Goal: Task Accomplishment & Management: Manage account settings

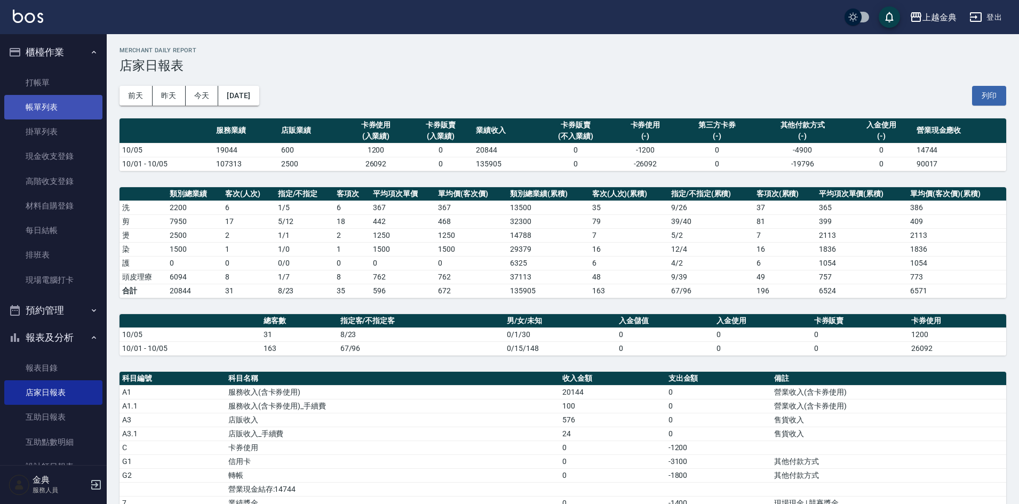
scroll to position [160, 0]
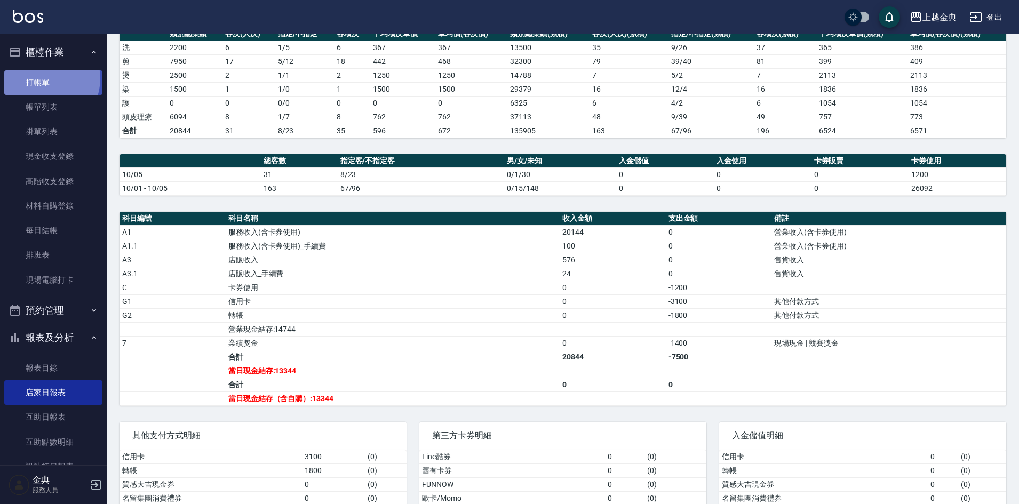
click at [44, 78] on link "打帳單" at bounding box center [53, 82] width 98 height 25
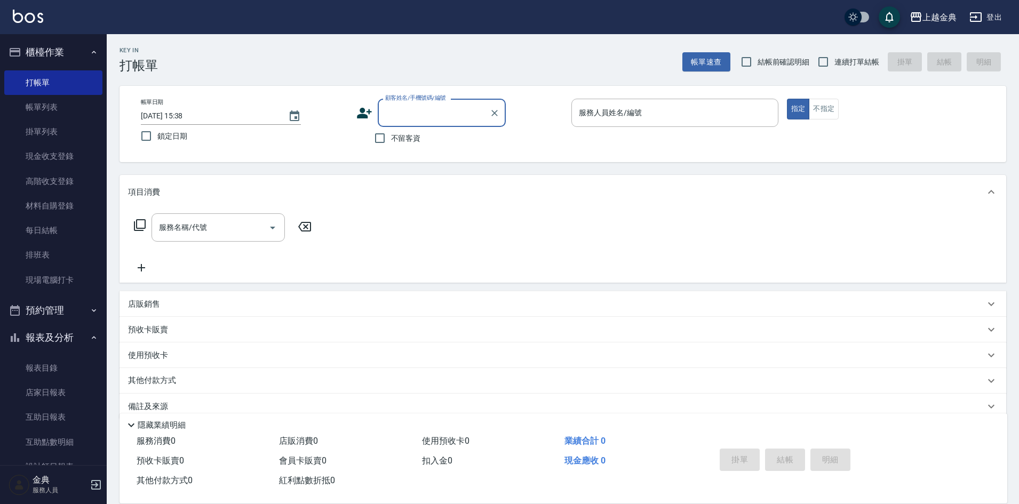
click at [838, 61] on span "連續打單結帳" at bounding box center [856, 62] width 45 height 11
click at [834, 61] on input "連續打單結帳" at bounding box center [823, 62] width 22 height 22
checkbox input "true"
drag, startPoint x: 822, startPoint y: 102, endPoint x: 767, endPoint y: 117, distance: 57.1
click at [822, 103] on button "不指定" at bounding box center [824, 109] width 30 height 21
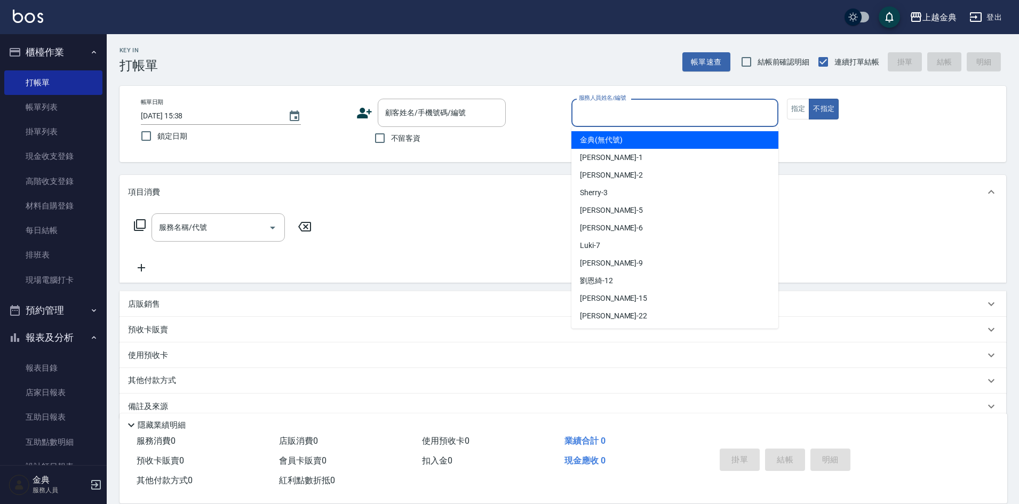
drag, startPoint x: 760, startPoint y: 116, endPoint x: 701, endPoint y: 184, distance: 90.4
click at [759, 116] on input "服務人員姓名/編號" at bounding box center [674, 112] width 197 height 19
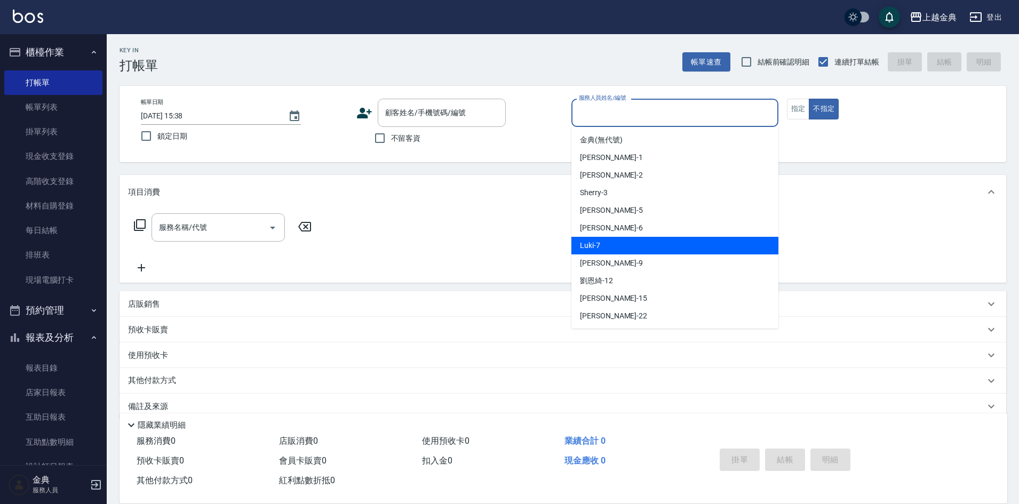
drag, startPoint x: 655, startPoint y: 248, endPoint x: 636, endPoint y: 249, distance: 18.7
click at [655, 249] on div "Luki -7" at bounding box center [674, 246] width 207 height 18
type input "Luki-7"
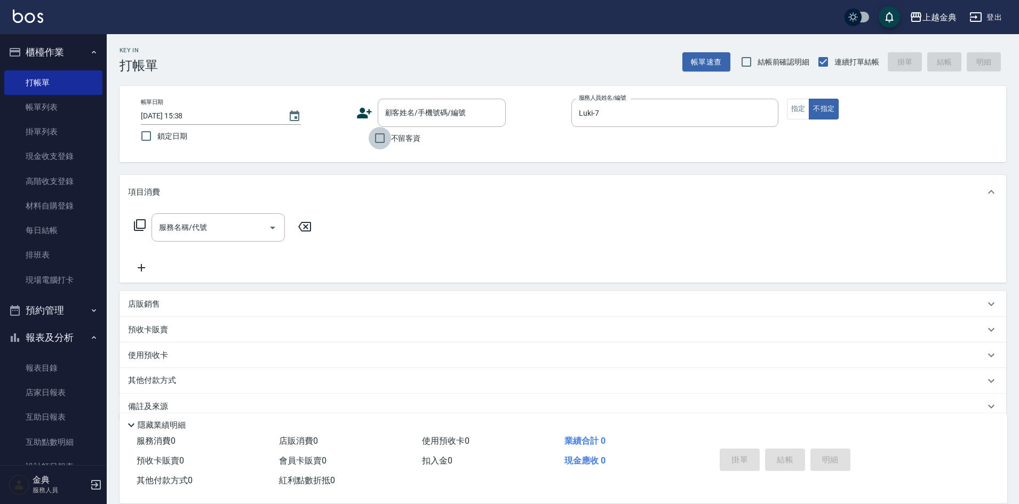
click at [388, 132] on input "不留客資" at bounding box center [380, 138] width 22 height 22
checkbox input "true"
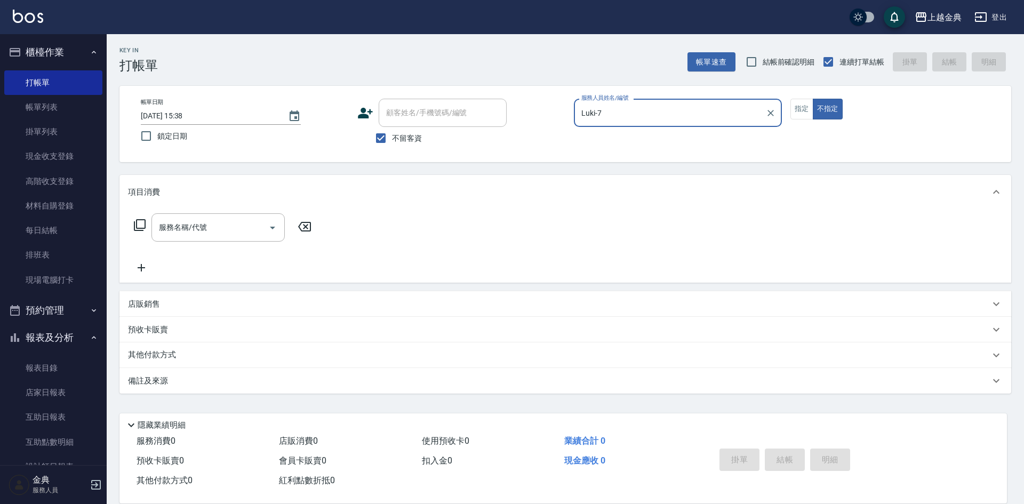
click at [138, 224] on icon at bounding box center [139, 225] width 13 height 13
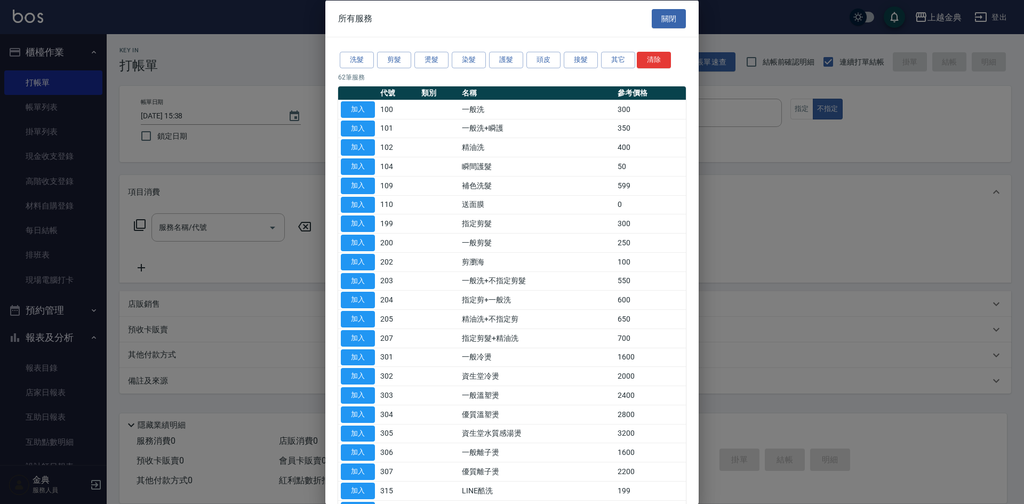
click at [412, 61] on div "洗髮 剪髮 燙髮 染髮 護髮 頭皮 接髮 其它 清除" at bounding box center [512, 60] width 348 height 20
click at [408, 60] on button "剪髮" at bounding box center [394, 60] width 34 height 17
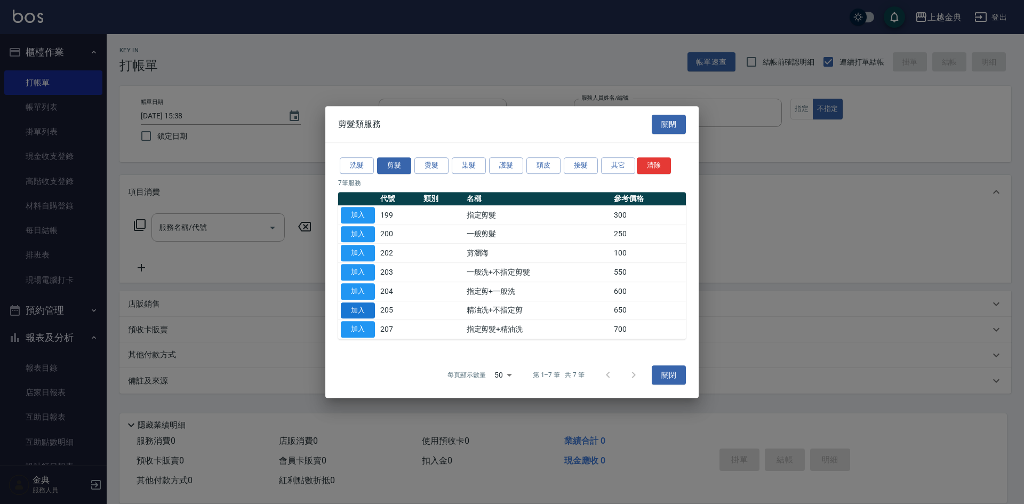
click at [365, 317] on button "加入" at bounding box center [358, 310] width 34 height 17
type input "精油洗+不指定剪(205)"
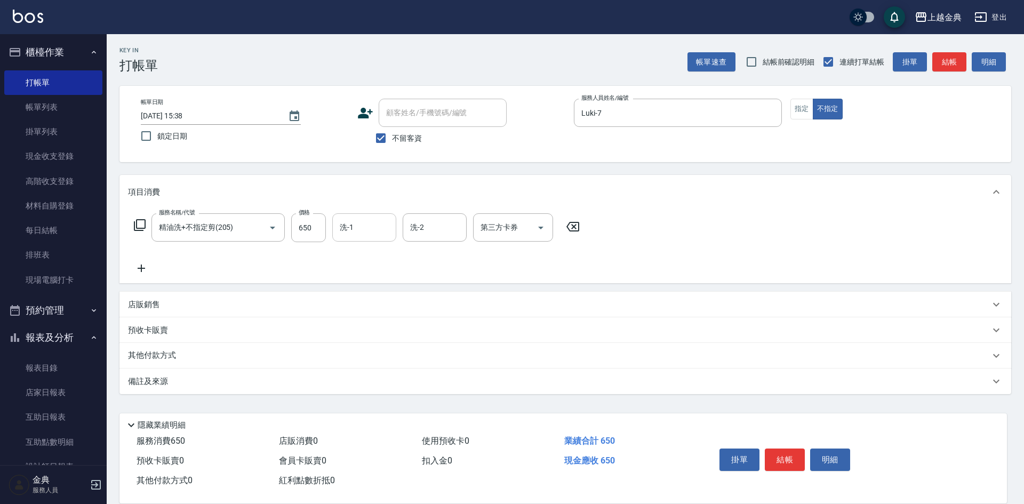
click at [362, 222] on input "洗-1" at bounding box center [364, 227] width 54 height 19
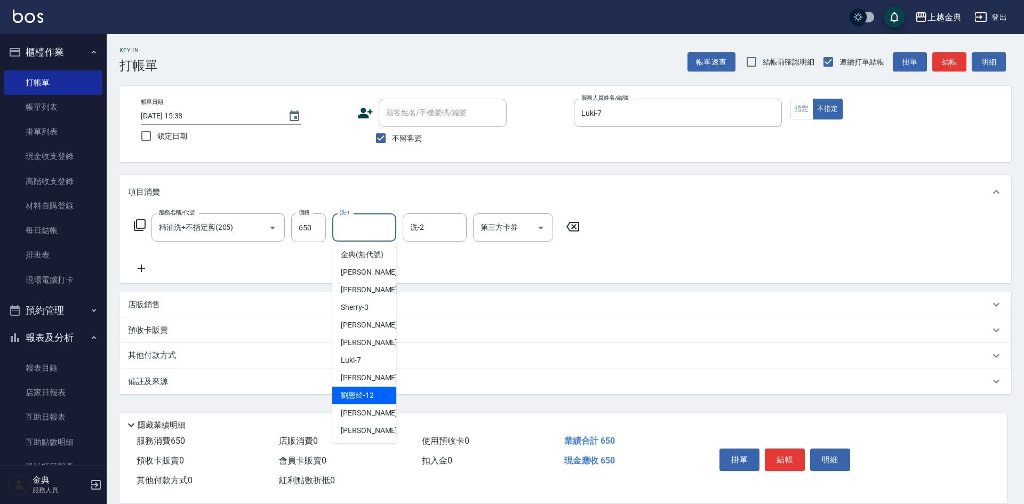
click at [368, 401] on span "[PERSON_NAME]-12" at bounding box center [357, 395] width 33 height 11
type input "[PERSON_NAME]-12"
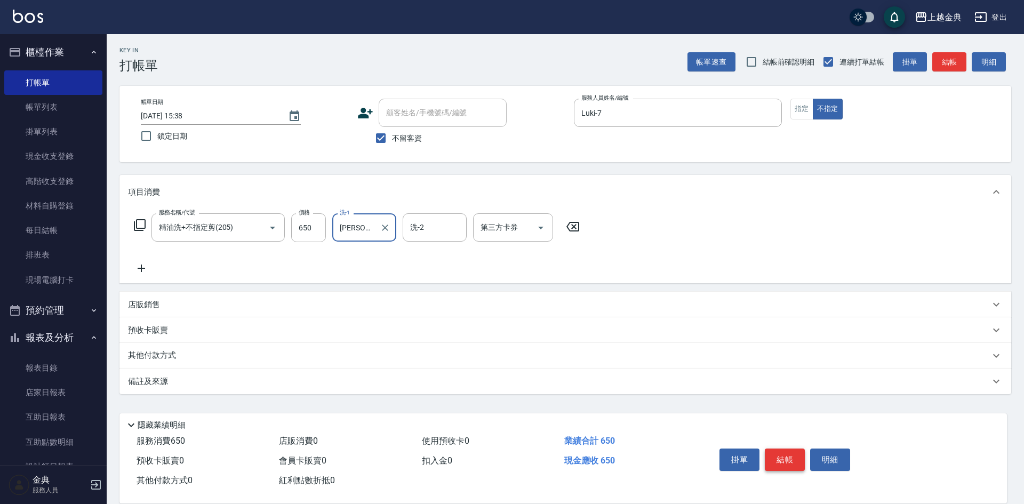
click at [785, 450] on button "結帳" at bounding box center [785, 460] width 40 height 22
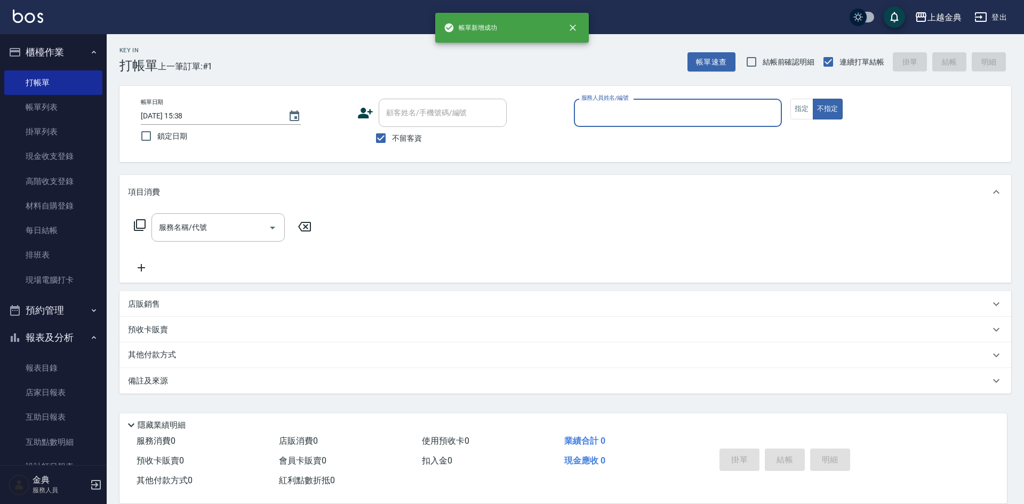
drag, startPoint x: 698, startPoint y: 115, endPoint x: 692, endPoint y: 121, distance: 8.3
click at [698, 115] on input "服務人員姓名/編號" at bounding box center [678, 112] width 198 height 19
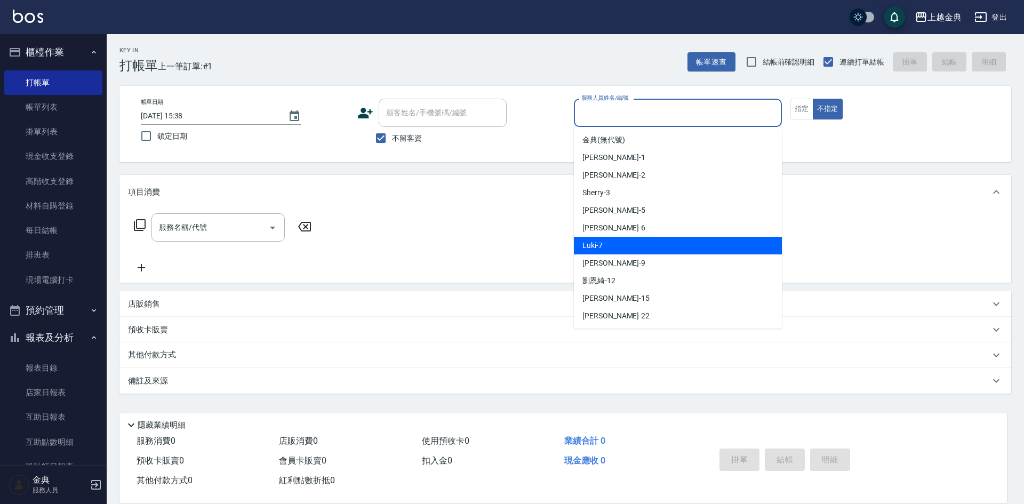
click at [655, 242] on div "Luki -7" at bounding box center [678, 246] width 208 height 18
type input "Luki-7"
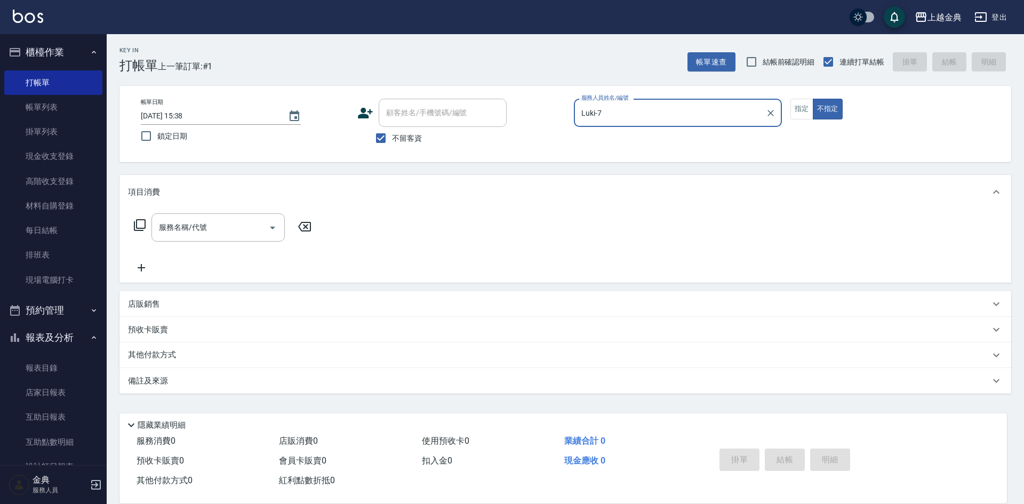
click at [142, 222] on icon at bounding box center [139, 225] width 13 height 13
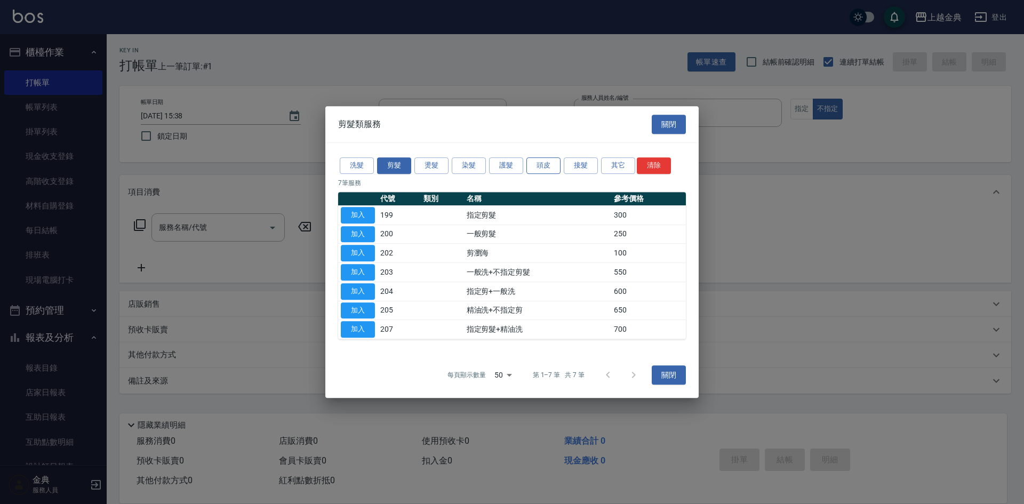
click at [539, 164] on button "頭皮" at bounding box center [544, 165] width 34 height 17
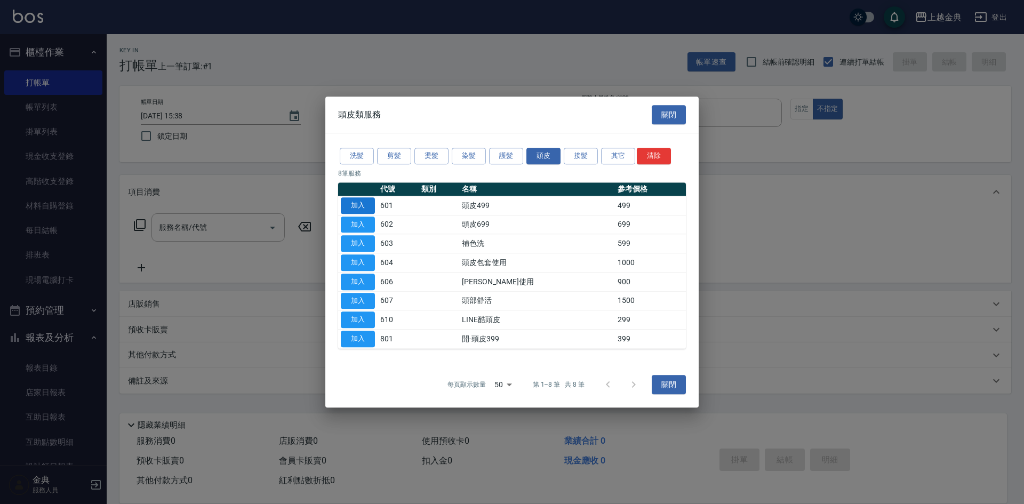
click at [356, 206] on button "加入" at bounding box center [358, 205] width 34 height 17
type input "頭皮499(601)"
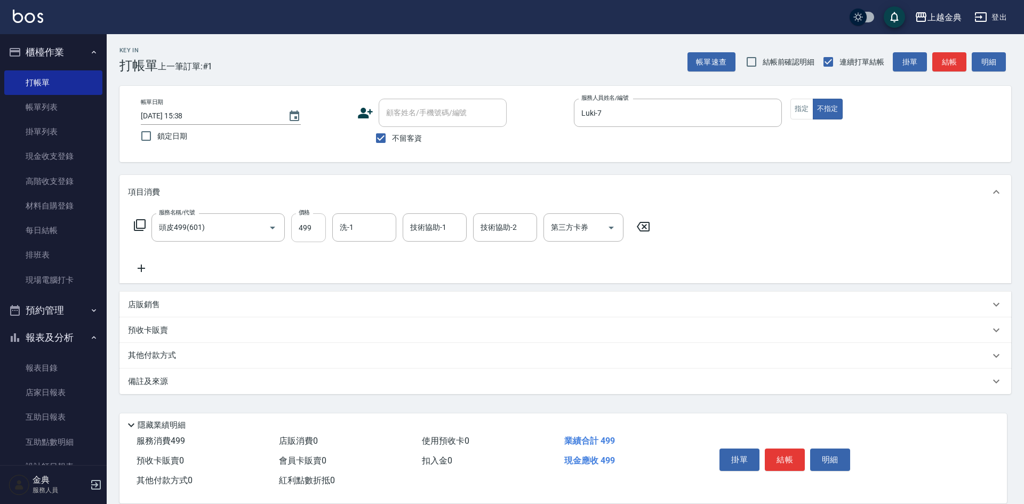
click at [324, 221] on input "499" at bounding box center [308, 227] width 35 height 29
click at [354, 221] on input "洗-1" at bounding box center [364, 227] width 54 height 19
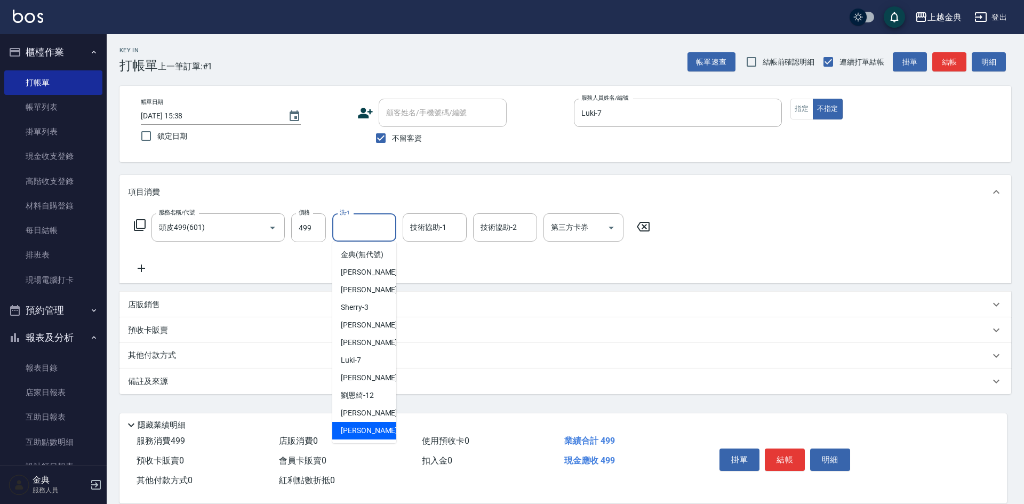
click at [374, 437] on div "[PERSON_NAME] -22" at bounding box center [364, 431] width 64 height 18
type input "[PERSON_NAME]-22"
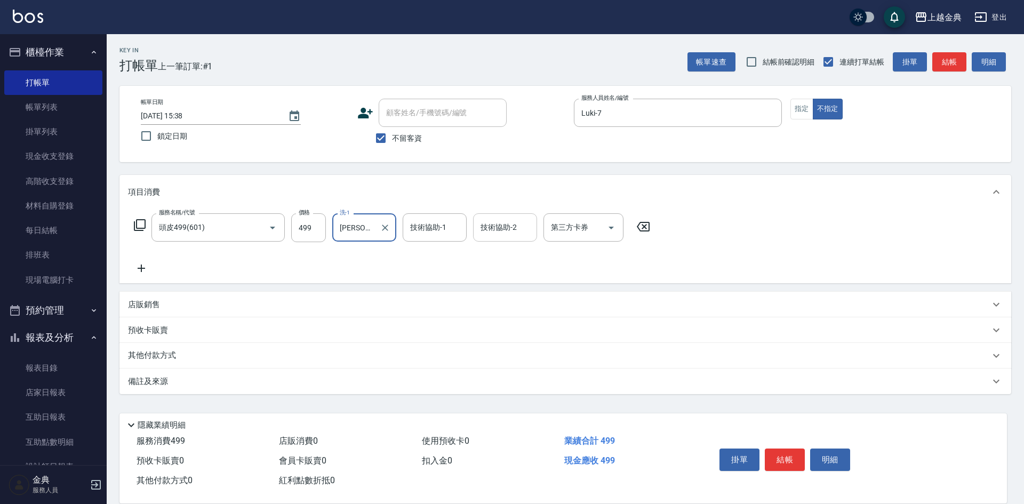
click at [489, 221] on div "技術協助-2 技術協助-2" at bounding box center [505, 227] width 64 height 28
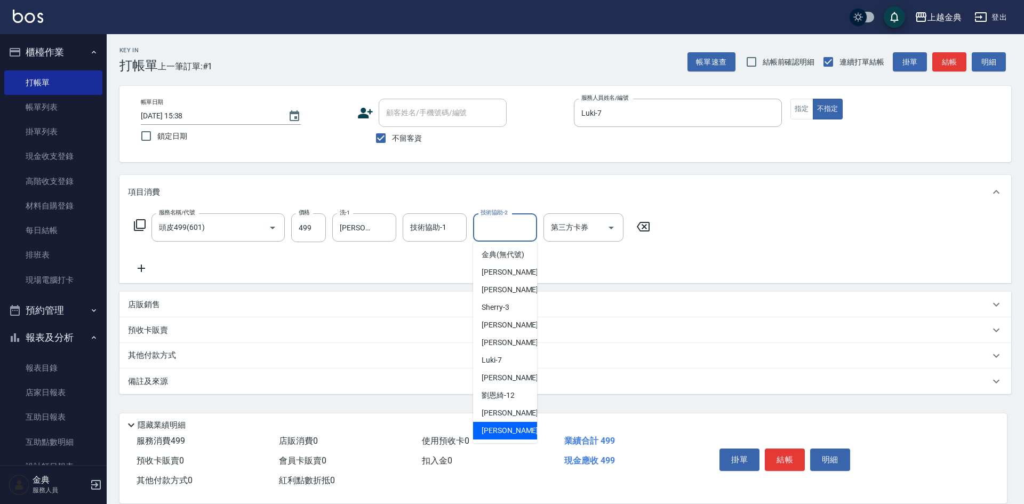
click at [506, 439] on div "[PERSON_NAME] -22" at bounding box center [505, 431] width 64 height 18
type input "[PERSON_NAME]-22"
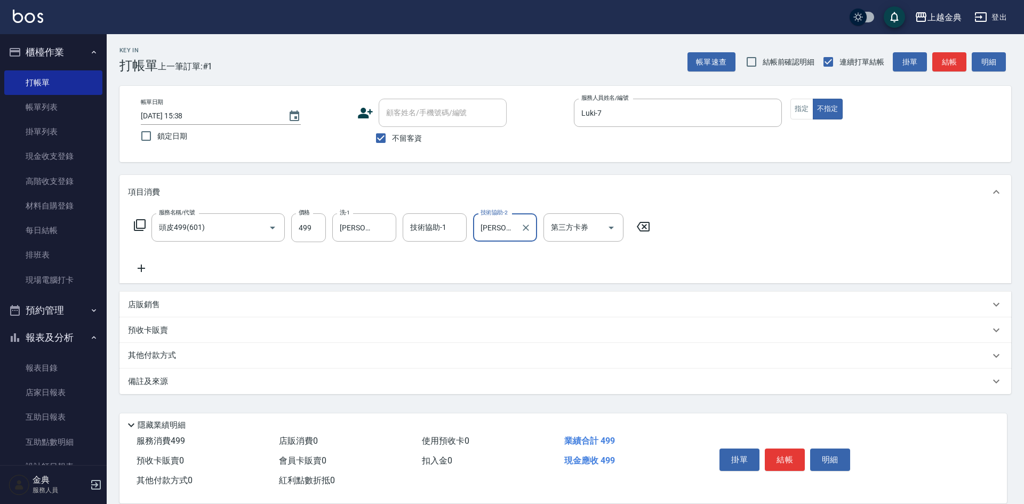
click at [777, 450] on button "結帳" at bounding box center [785, 460] width 40 height 22
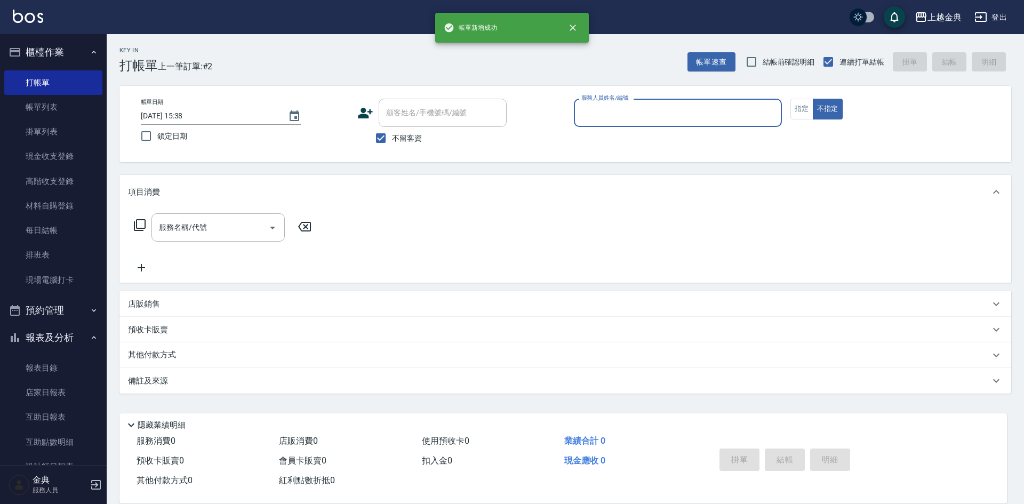
click at [585, 111] on input "服務人員姓名/編號" at bounding box center [678, 112] width 198 height 19
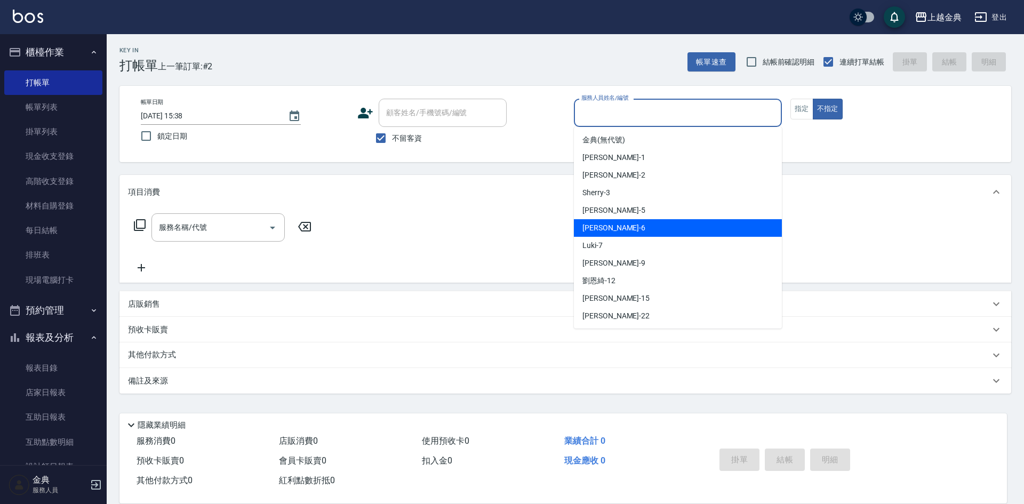
click at [632, 221] on div "[PERSON_NAME] -6" at bounding box center [678, 228] width 208 height 18
type input "[PERSON_NAME]-6"
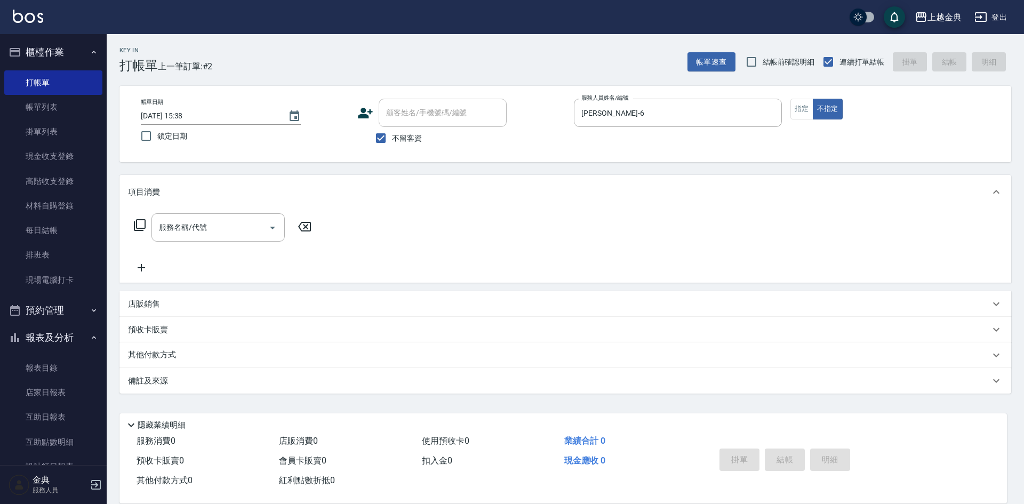
click at [137, 226] on icon at bounding box center [140, 225] width 12 height 12
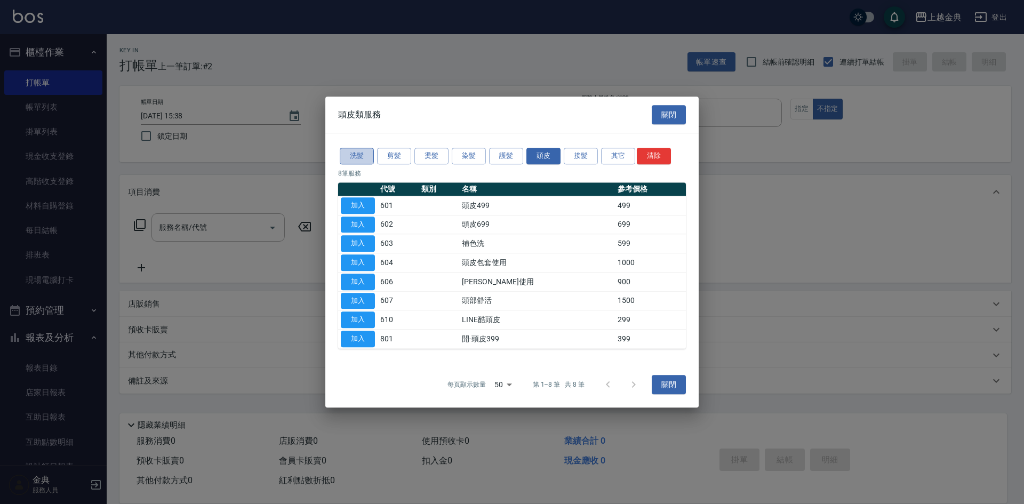
click at [361, 155] on button "洗髮" at bounding box center [357, 156] width 34 height 17
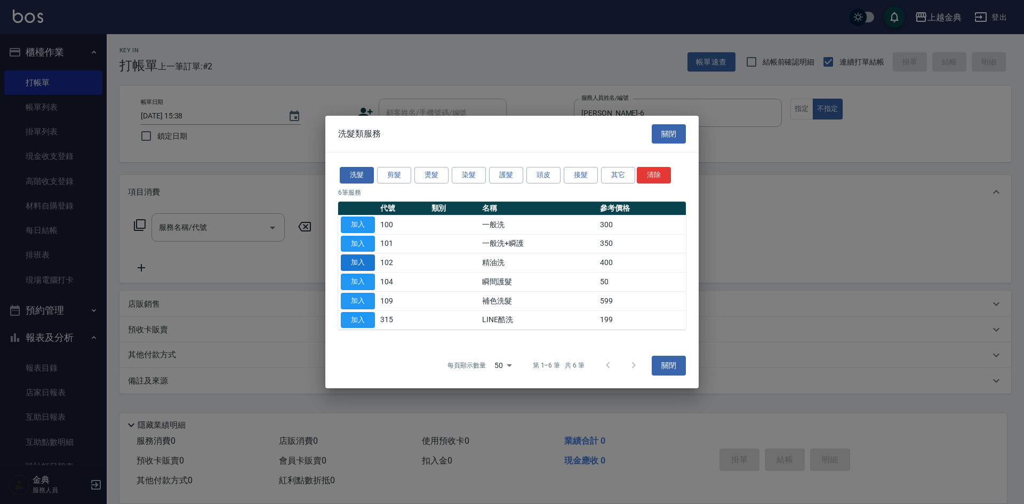
click at [361, 262] on button "加入" at bounding box center [358, 262] width 34 height 17
type input "精油洗(102)"
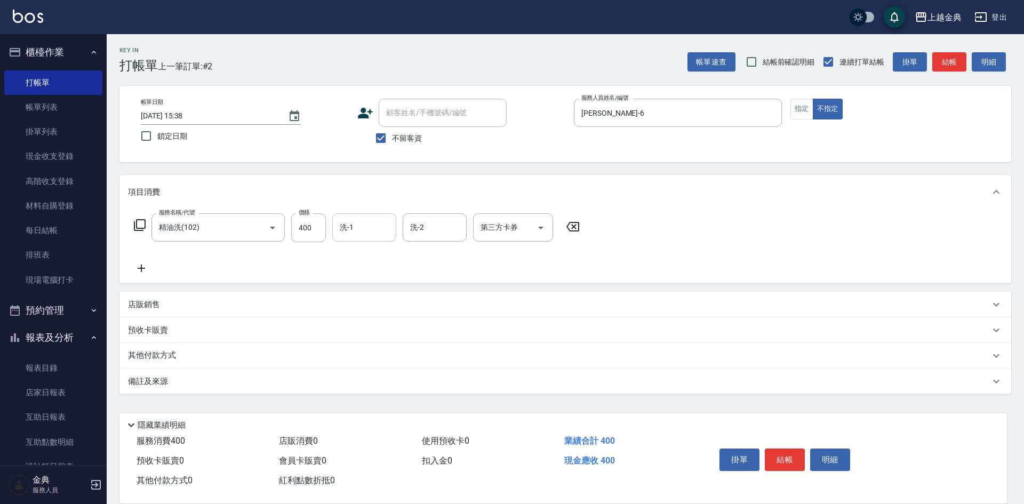
click at [367, 226] on input "洗-1" at bounding box center [364, 227] width 54 height 19
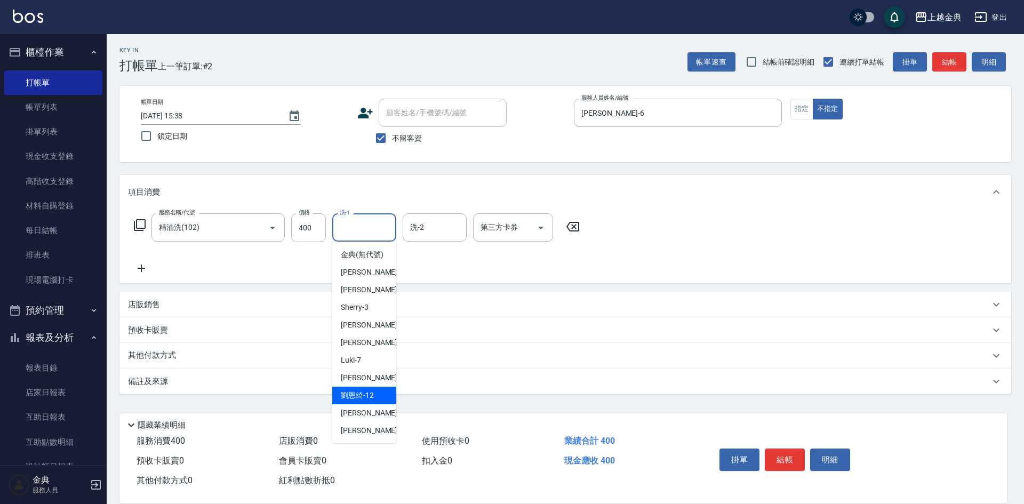
click at [362, 401] on span "[PERSON_NAME]-12" at bounding box center [357, 395] width 33 height 11
type input "[PERSON_NAME]-12"
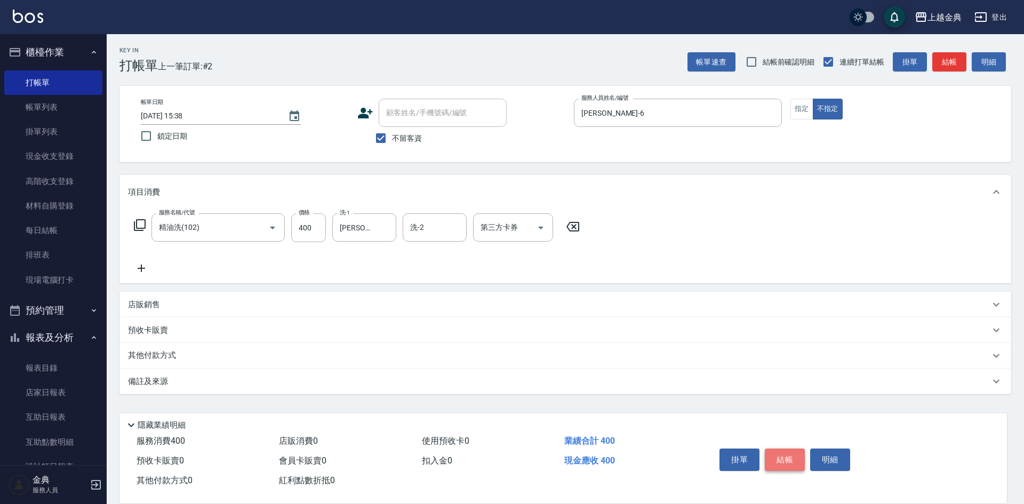
click at [775, 455] on button "結帳" at bounding box center [785, 460] width 40 height 22
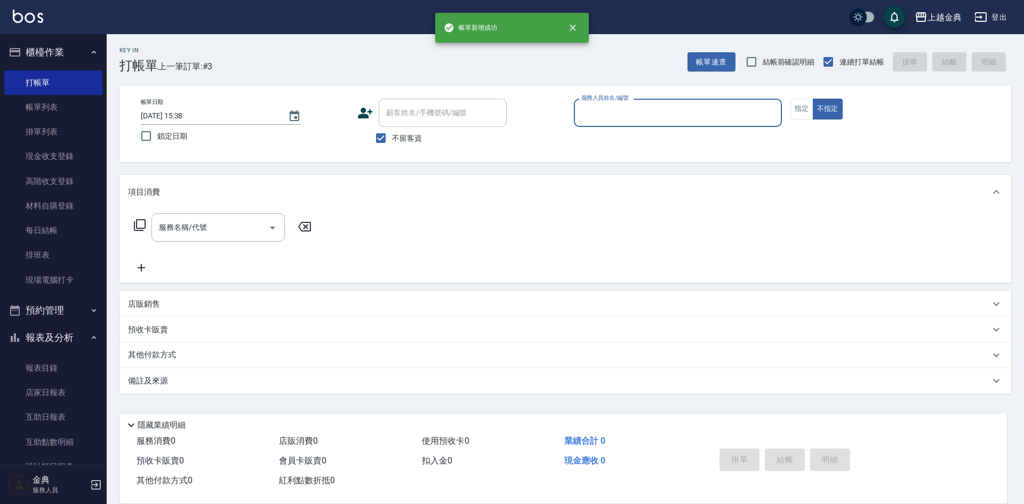
click at [676, 124] on div "服務人員姓名/編號" at bounding box center [678, 113] width 208 height 28
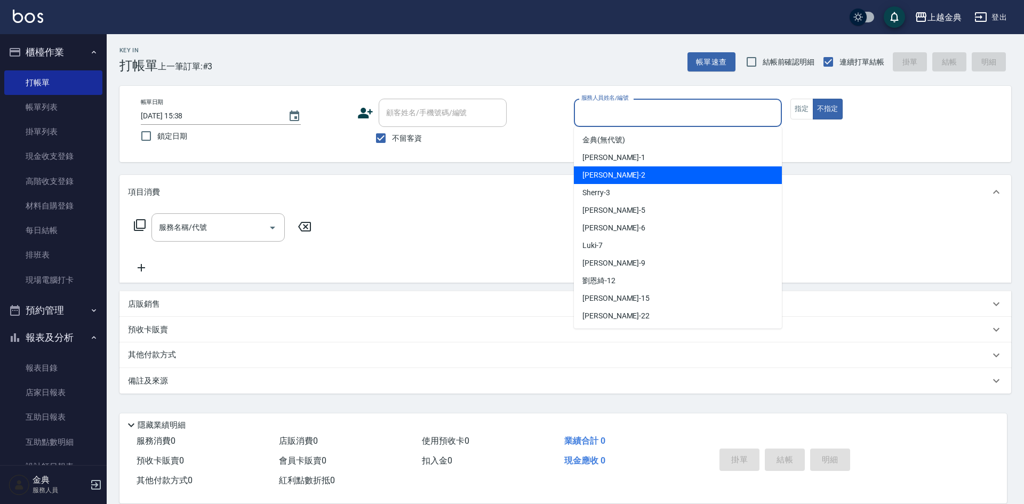
click at [660, 182] on div "Cindy -2" at bounding box center [678, 175] width 208 height 18
type input "Cindy-2"
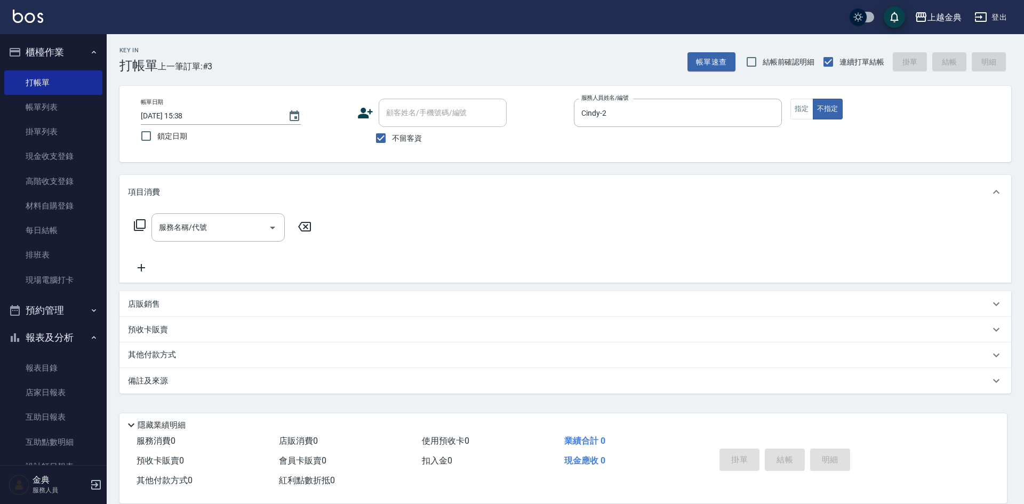
click at [146, 225] on div "服務名稱/代號 服務名稱/代號" at bounding box center [223, 227] width 190 height 28
click at [142, 224] on icon at bounding box center [139, 225] width 13 height 13
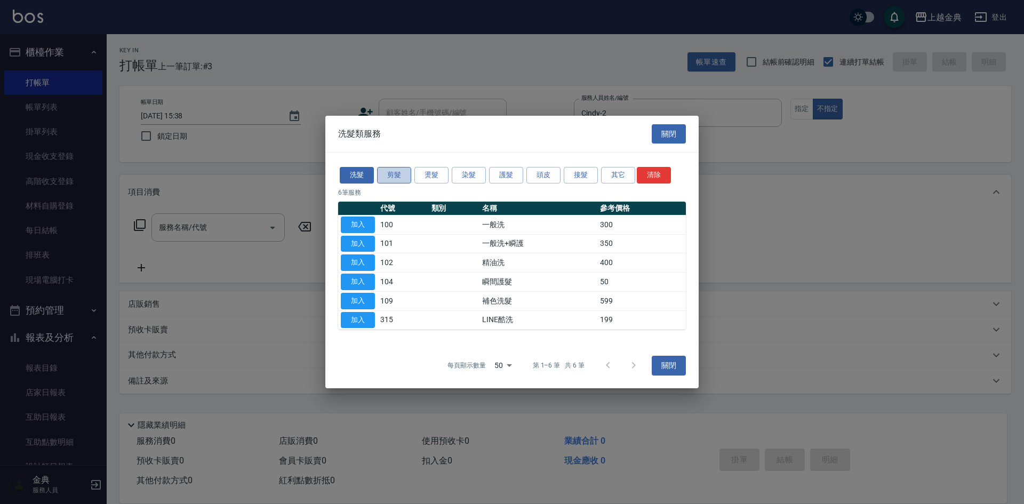
click at [395, 173] on button "剪髮" at bounding box center [394, 175] width 34 height 17
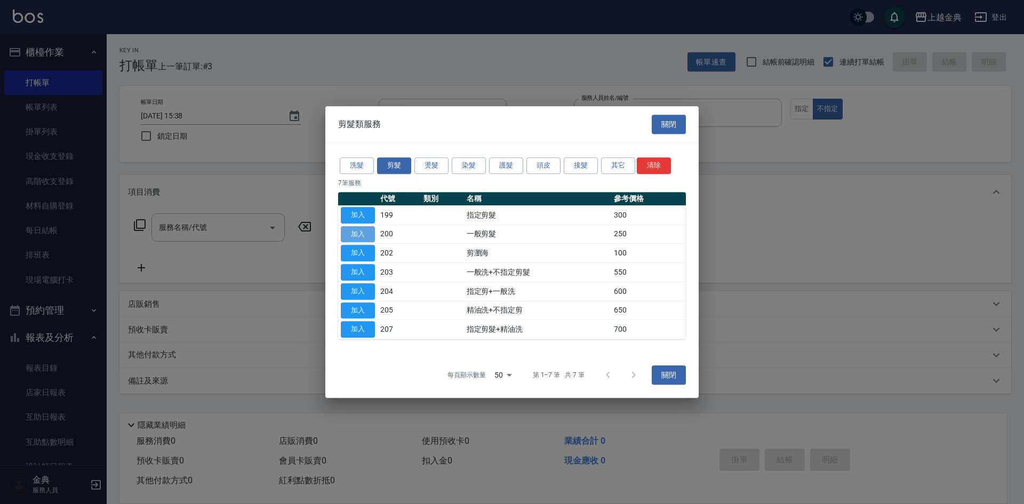
click at [344, 231] on button "加入" at bounding box center [358, 234] width 34 height 17
type input "一般剪髮(200)"
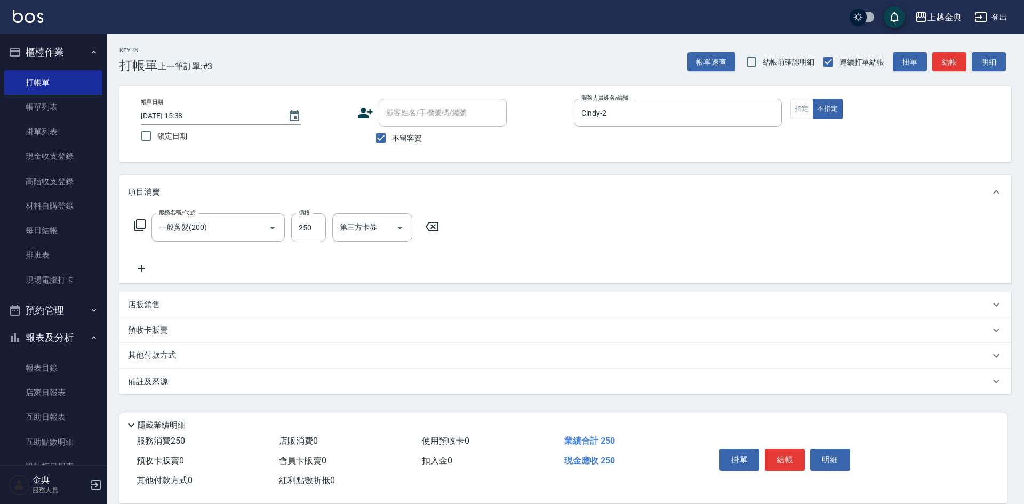
click at [785, 450] on button "結帳" at bounding box center [785, 460] width 40 height 22
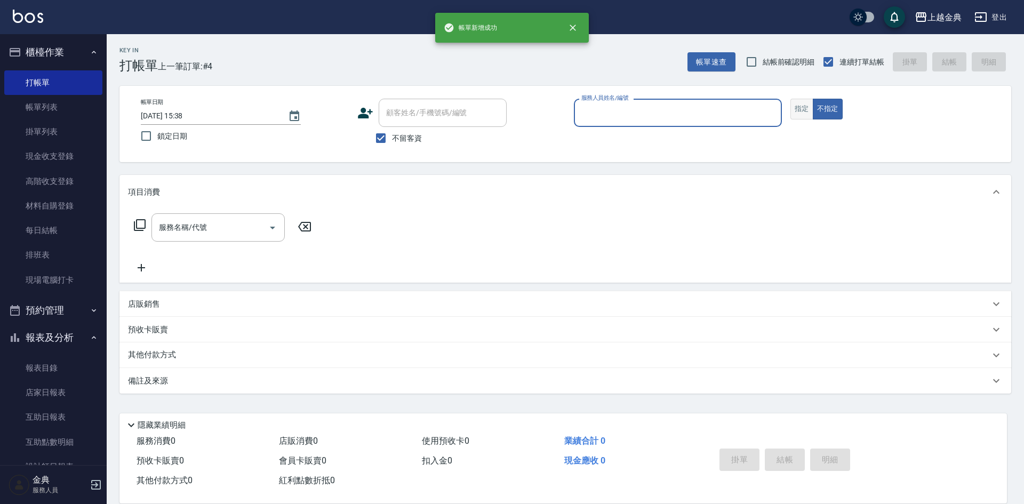
click at [802, 101] on button "指定" at bounding box center [802, 109] width 23 height 21
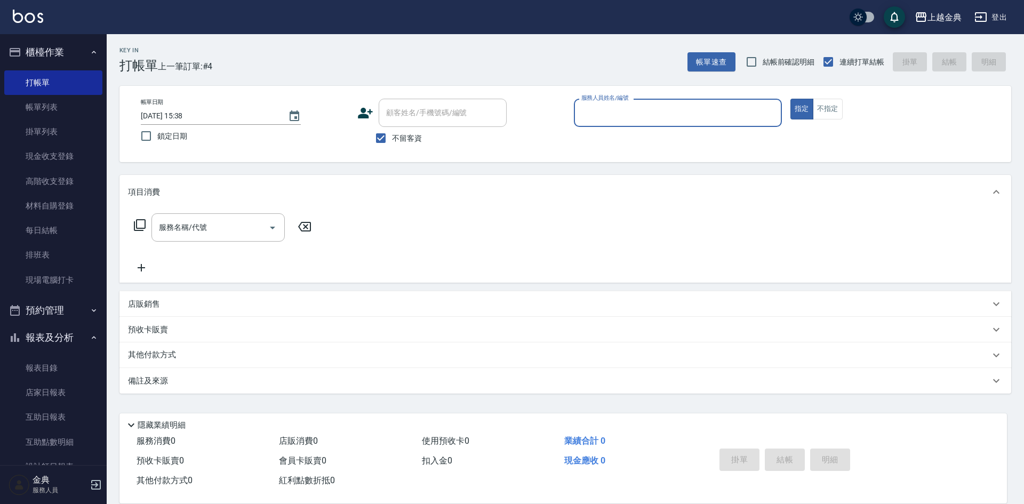
click at [724, 122] on input "服務人員姓名/編號" at bounding box center [678, 112] width 198 height 19
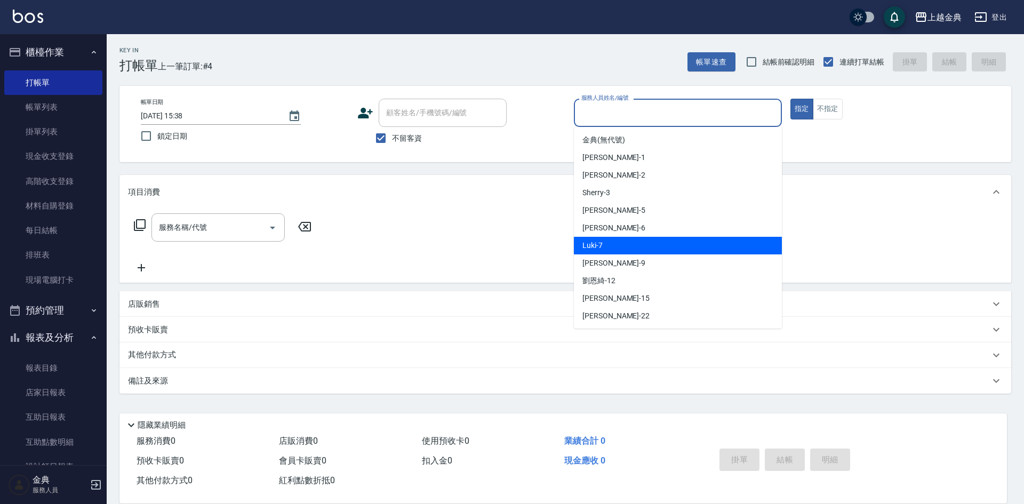
click at [640, 250] on div "Luki -7" at bounding box center [678, 246] width 208 height 18
type input "Luki-7"
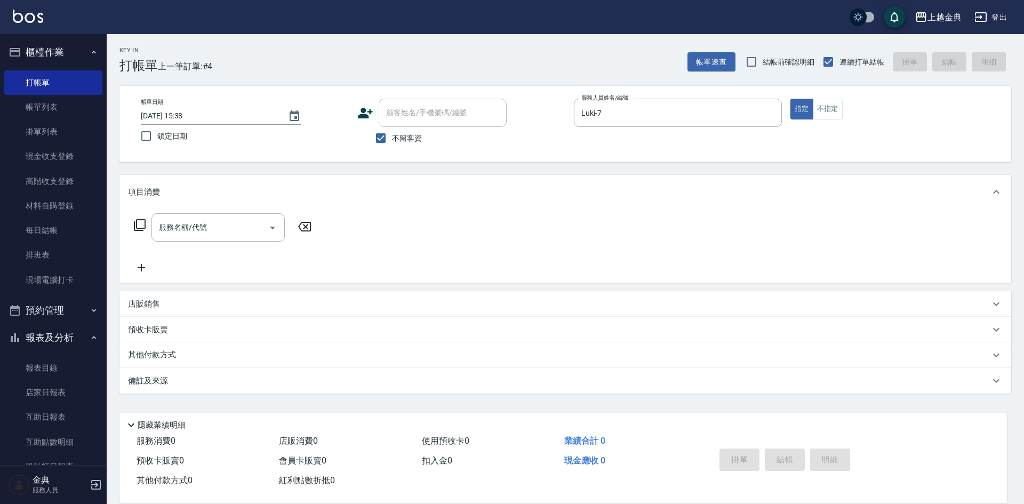
click at [139, 226] on icon at bounding box center [139, 225] width 13 height 13
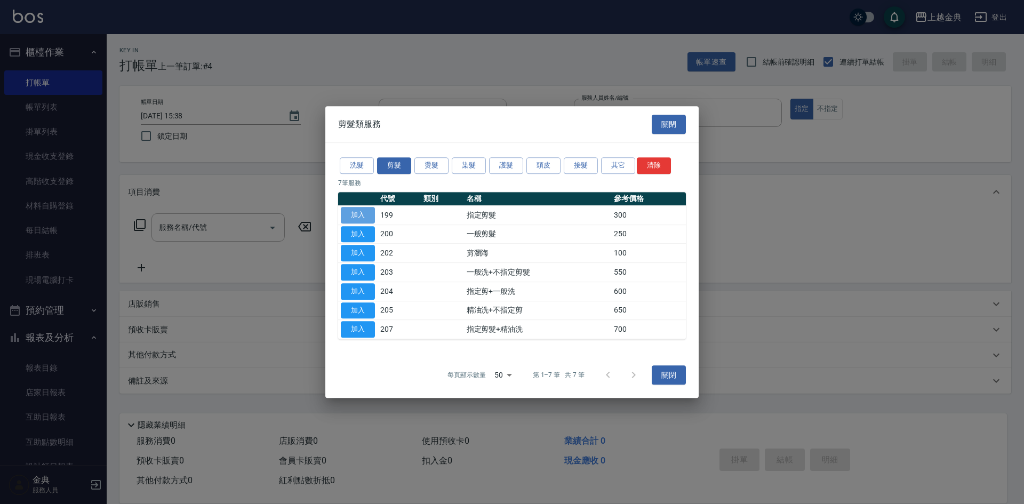
click at [369, 214] on button "加入" at bounding box center [358, 215] width 34 height 17
type input "指定剪髮(199)"
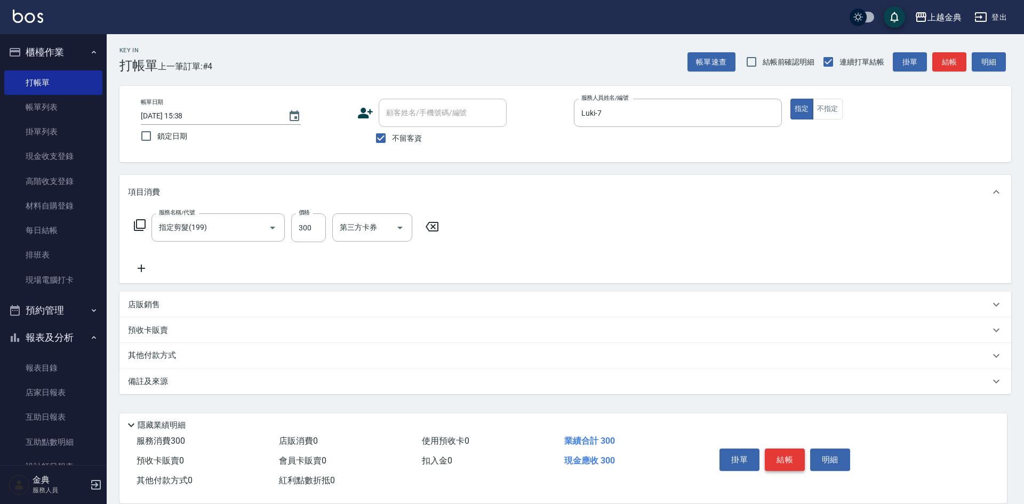
click at [792, 449] on button "結帳" at bounding box center [785, 460] width 40 height 22
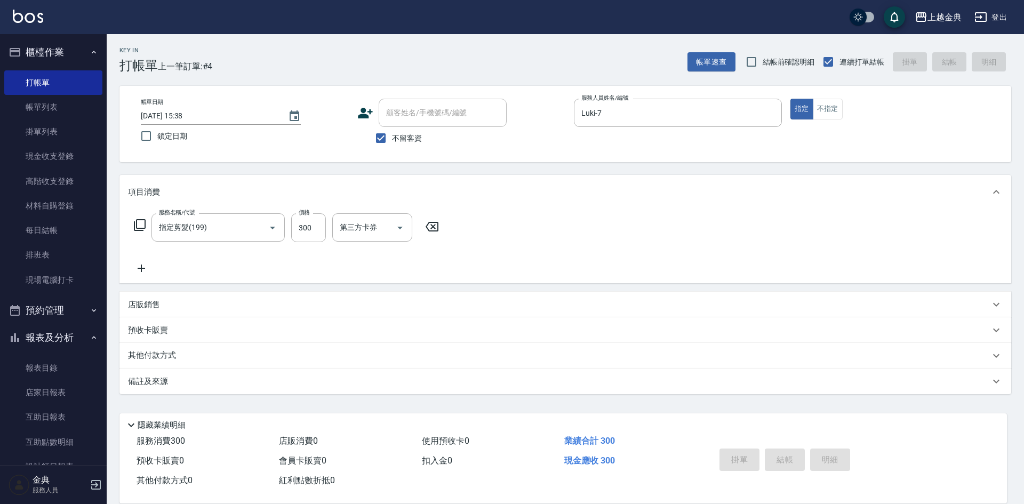
type input "[DATE] 15:39"
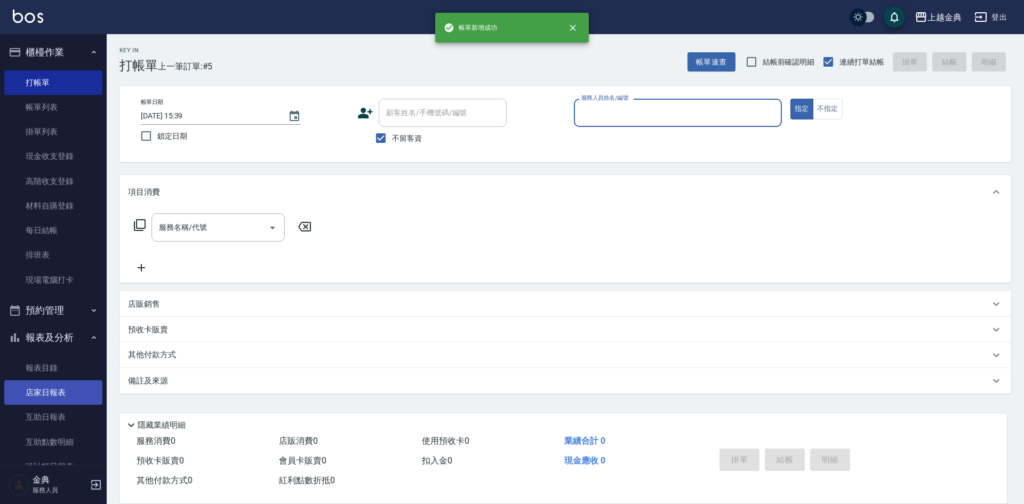
click at [29, 401] on link "店家日報表" at bounding box center [53, 392] width 98 height 25
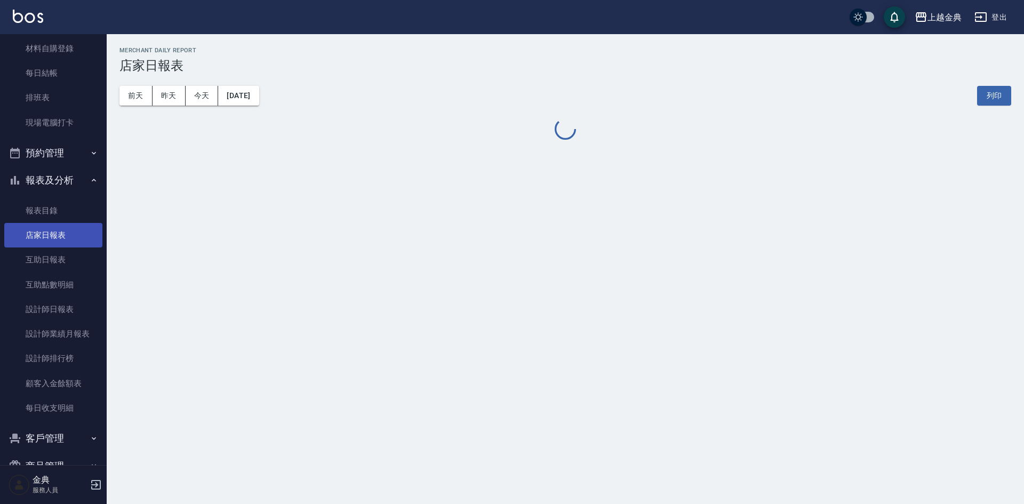
scroll to position [160, 0]
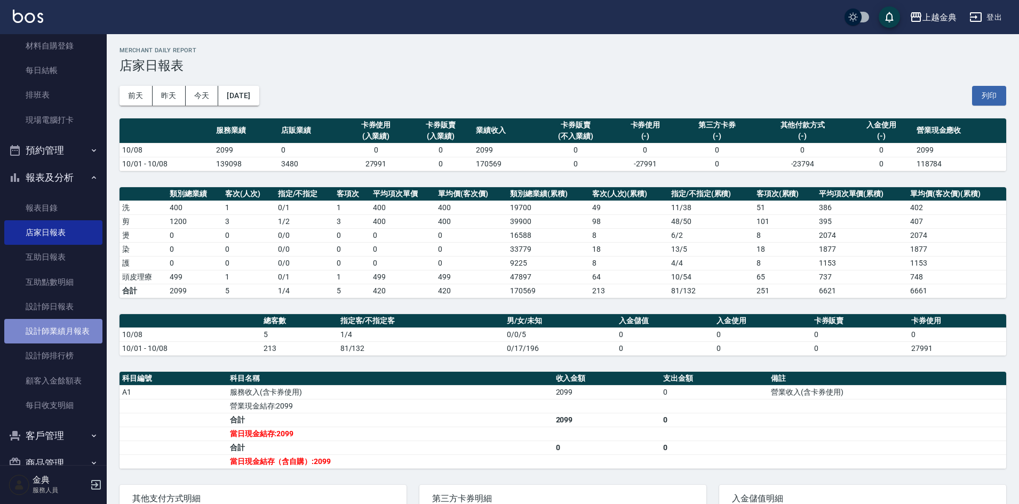
click at [71, 332] on link "設計師業績月報表" at bounding box center [53, 331] width 98 height 25
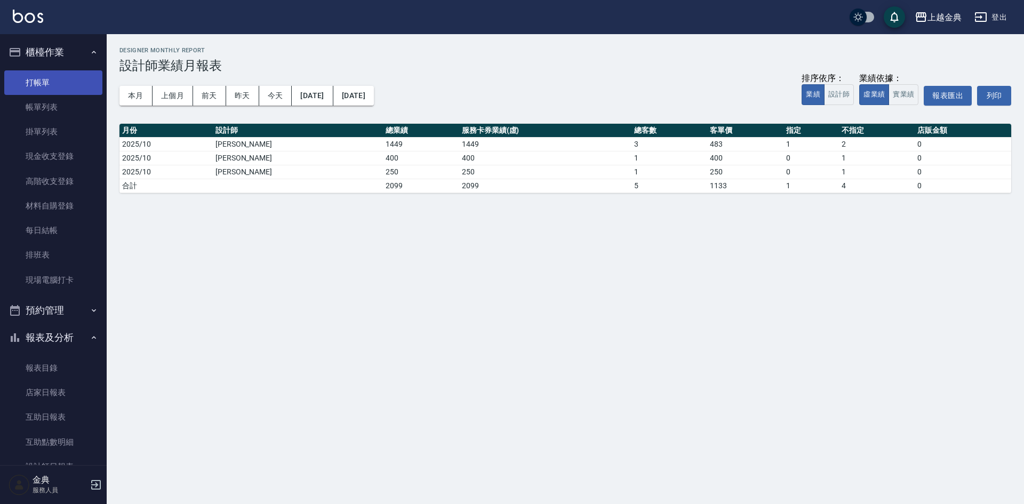
click at [68, 91] on link "打帳單" at bounding box center [53, 82] width 98 height 25
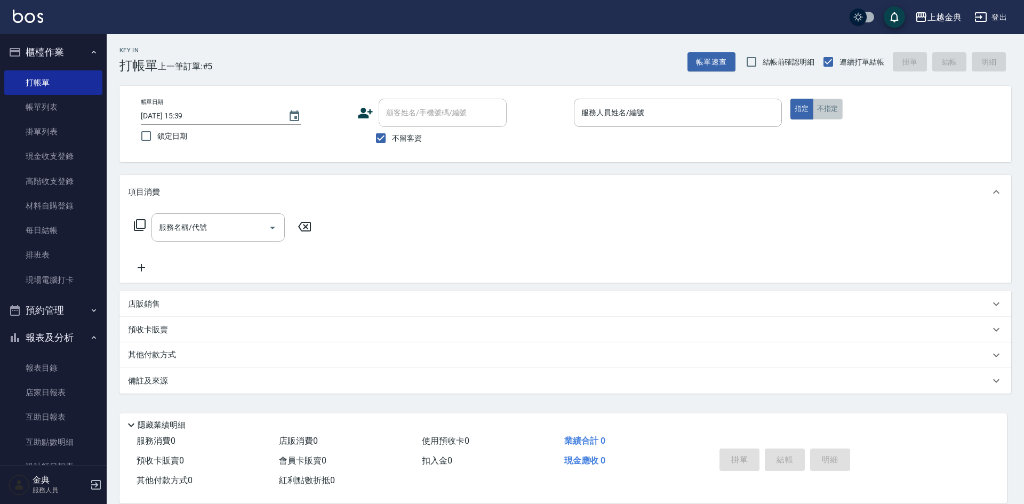
click at [826, 114] on button "不指定" at bounding box center [828, 109] width 30 height 21
drag, startPoint x: 756, startPoint y: 107, endPoint x: 746, endPoint y: 119, distance: 15.5
click at [756, 107] on input "服務人員姓名/編號" at bounding box center [678, 112] width 198 height 19
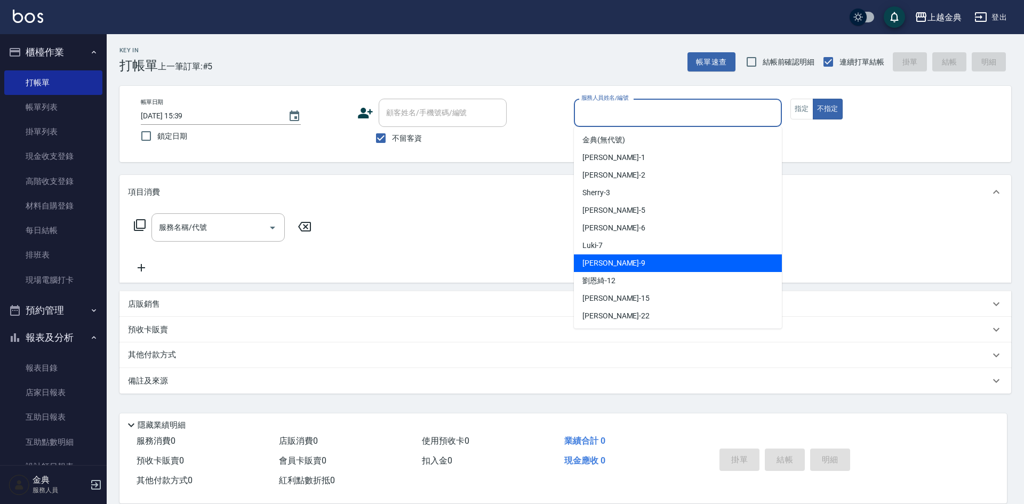
drag, startPoint x: 656, startPoint y: 259, endPoint x: 124, endPoint y: 256, distance: 532.4
click at [655, 259] on div "[PERSON_NAME] -9" at bounding box center [678, 263] width 208 height 18
type input "[PERSON_NAME]-9"
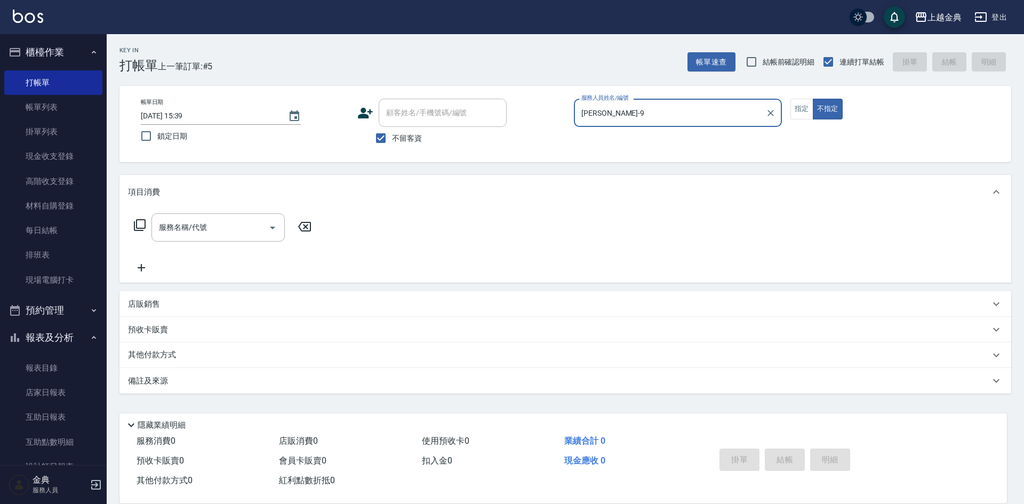
click at [140, 223] on icon at bounding box center [139, 225] width 13 height 13
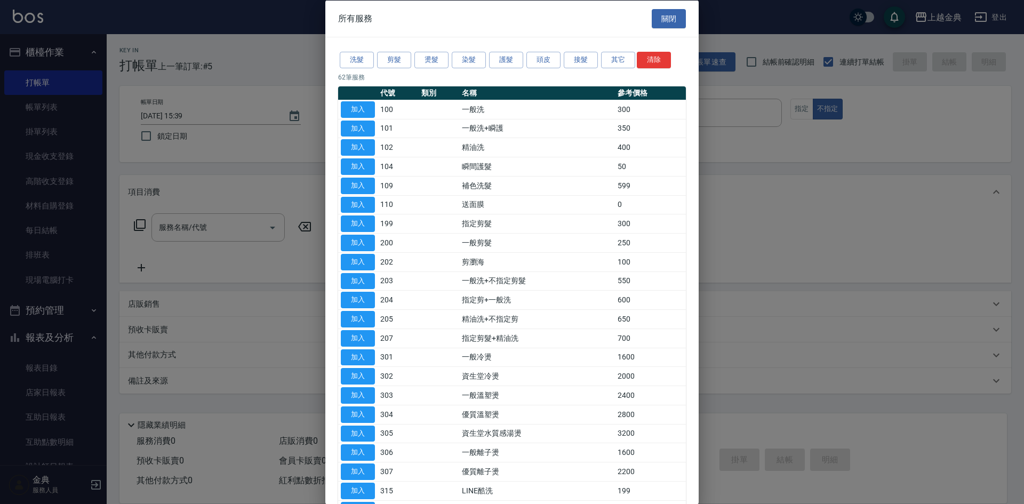
click at [375, 68] on div "洗髮 剪髮 燙髮 染髮 護髮 頭皮 接髮 其它 清除" at bounding box center [512, 60] width 348 height 20
click at [410, 61] on button "剪髮" at bounding box center [394, 60] width 34 height 17
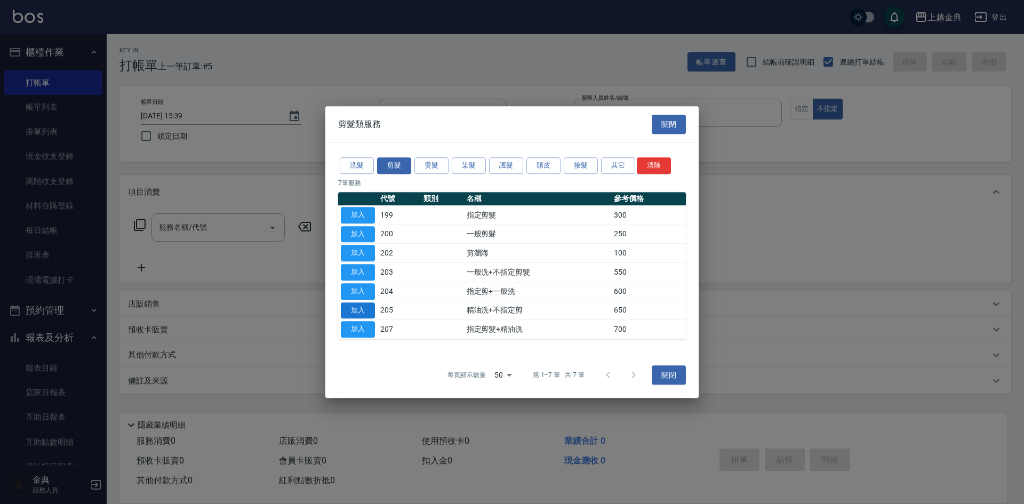
click at [360, 307] on button "加入" at bounding box center [358, 310] width 34 height 17
type input "精油洗+不指定剪(205)"
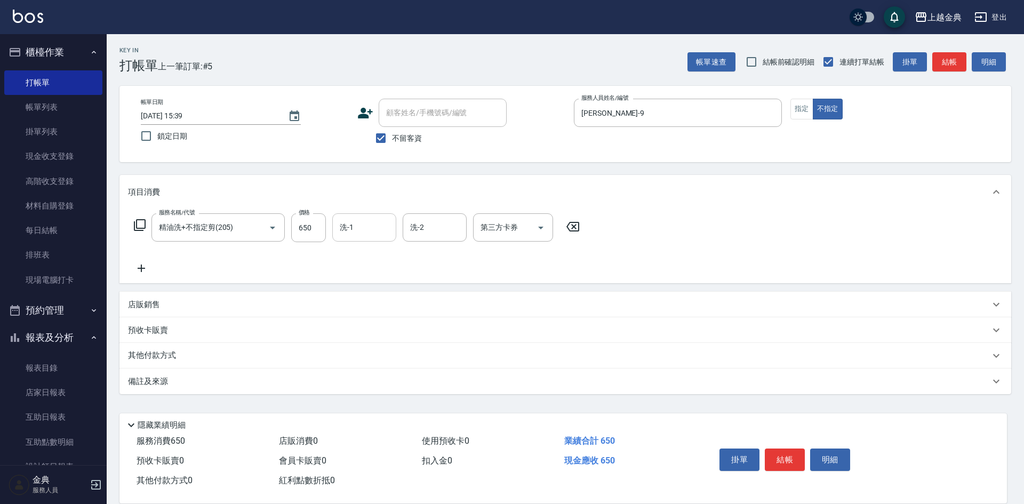
drag, startPoint x: 361, startPoint y: 217, endPoint x: 364, endPoint y: 234, distance: 17.4
click at [361, 219] on div "洗-1" at bounding box center [364, 227] width 64 height 28
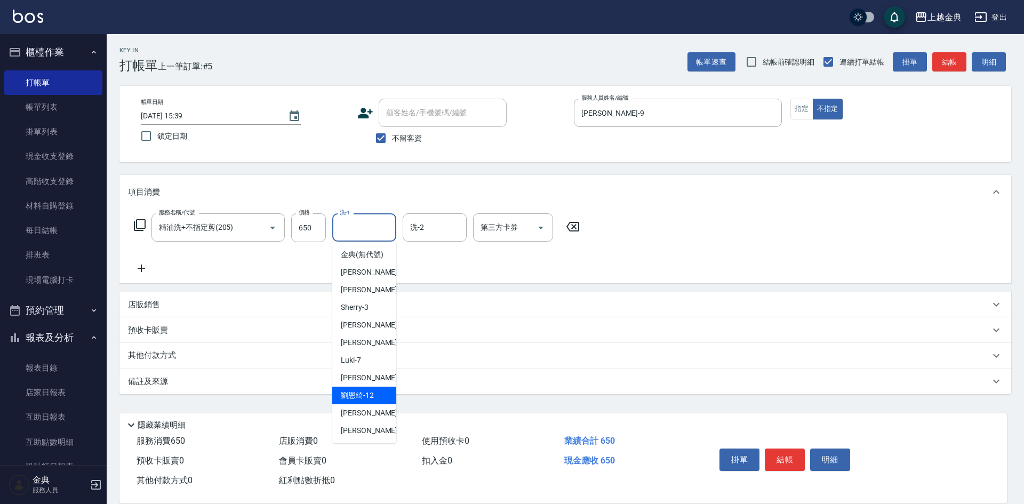
click at [380, 404] on div "[PERSON_NAME]-12" at bounding box center [364, 396] width 64 height 18
type input "[PERSON_NAME]-12"
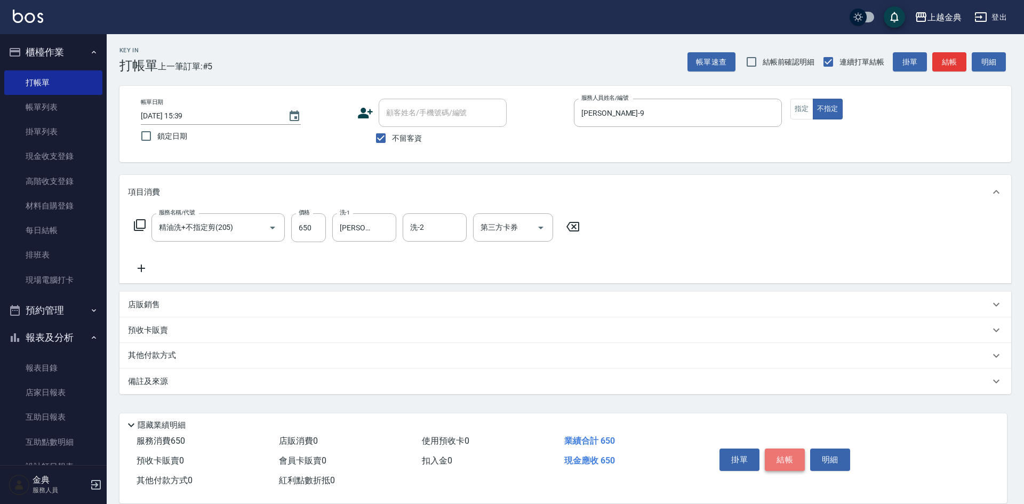
click at [784, 450] on button "結帳" at bounding box center [785, 460] width 40 height 22
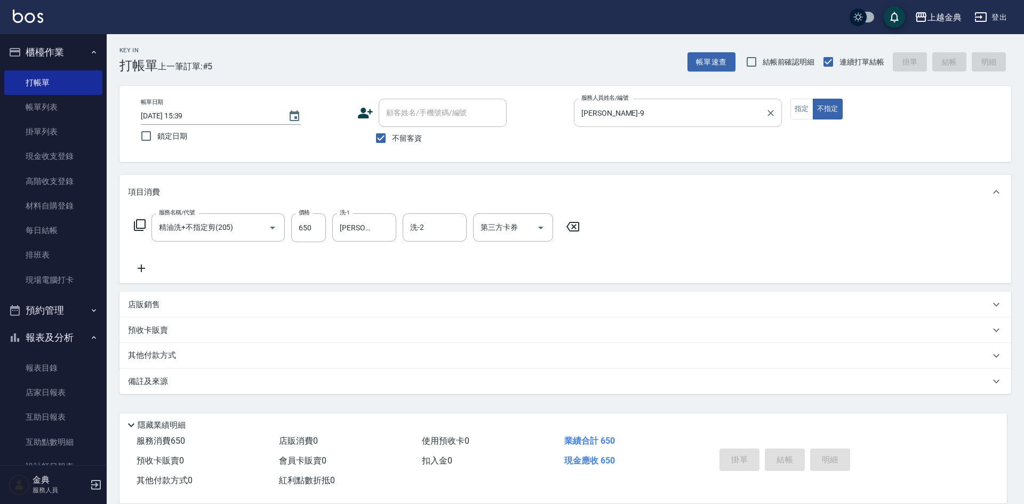
type input "[DATE] 17:03"
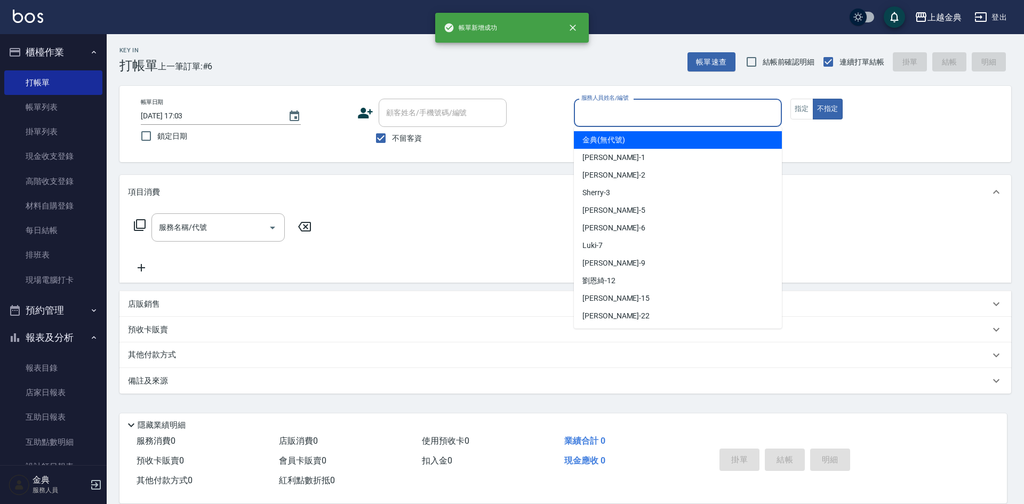
click at [672, 112] on input "服務人員姓名/編號" at bounding box center [678, 112] width 198 height 19
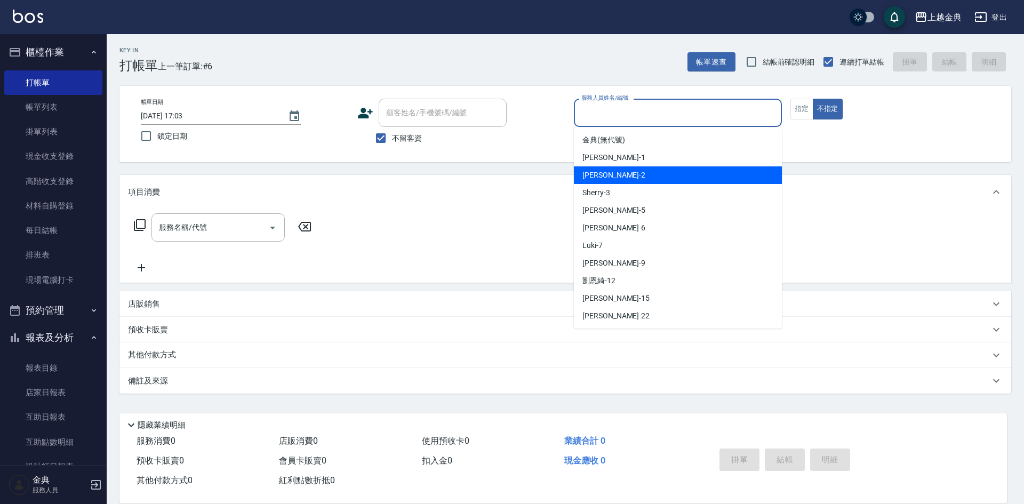
click at [658, 177] on div "Cindy -2" at bounding box center [678, 175] width 208 height 18
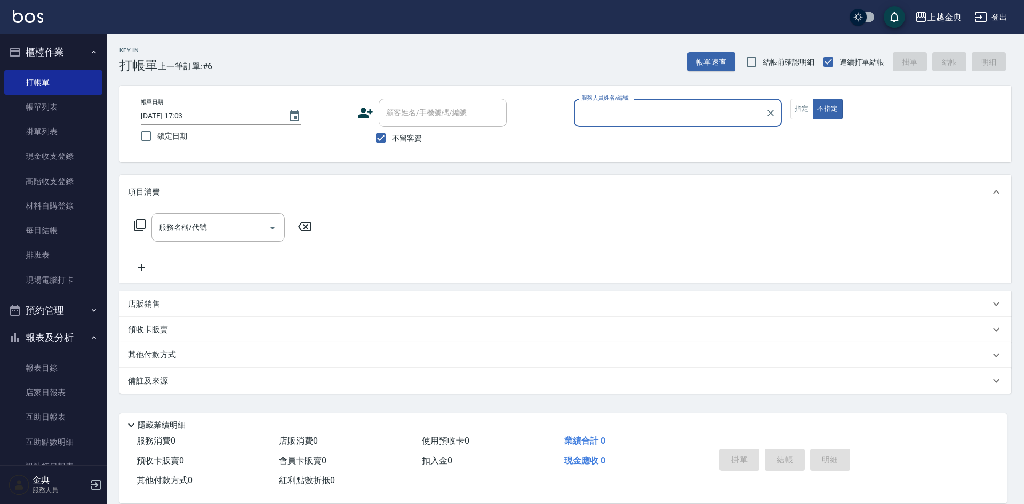
type input "Cindy-2"
click at [138, 224] on icon at bounding box center [139, 225] width 13 height 13
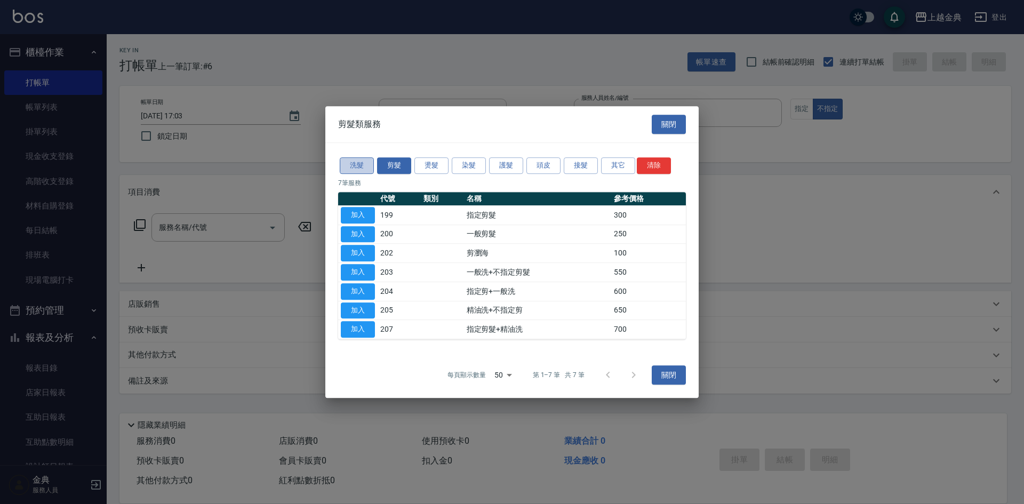
click at [349, 163] on button "洗髮" at bounding box center [357, 165] width 34 height 17
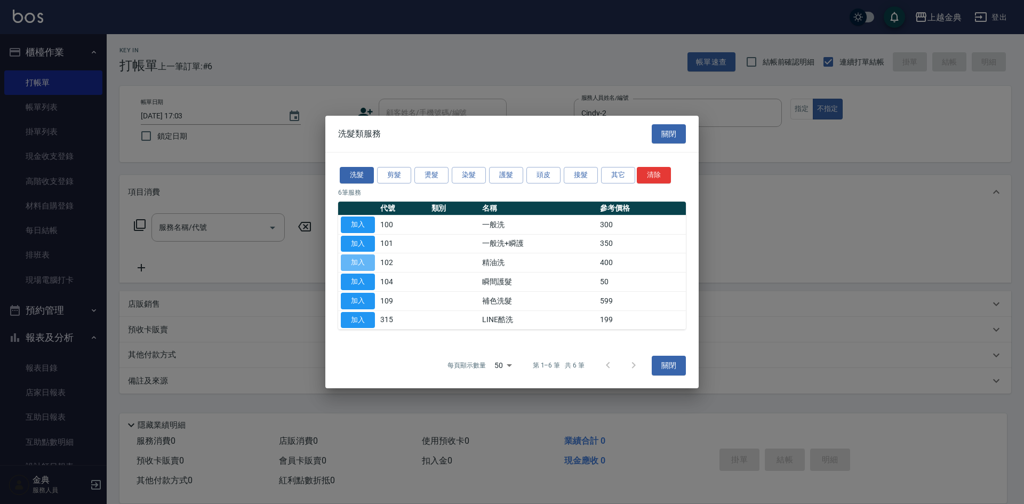
drag, startPoint x: 367, startPoint y: 265, endPoint x: 353, endPoint y: 263, distance: 14.0
click at [367, 264] on button "加入" at bounding box center [358, 262] width 34 height 17
type input "精油洗(102)"
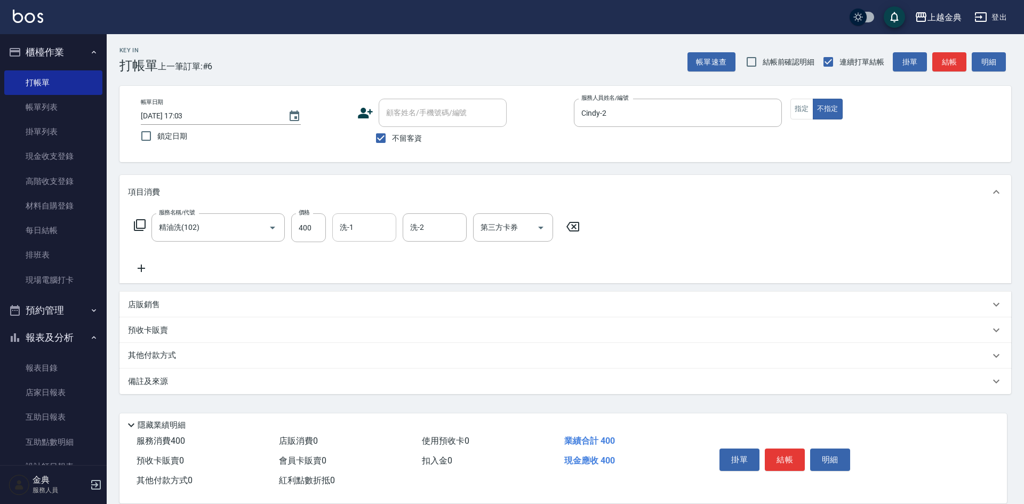
click at [338, 221] on input "洗-1" at bounding box center [364, 227] width 54 height 19
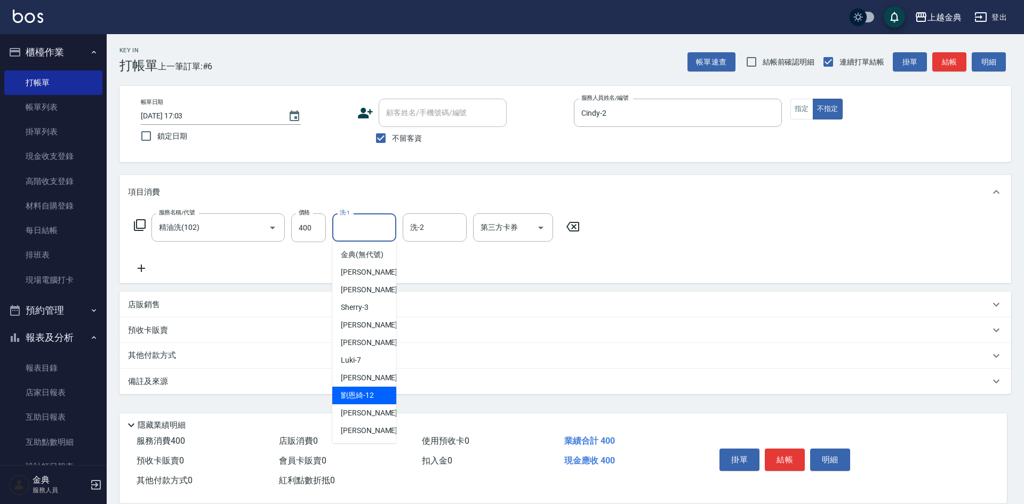
click at [376, 402] on div "[PERSON_NAME]-12" at bounding box center [364, 396] width 64 height 18
type input "[PERSON_NAME]-12"
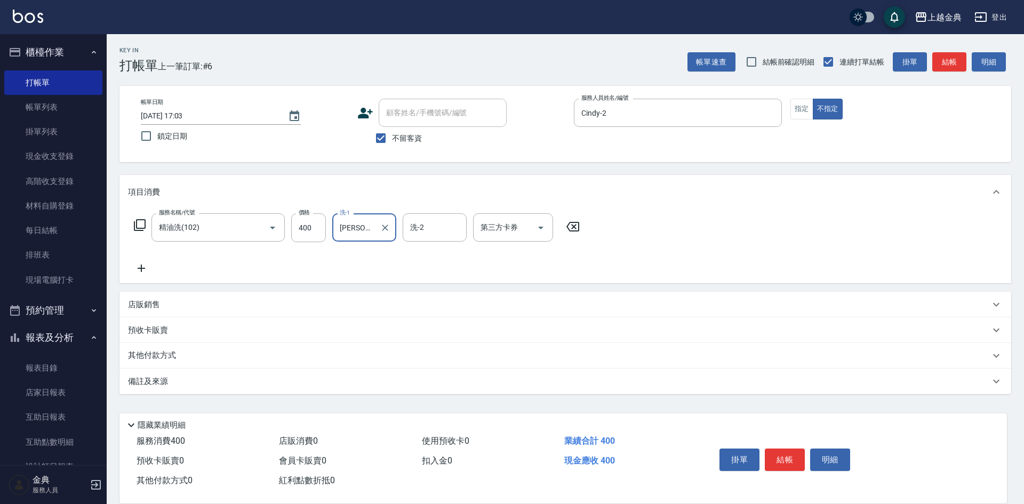
click at [188, 355] on div "其他付款方式" at bounding box center [559, 356] width 862 height 12
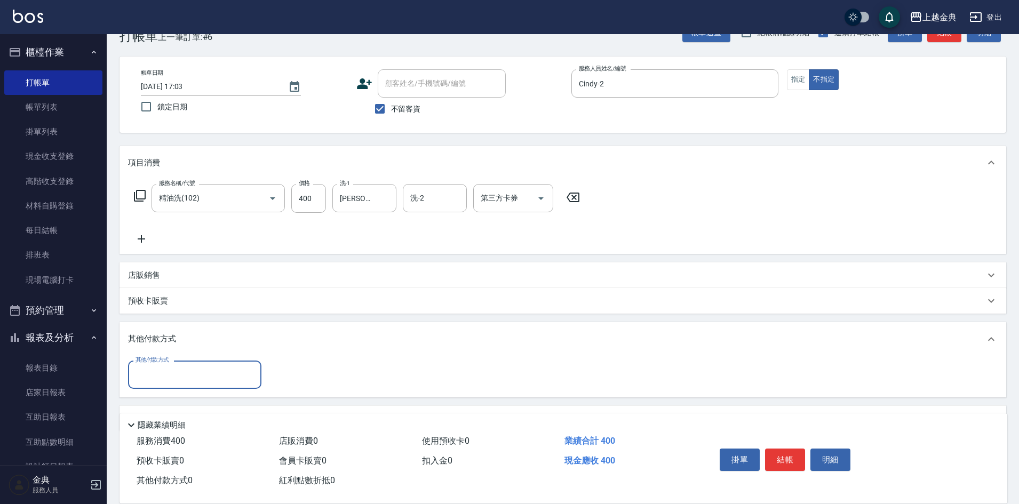
scroll to position [59, 0]
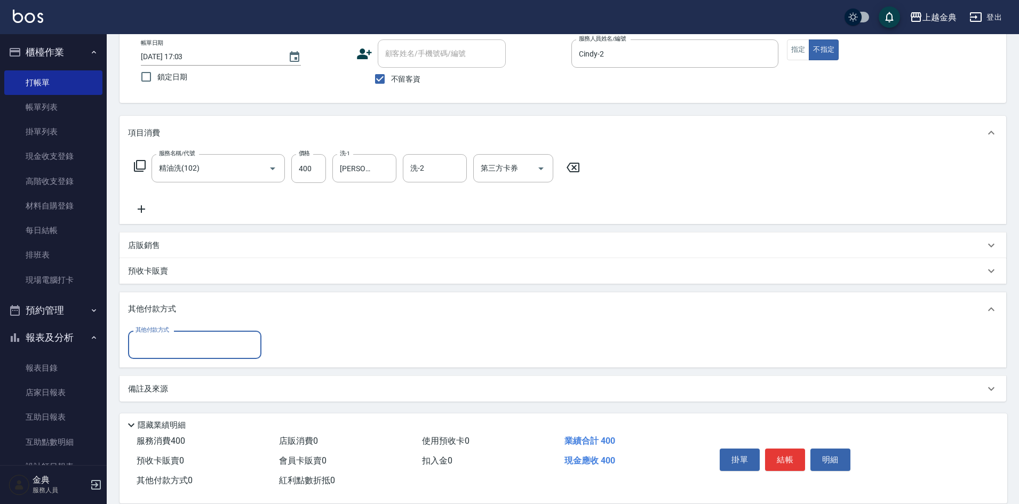
click at [180, 346] on input "其他付款方式" at bounding box center [195, 345] width 124 height 19
click at [170, 421] on span "轉帳" at bounding box center [194, 425] width 133 height 18
type input "轉帳"
click at [304, 344] on input "0" at bounding box center [308, 345] width 80 height 29
type input "400"
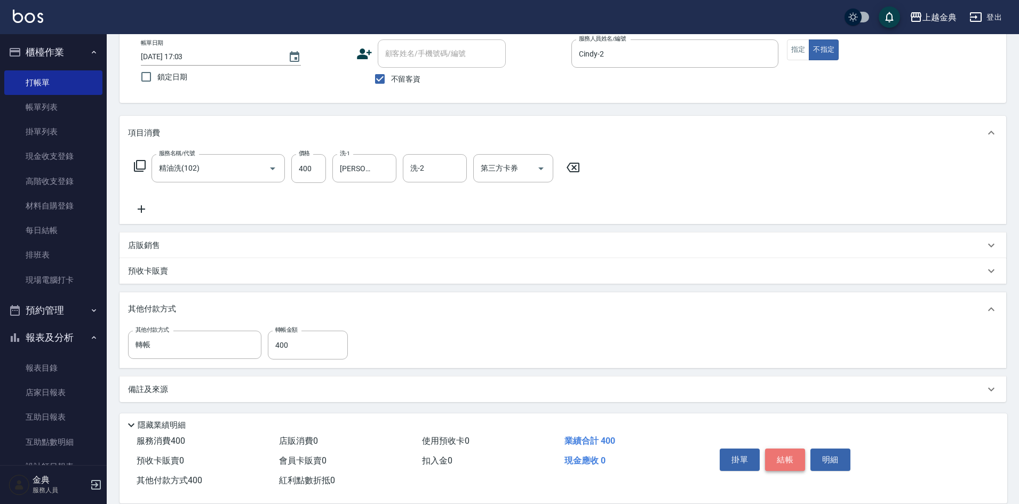
click at [785, 455] on button "結帳" at bounding box center [785, 460] width 40 height 22
type input "[DATE] 17:04"
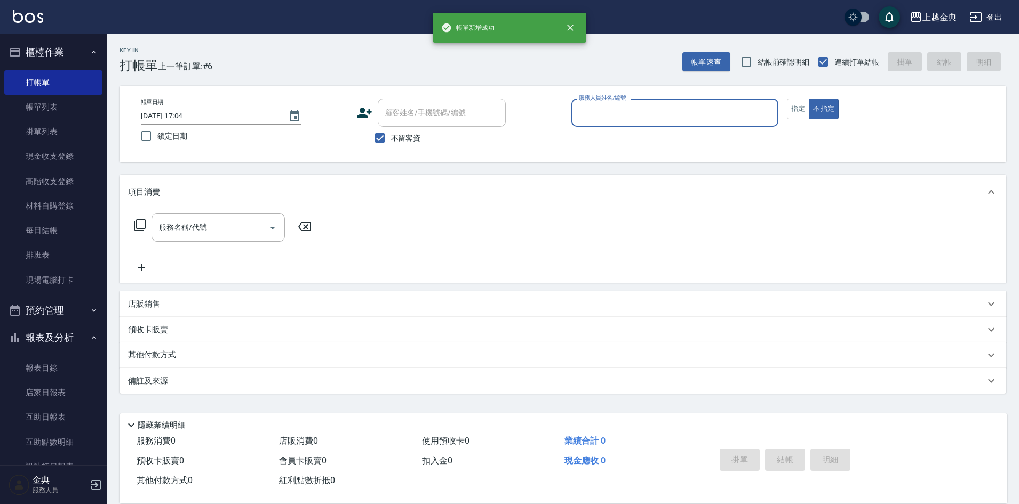
scroll to position [0, 0]
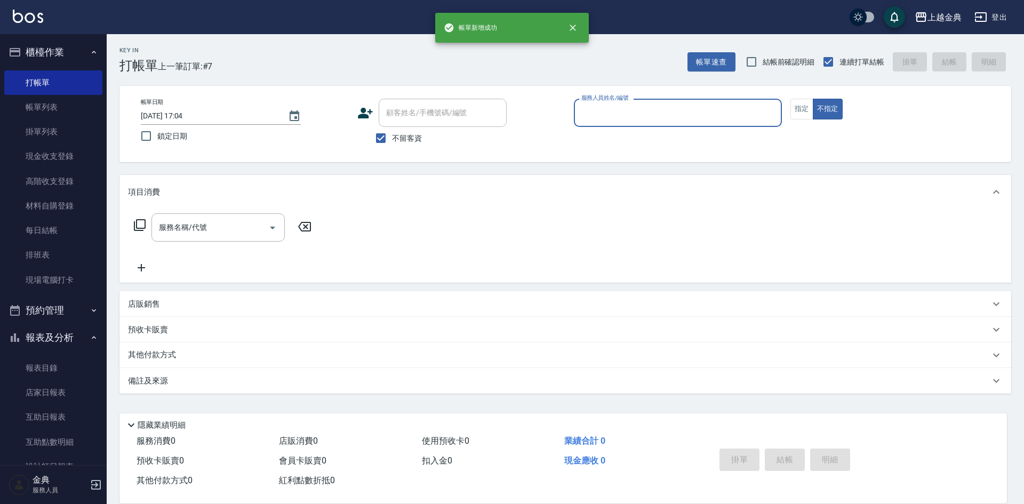
click at [688, 111] on input "服務人員姓名/編號" at bounding box center [678, 112] width 198 height 19
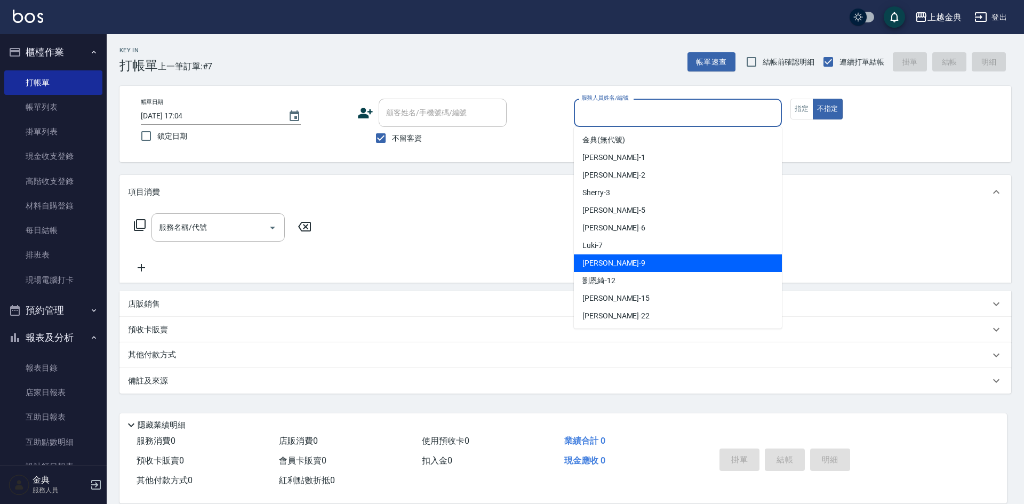
drag, startPoint x: 654, startPoint y: 264, endPoint x: 123, endPoint y: 253, distance: 530.9
click at [654, 264] on div "[PERSON_NAME] -9" at bounding box center [678, 263] width 208 height 18
type input "[PERSON_NAME]-9"
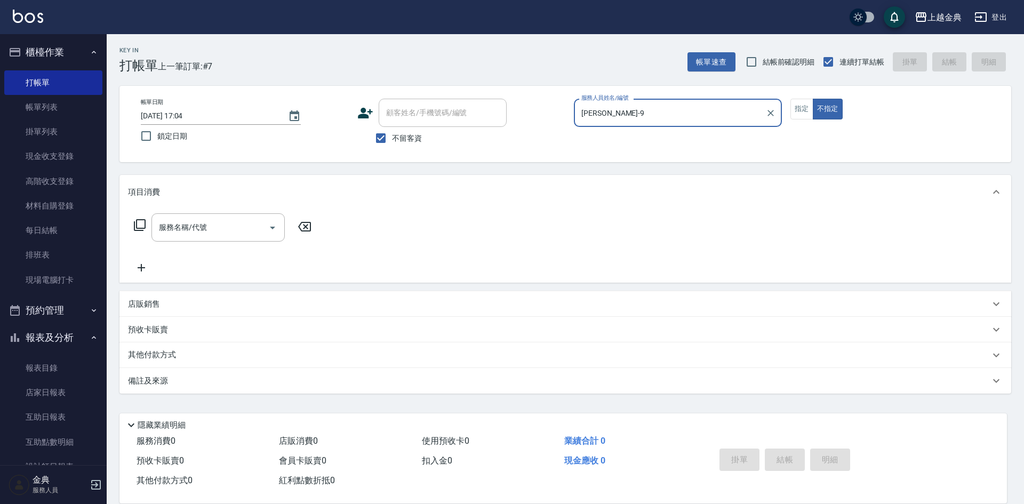
click at [142, 225] on icon at bounding box center [139, 225] width 13 height 13
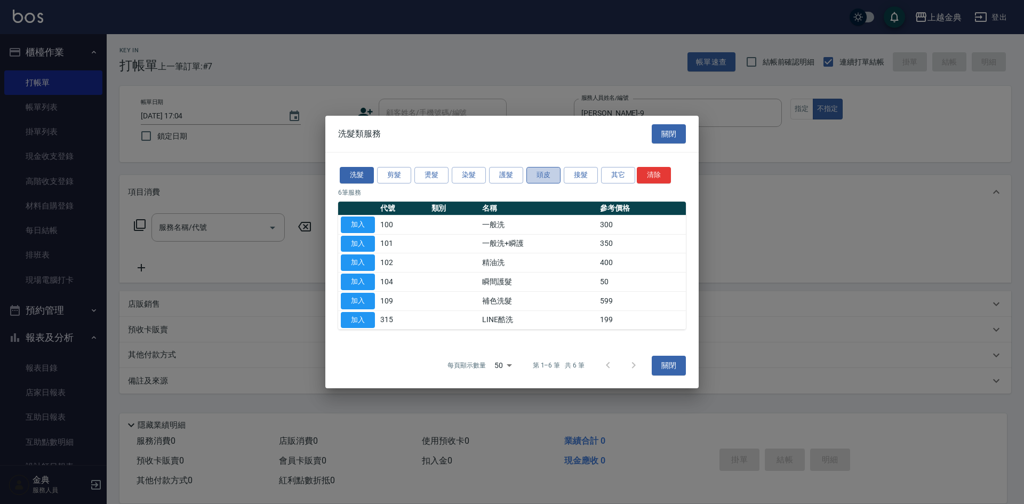
click at [547, 171] on button "頭皮" at bounding box center [544, 175] width 34 height 17
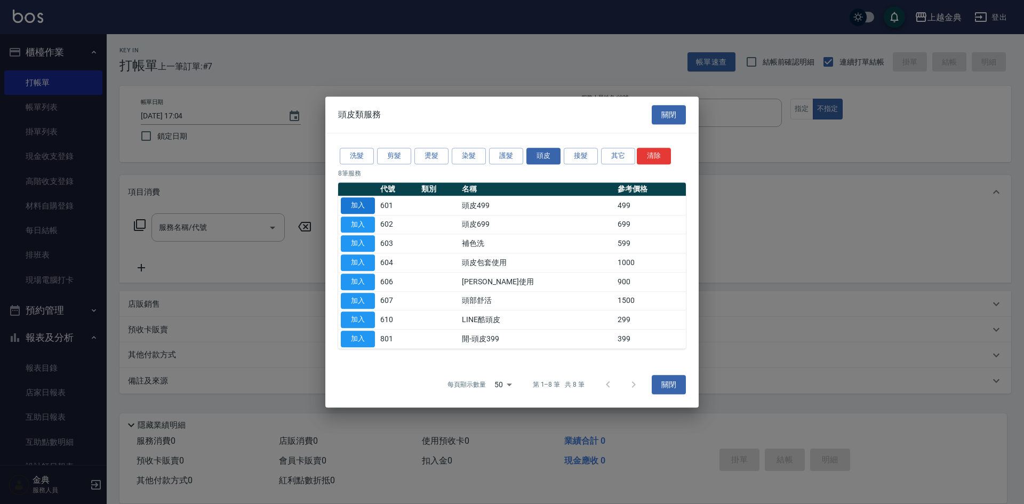
click at [359, 207] on button "加入" at bounding box center [358, 205] width 34 height 17
type input "頭皮499(601)"
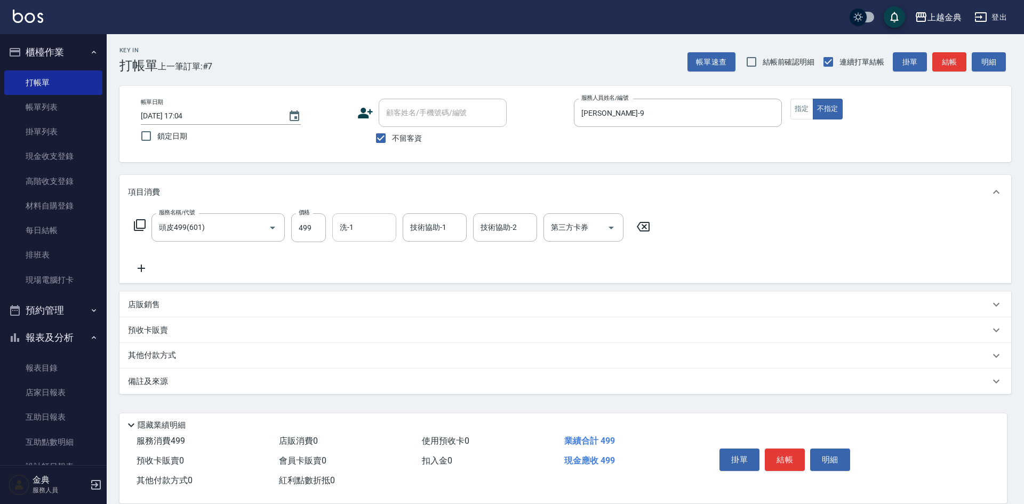
click at [354, 229] on input "洗-1" at bounding box center [364, 227] width 54 height 19
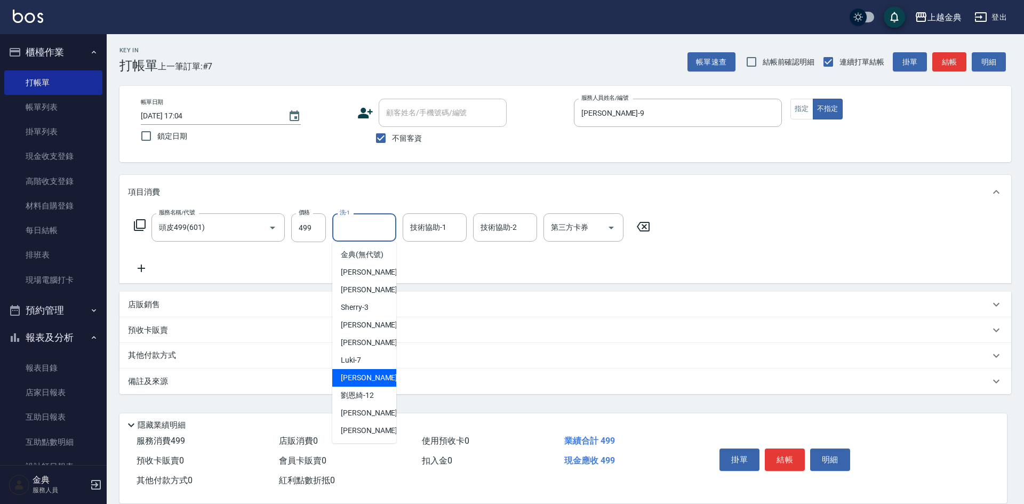
drag, startPoint x: 377, startPoint y: 381, endPoint x: 406, endPoint y: 341, distance: 49.3
click at [377, 381] on div "[PERSON_NAME] -9" at bounding box center [364, 378] width 64 height 18
type input "[PERSON_NAME]-9"
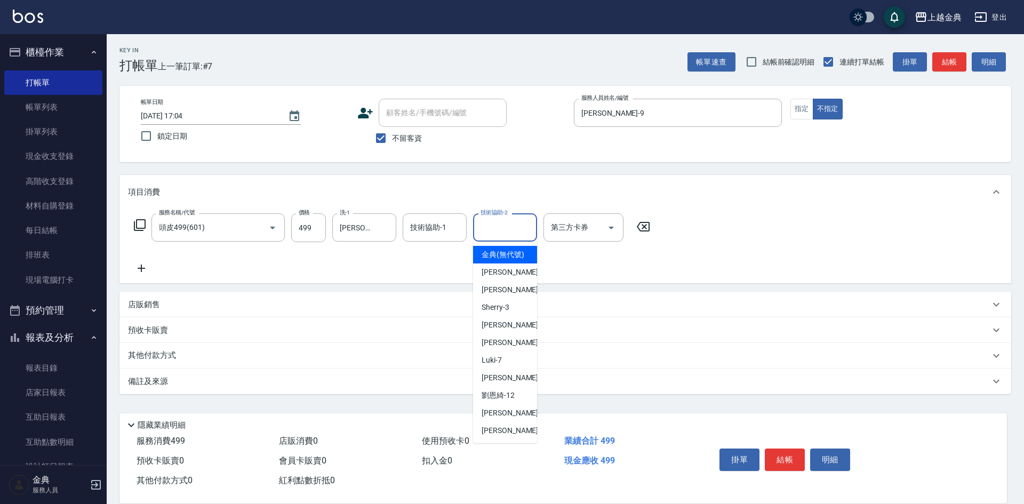
click at [491, 224] on input "技術協助-2" at bounding box center [505, 227] width 54 height 19
click at [505, 440] on div "[PERSON_NAME] -22" at bounding box center [505, 431] width 64 height 18
type input "[PERSON_NAME]-22"
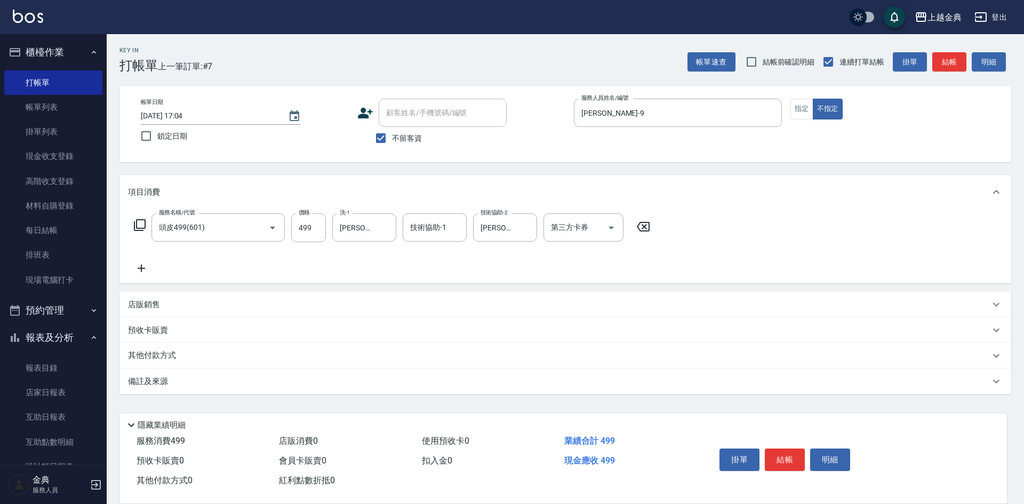
click at [134, 222] on icon at bounding box center [140, 225] width 12 height 12
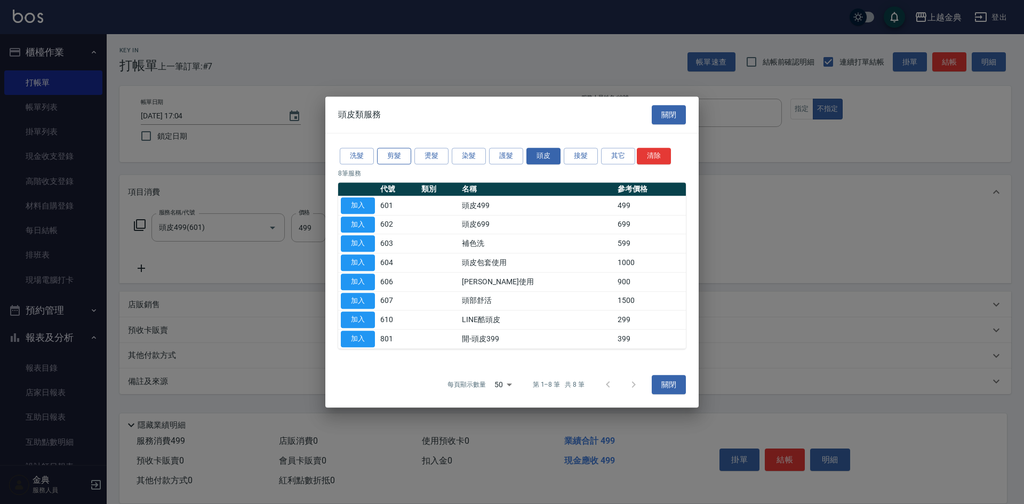
click at [390, 153] on button "剪髮" at bounding box center [394, 156] width 34 height 17
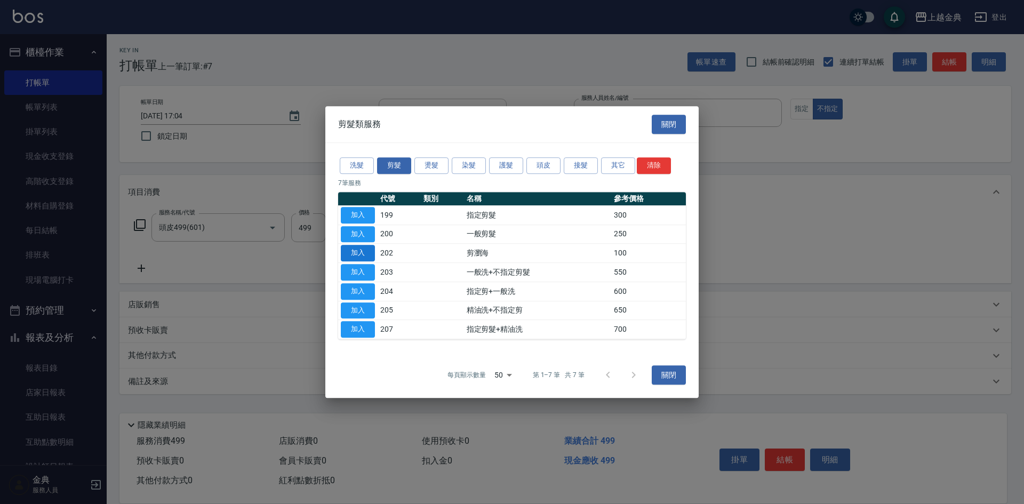
click at [369, 254] on button "加入" at bounding box center [358, 253] width 34 height 17
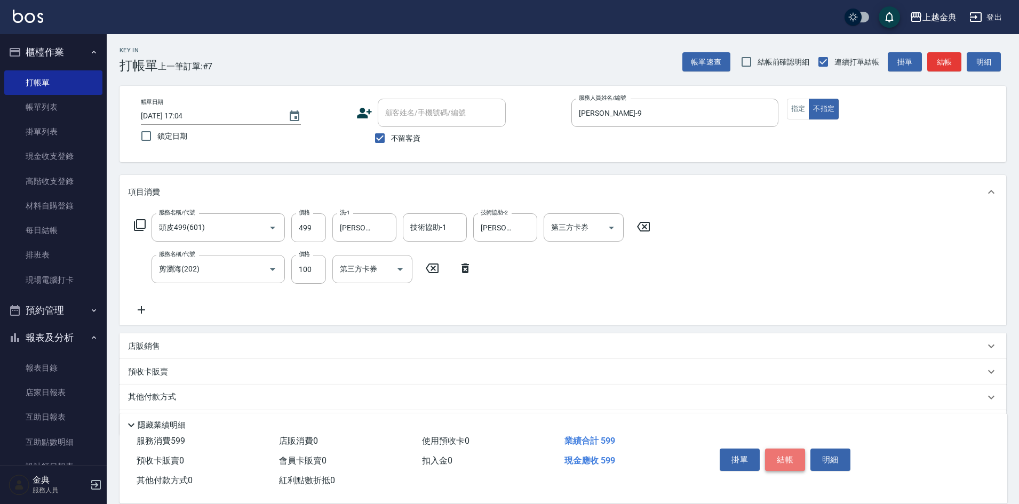
click at [785, 455] on button "結帳" at bounding box center [785, 460] width 40 height 22
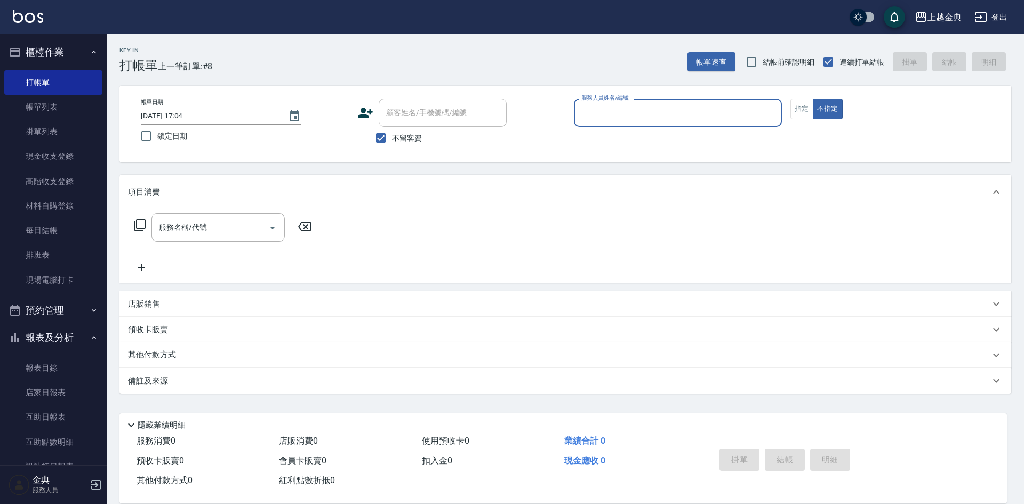
click at [642, 118] on input "服務人員姓名/編號" at bounding box center [678, 112] width 198 height 19
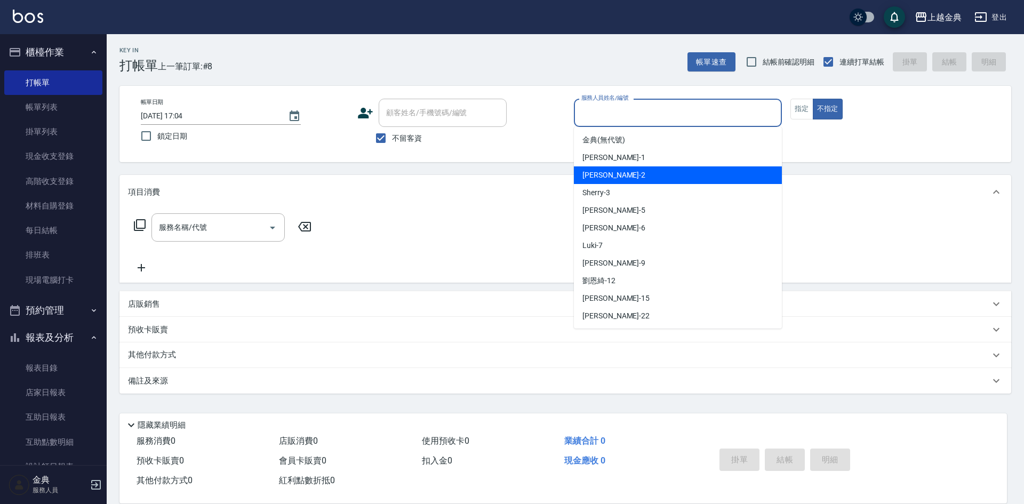
drag, startPoint x: 636, startPoint y: 178, endPoint x: 242, endPoint y: 245, distance: 400.5
click at [635, 178] on div "Cindy -2" at bounding box center [678, 175] width 208 height 18
type input "Cindy-2"
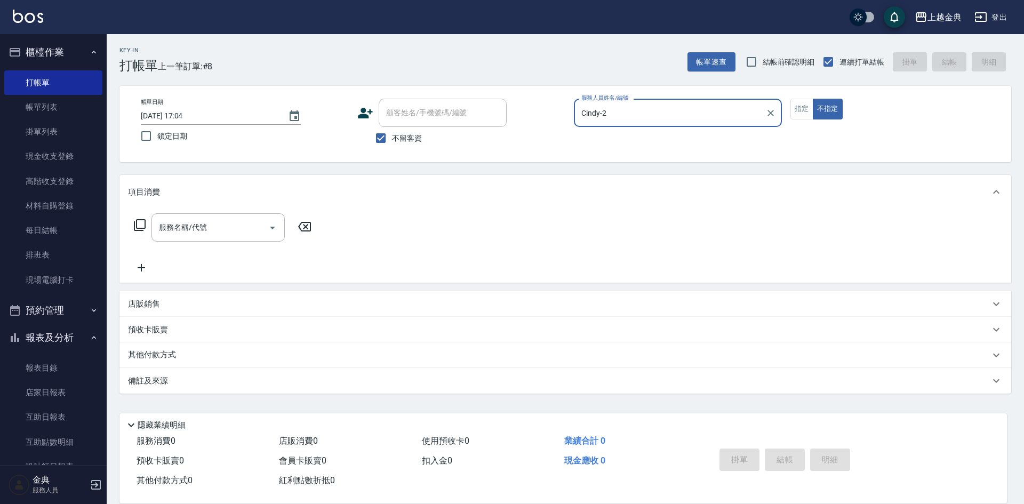
click at [135, 224] on icon at bounding box center [140, 225] width 12 height 12
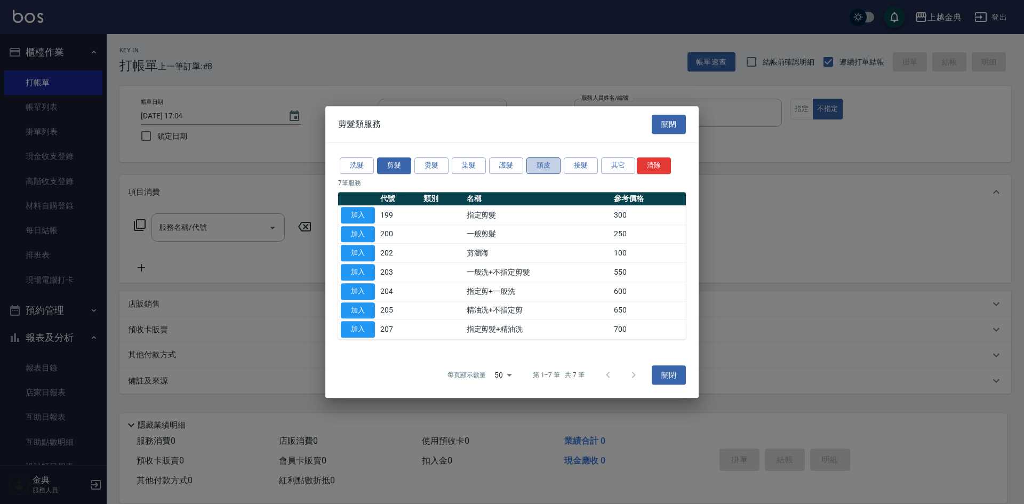
click at [553, 168] on button "頭皮" at bounding box center [544, 165] width 34 height 17
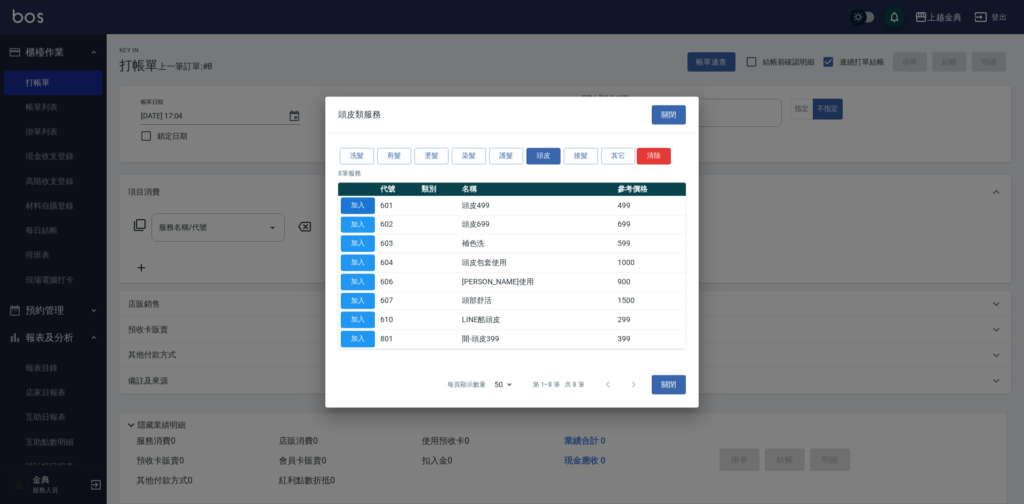
click at [345, 205] on button "加入" at bounding box center [358, 205] width 34 height 17
type input "頭皮499(601)"
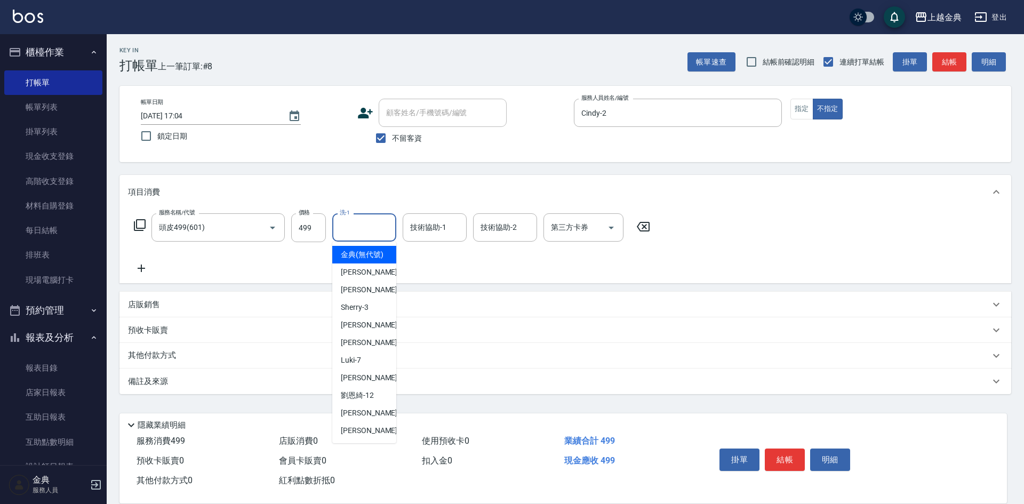
click at [361, 234] on input "洗-1" at bounding box center [364, 227] width 54 height 19
click at [366, 293] on div "Cindy -2" at bounding box center [364, 290] width 64 height 18
type input "Cindy-2"
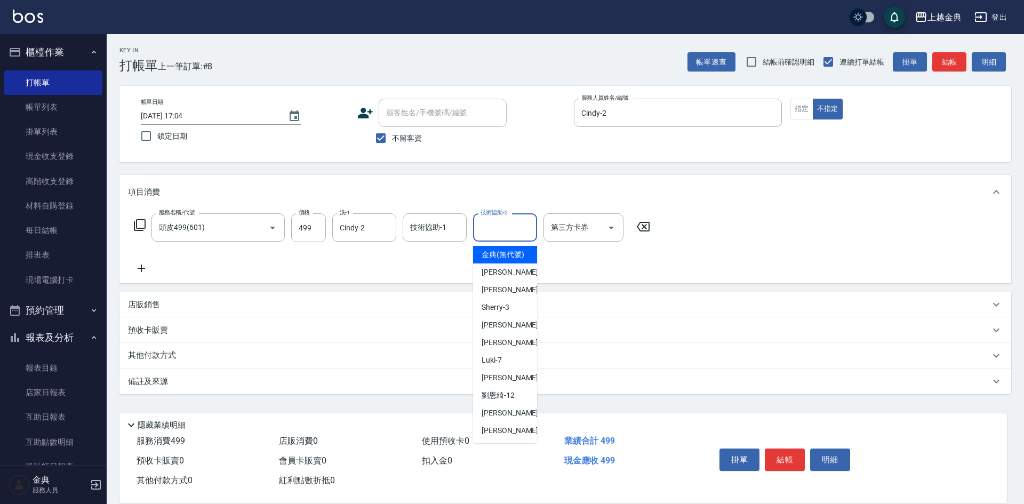
drag, startPoint x: 503, startPoint y: 224, endPoint x: 503, endPoint y: 232, distance: 8.0
click at [503, 226] on input "技術協助-2" at bounding box center [505, 227] width 54 height 19
click at [519, 416] on div "[PERSON_NAME] -15" at bounding box center [505, 413] width 64 height 18
click at [498, 225] on input "[PERSON_NAME]-15" at bounding box center [497, 227] width 38 height 19
click at [521, 402] on div "[PERSON_NAME]-12" at bounding box center [505, 396] width 64 height 18
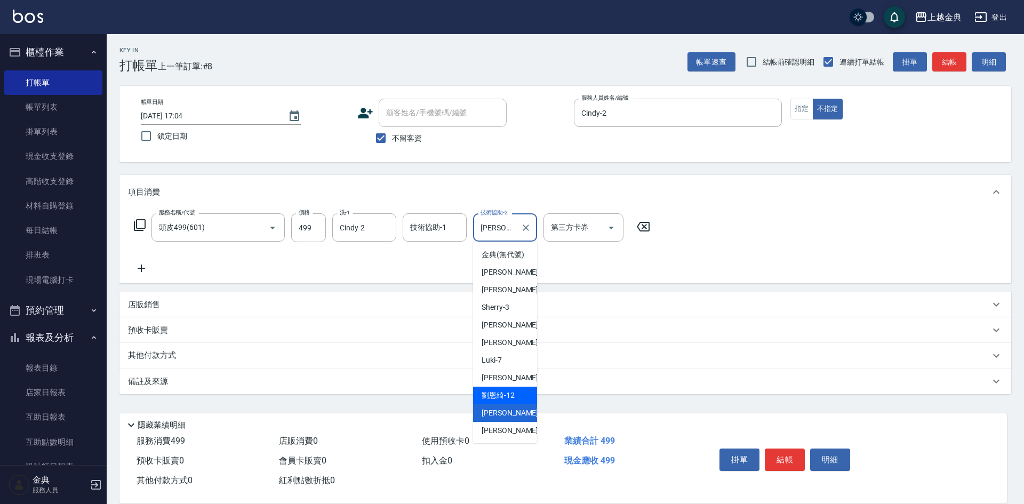
type input "[PERSON_NAME]-12"
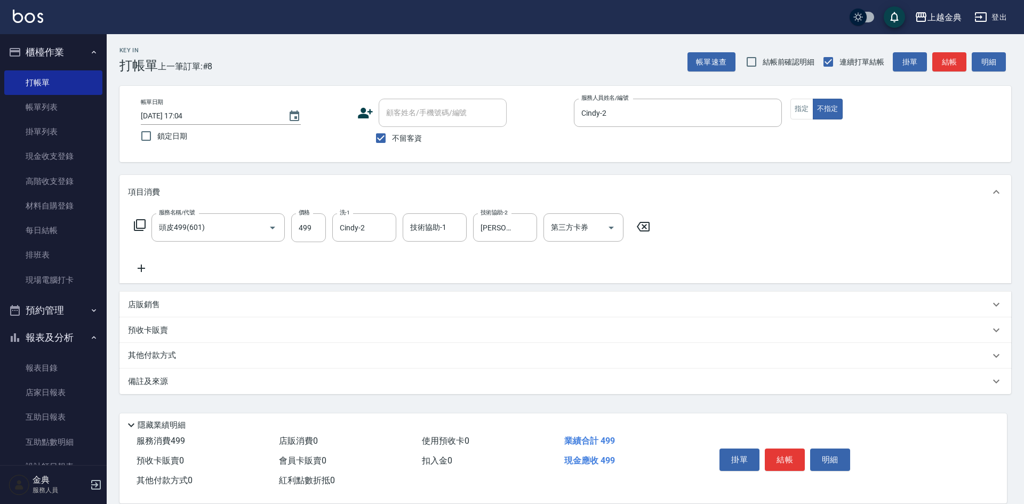
click at [144, 220] on icon at bounding box center [140, 225] width 12 height 12
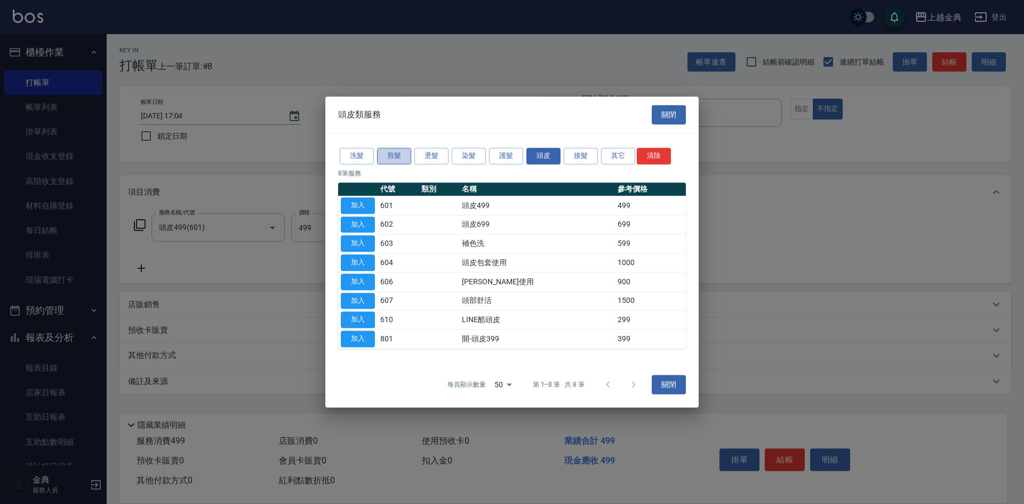
drag, startPoint x: 399, startPoint y: 153, endPoint x: 398, endPoint y: 158, distance: 6.0
click at [399, 153] on button "剪髮" at bounding box center [394, 156] width 34 height 17
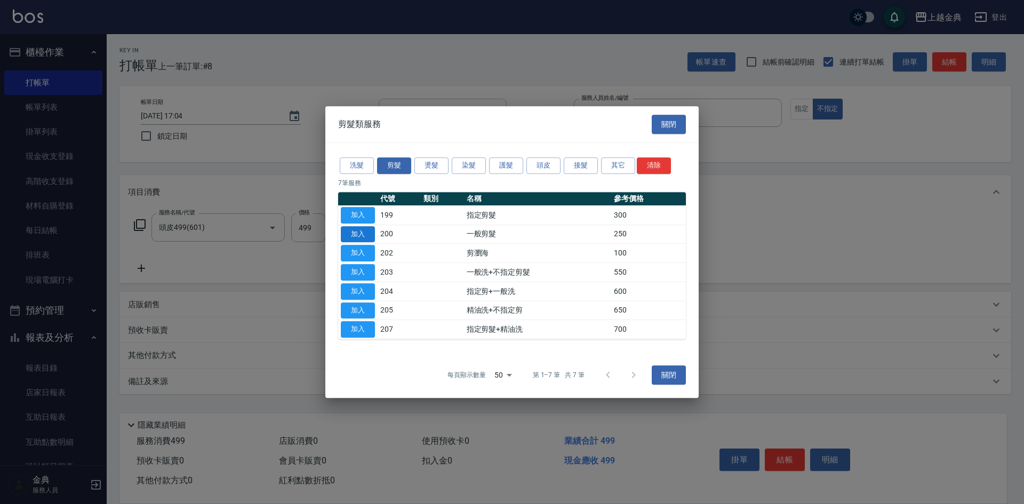
click at [355, 235] on button "加入" at bounding box center [358, 234] width 34 height 17
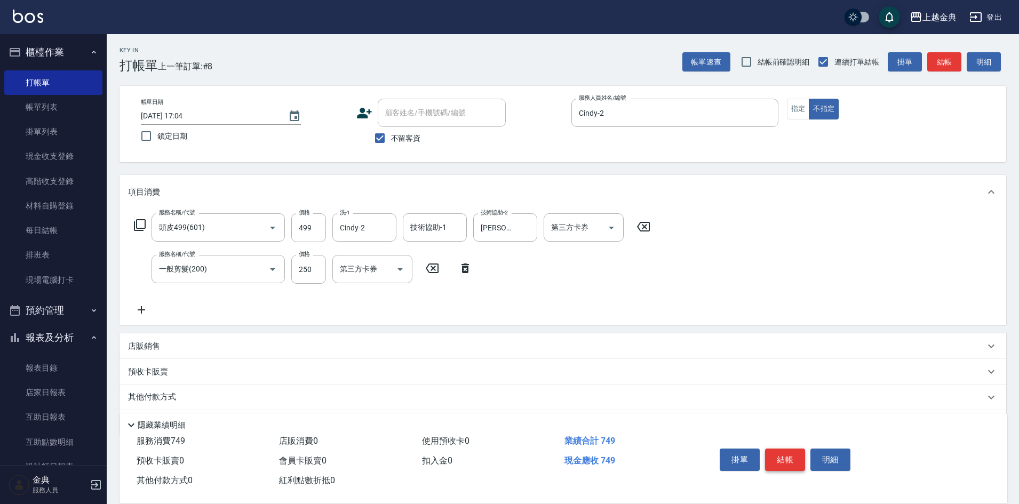
click at [791, 455] on button "結帳" at bounding box center [785, 460] width 40 height 22
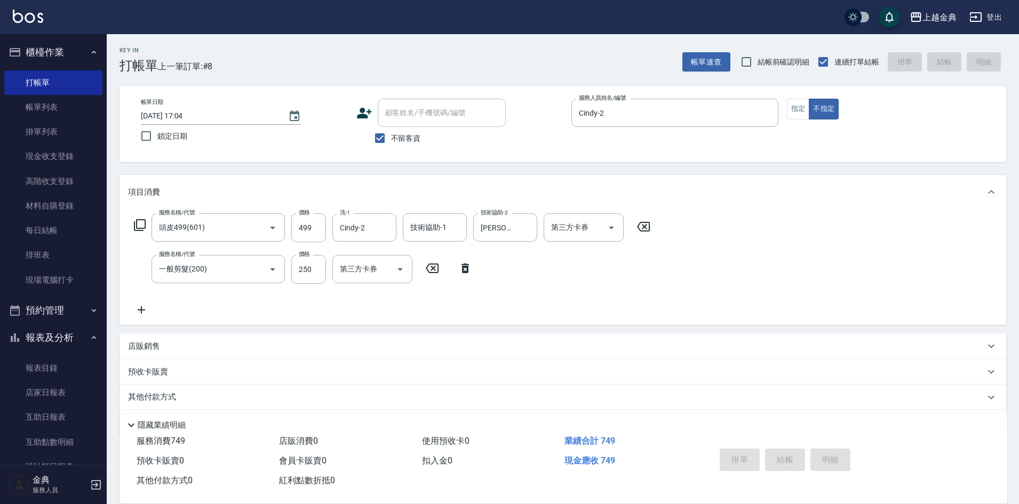
type input "[DATE] 17:05"
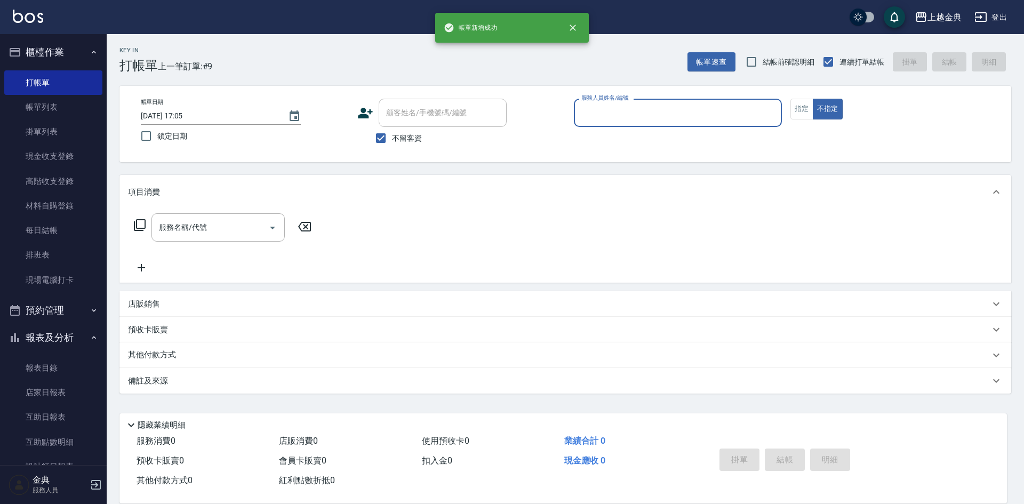
click at [699, 111] on input "服務人員姓名/編號" at bounding box center [678, 112] width 198 height 19
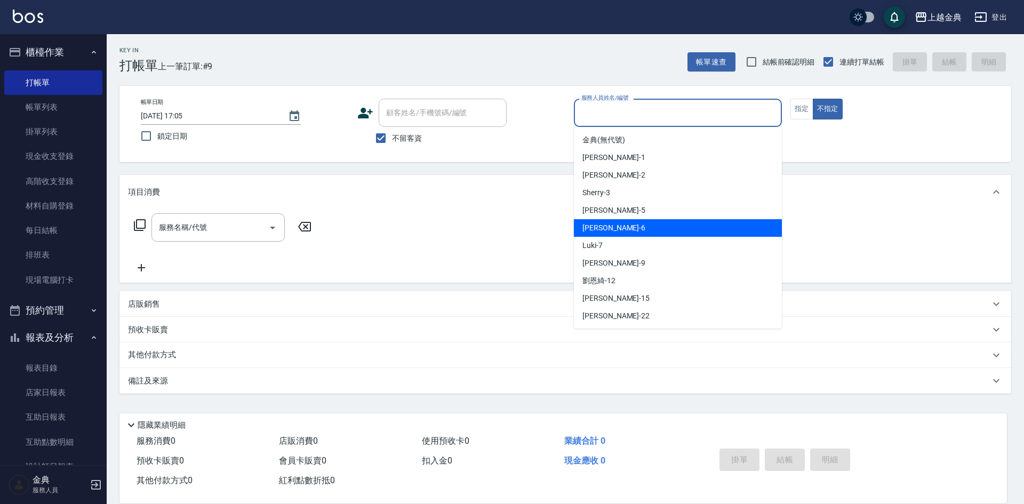
click at [664, 234] on div "[PERSON_NAME] -6" at bounding box center [678, 228] width 208 height 18
type input "[PERSON_NAME]-6"
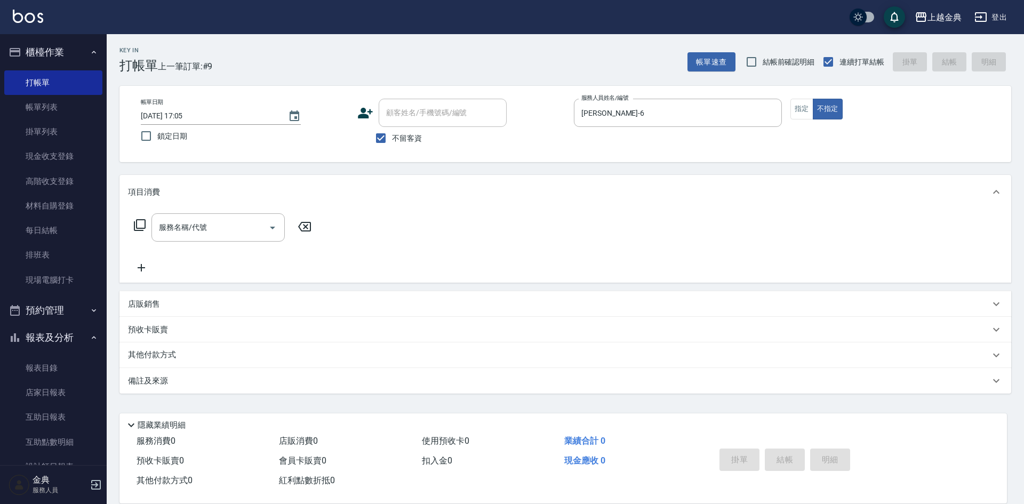
click at [139, 225] on icon at bounding box center [139, 225] width 13 height 13
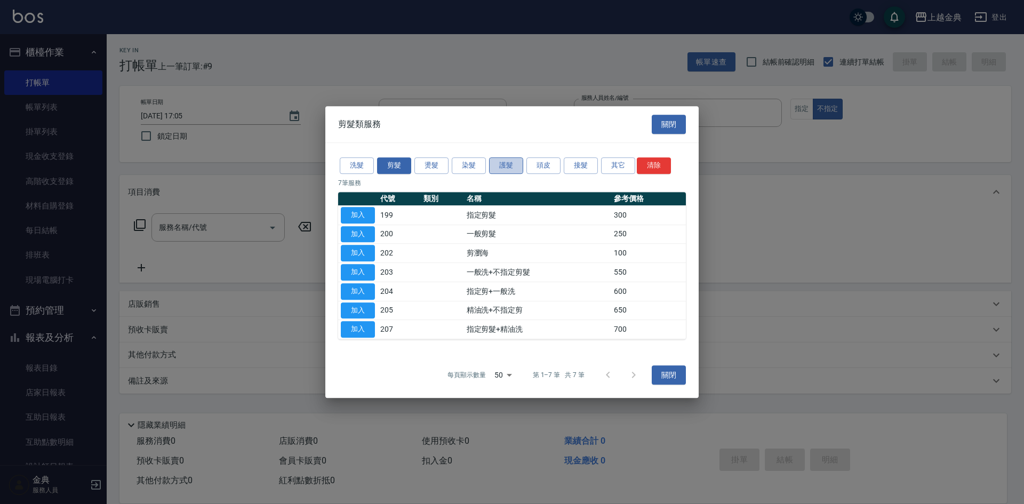
click at [523, 170] on button "護髮" at bounding box center [506, 165] width 34 height 17
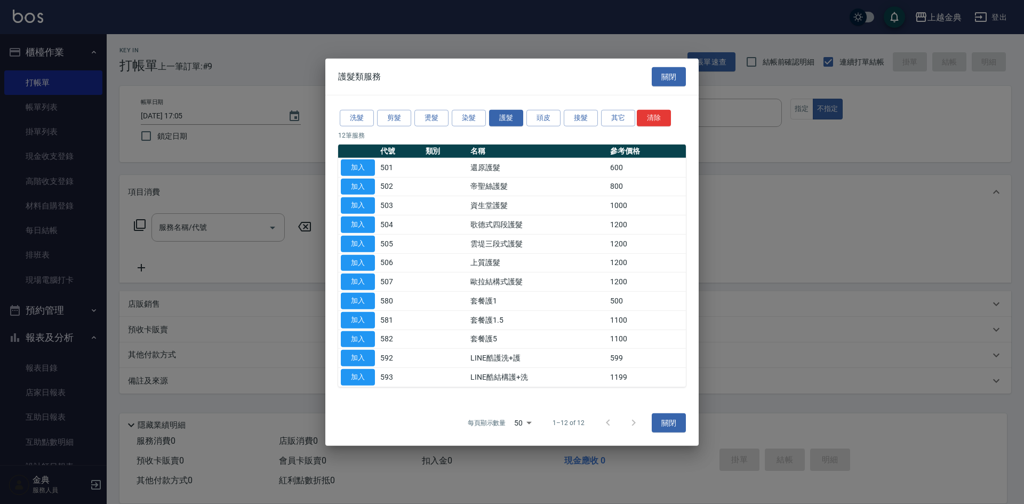
click at [535, 165] on td "還原護髮" at bounding box center [538, 167] width 140 height 19
click at [540, 118] on button "頭皮" at bounding box center [544, 118] width 34 height 17
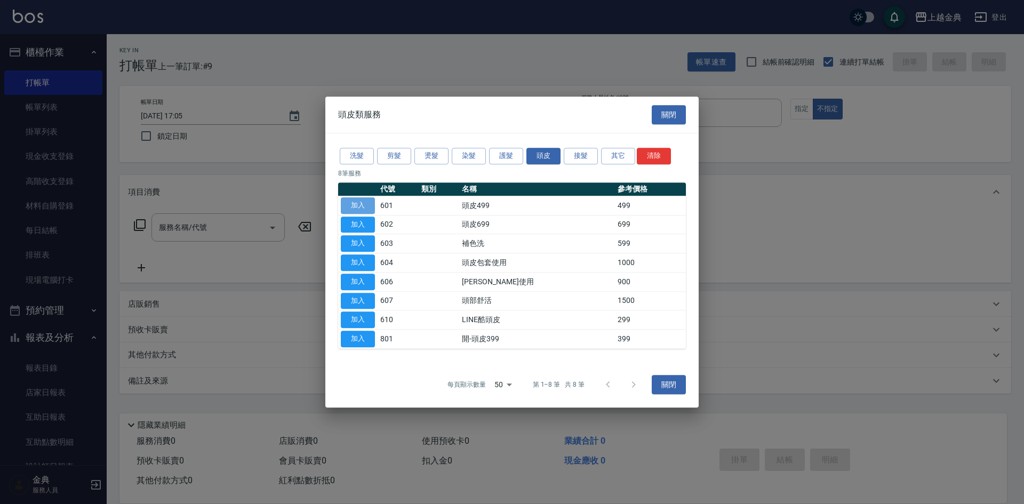
click at [354, 203] on button "加入" at bounding box center [358, 205] width 34 height 17
type input "頭皮499(601)"
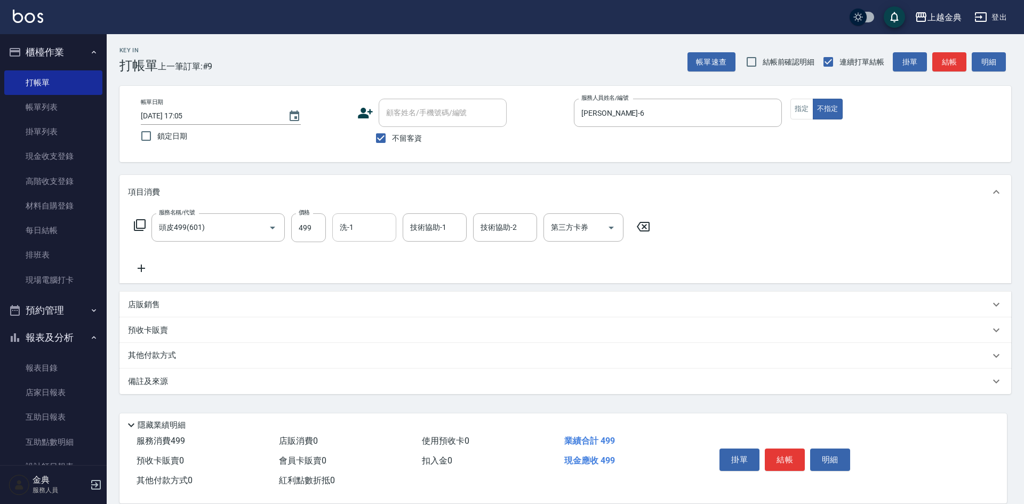
click at [369, 227] on input "洗-1" at bounding box center [364, 227] width 54 height 19
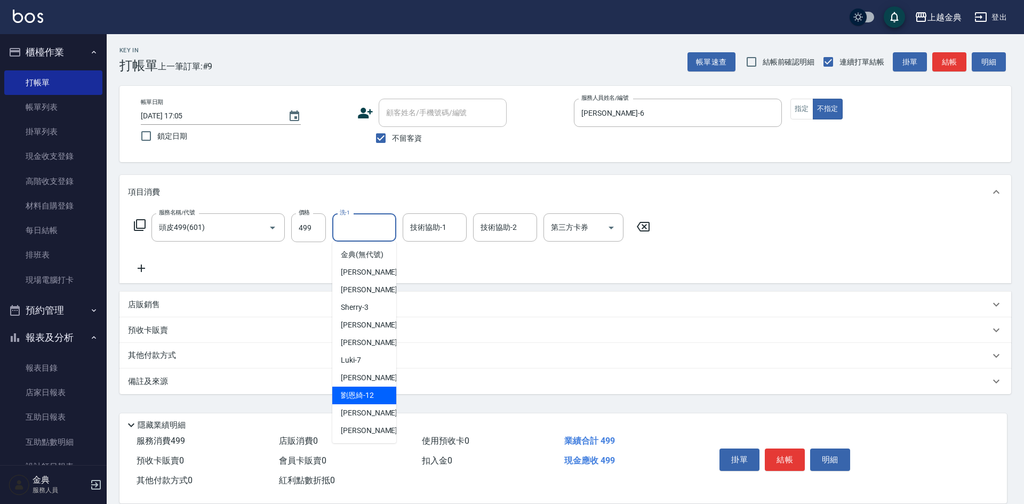
click at [375, 404] on div "[PERSON_NAME]-12" at bounding box center [364, 396] width 64 height 18
type input "[PERSON_NAME]-12"
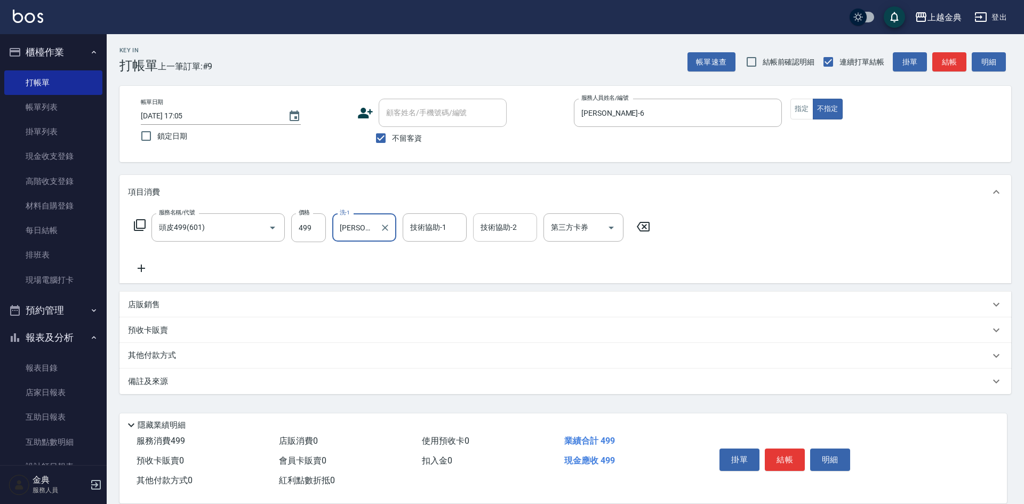
click at [492, 223] on div "技術協助-2 技術協助-2" at bounding box center [505, 227] width 64 height 28
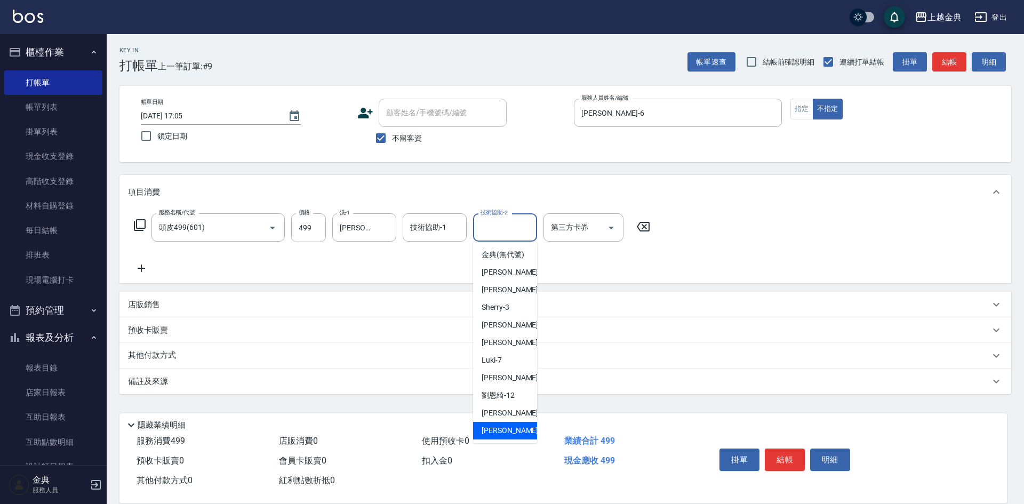
click at [512, 434] on div "[PERSON_NAME] -22" at bounding box center [505, 431] width 64 height 18
type input "[PERSON_NAME]-22"
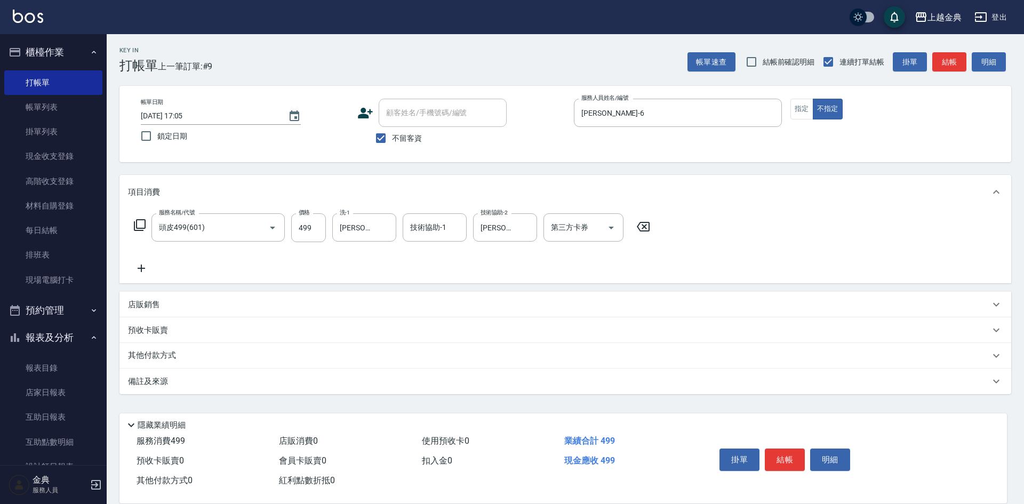
click at [140, 225] on icon at bounding box center [139, 225] width 13 height 13
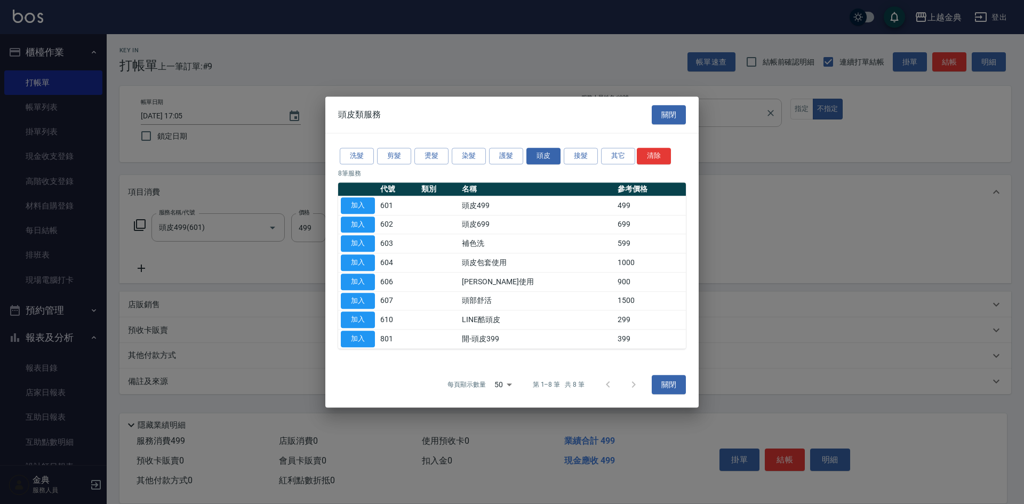
click at [664, 119] on button "關閉" at bounding box center [669, 115] width 34 height 20
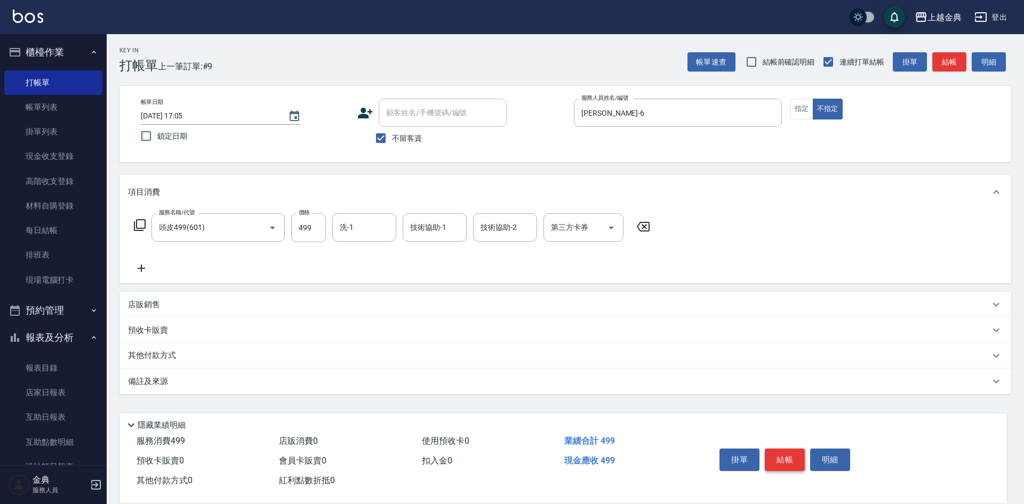
click at [779, 459] on button "結帳" at bounding box center [785, 460] width 40 height 22
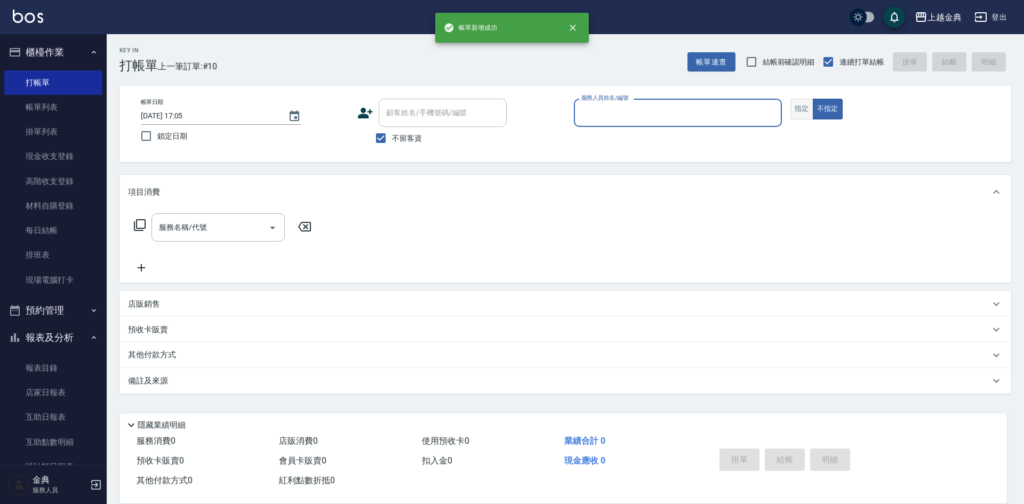
click at [795, 102] on button "指定" at bounding box center [802, 109] width 23 height 21
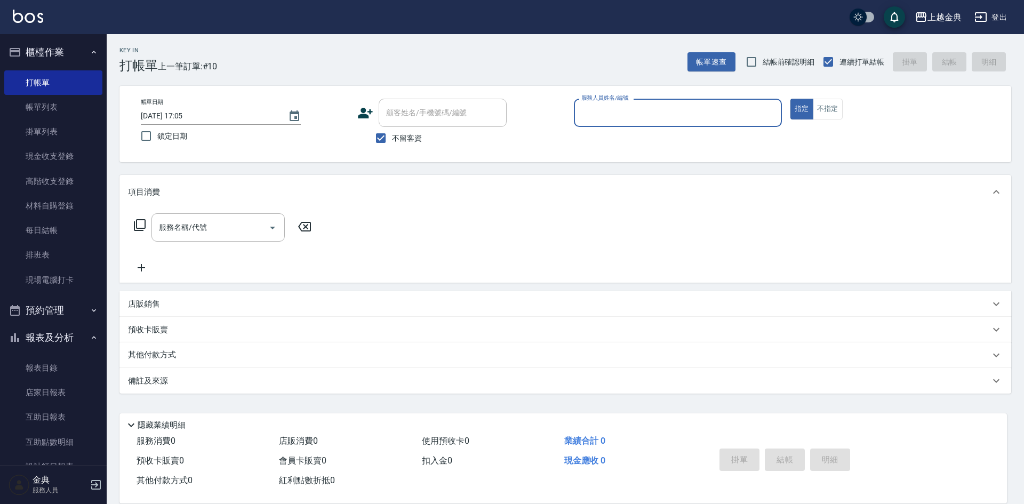
click at [713, 121] on input "服務人員姓名/編號" at bounding box center [678, 112] width 198 height 19
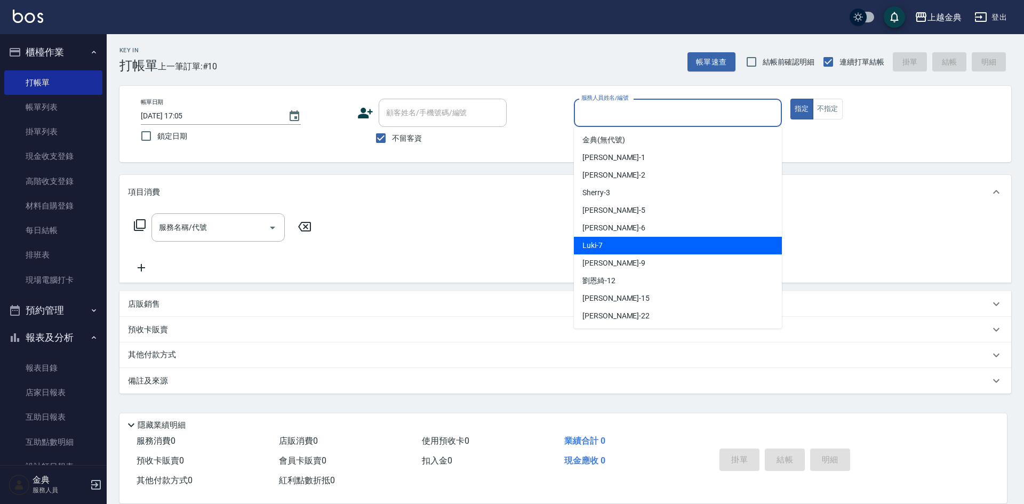
click at [671, 242] on div "Luki -7" at bounding box center [678, 246] width 208 height 18
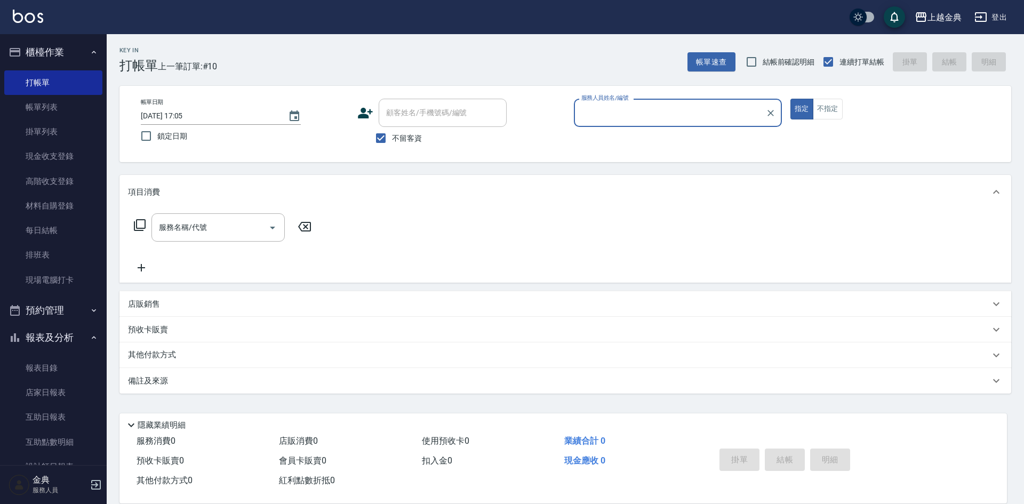
type input "Luki-7"
click at [140, 223] on icon at bounding box center [139, 225] width 13 height 13
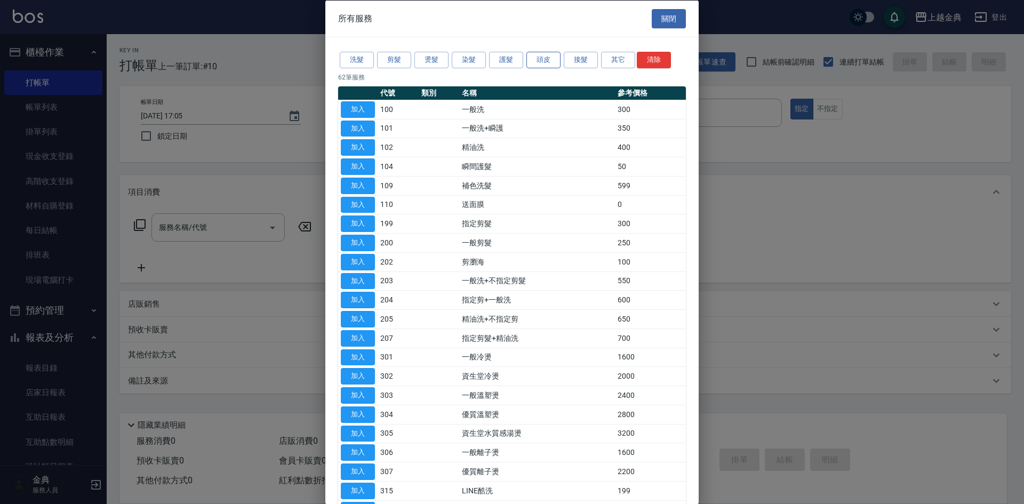
click at [534, 62] on button "頭皮" at bounding box center [544, 60] width 34 height 17
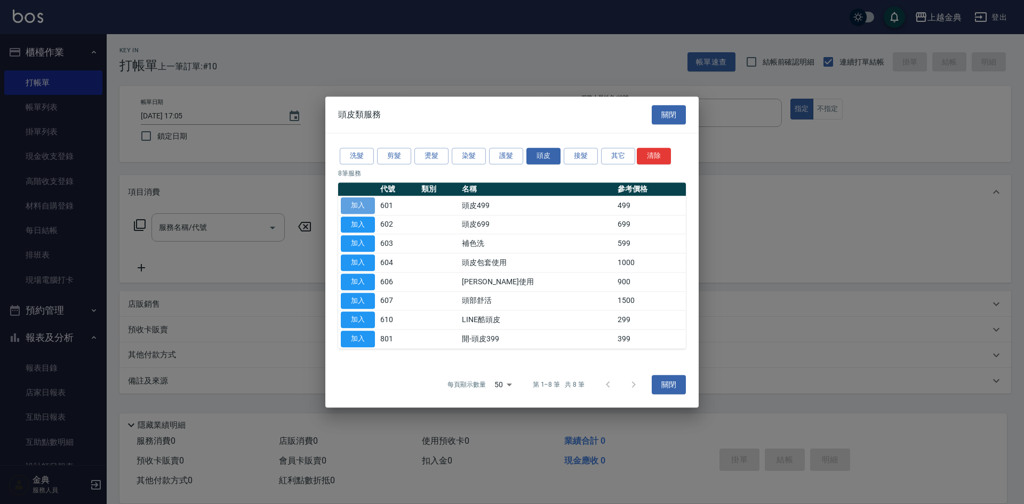
click at [354, 203] on button "加入" at bounding box center [358, 205] width 34 height 17
type input "頭皮499(601)"
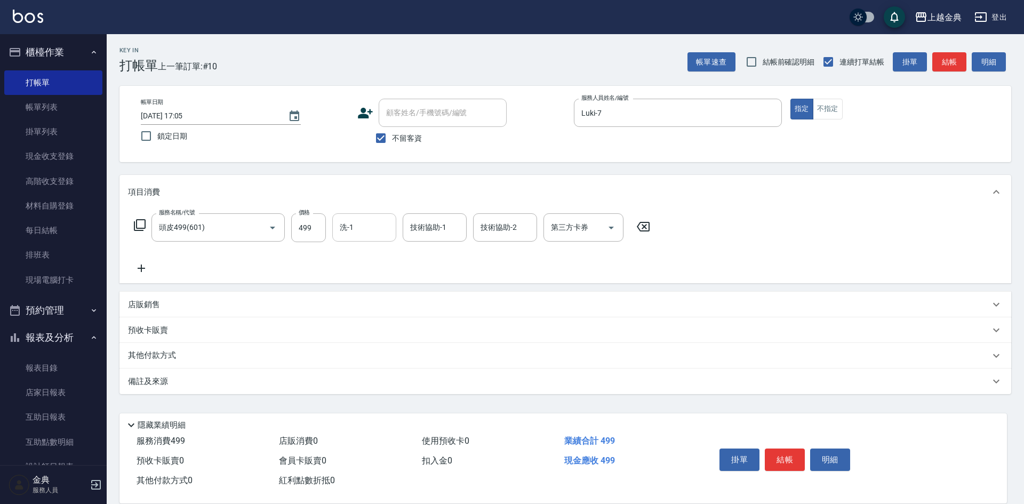
click at [373, 223] on input "洗-1" at bounding box center [364, 227] width 54 height 19
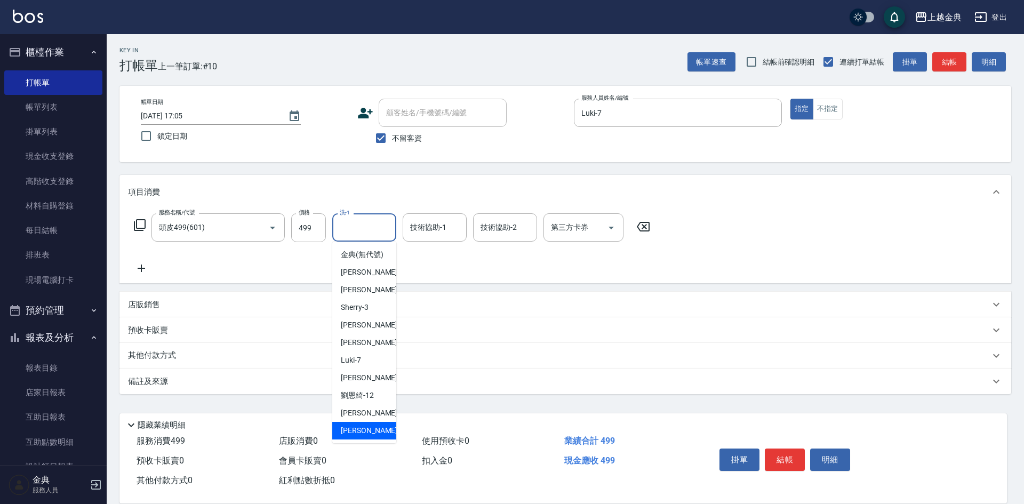
click at [370, 436] on div "[PERSON_NAME] -22" at bounding box center [364, 431] width 64 height 18
type input "[PERSON_NAME]-22"
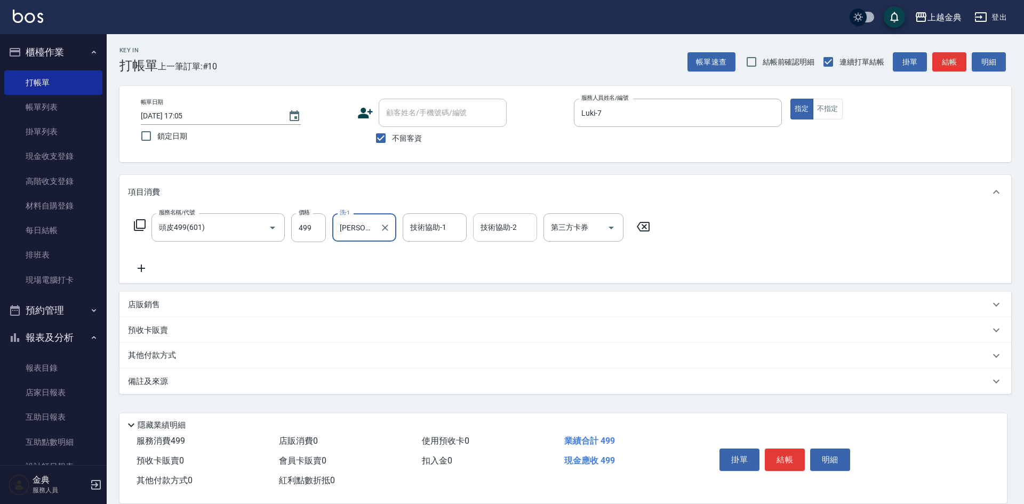
click at [499, 224] on div "技術協助-2 技術協助-2" at bounding box center [505, 227] width 64 height 28
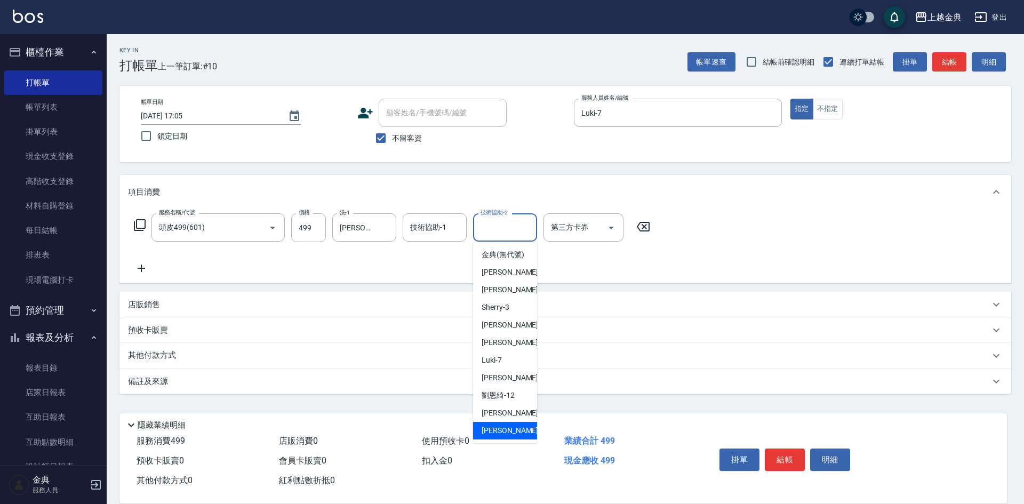
click at [488, 434] on div "[PERSON_NAME] -22" at bounding box center [505, 431] width 64 height 18
type input "[PERSON_NAME]-22"
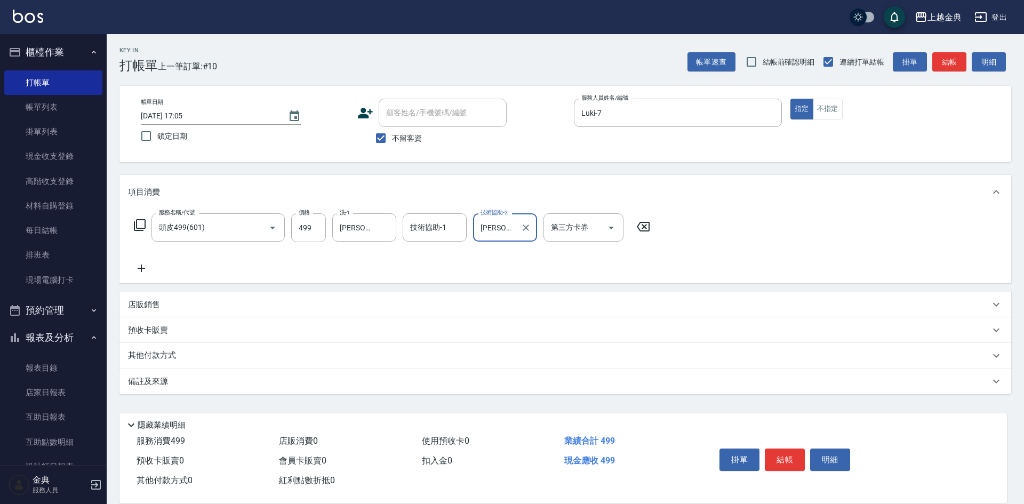
click at [140, 230] on icon at bounding box center [139, 225] width 13 height 13
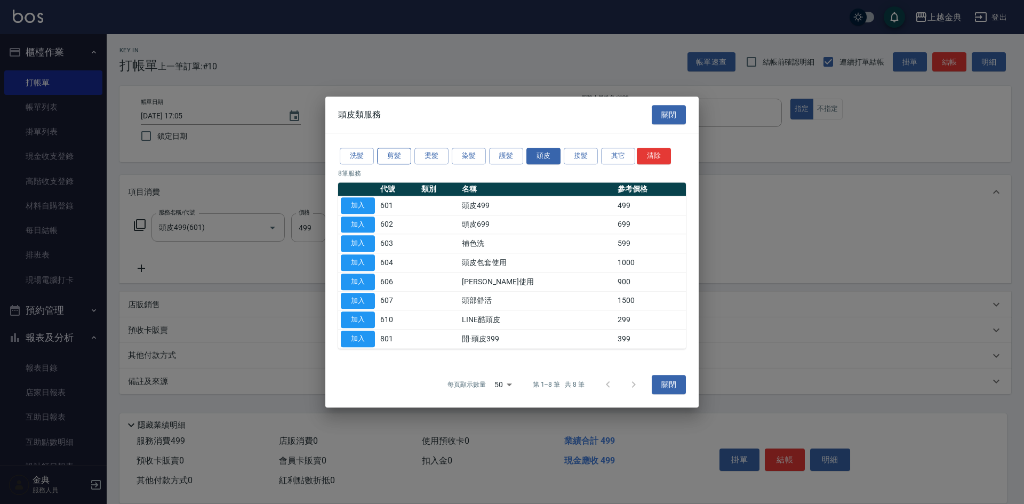
click at [399, 151] on button "剪髮" at bounding box center [394, 156] width 34 height 17
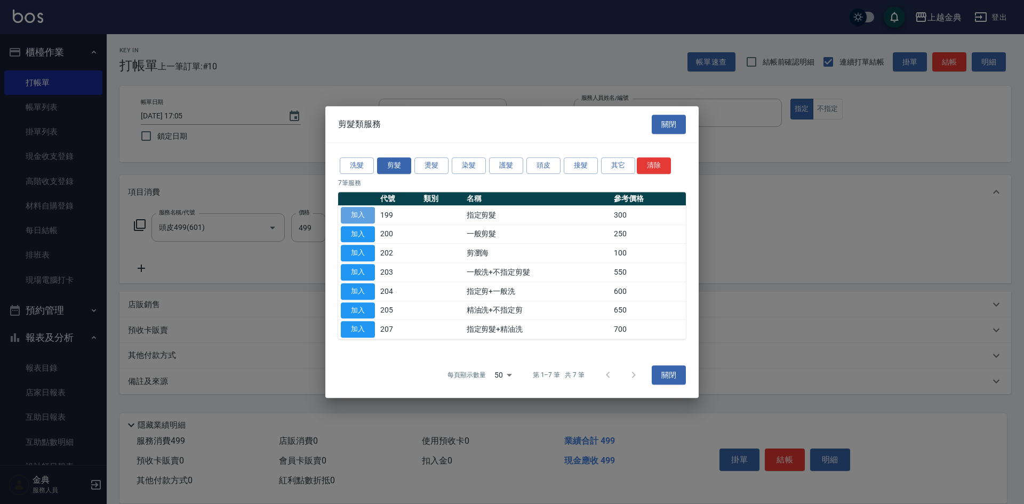
click at [359, 216] on button "加入" at bounding box center [358, 215] width 34 height 17
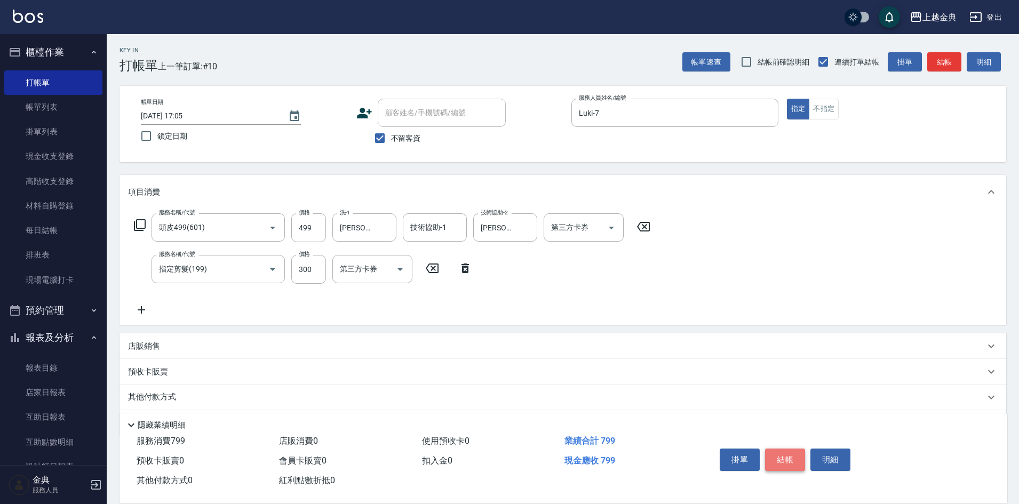
click at [786, 451] on button "結帳" at bounding box center [785, 460] width 40 height 22
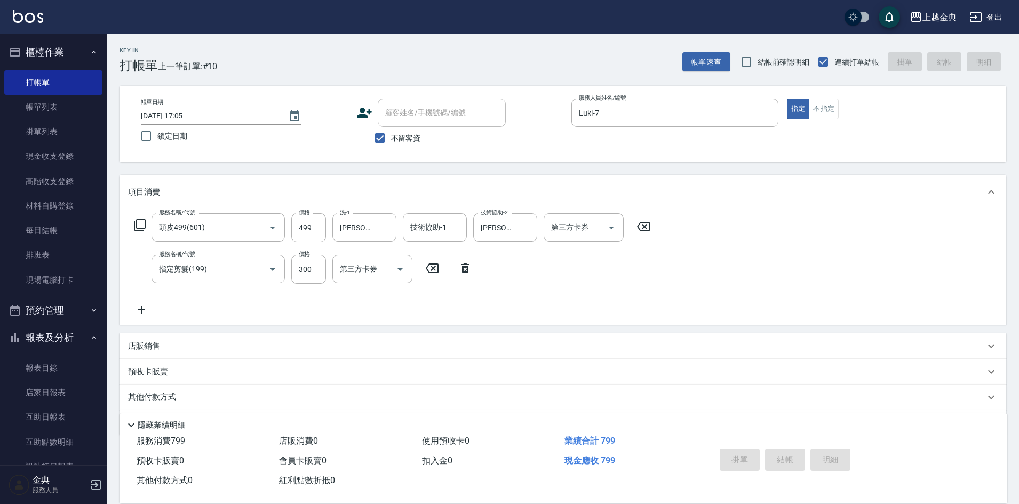
type input "[DATE] 17:06"
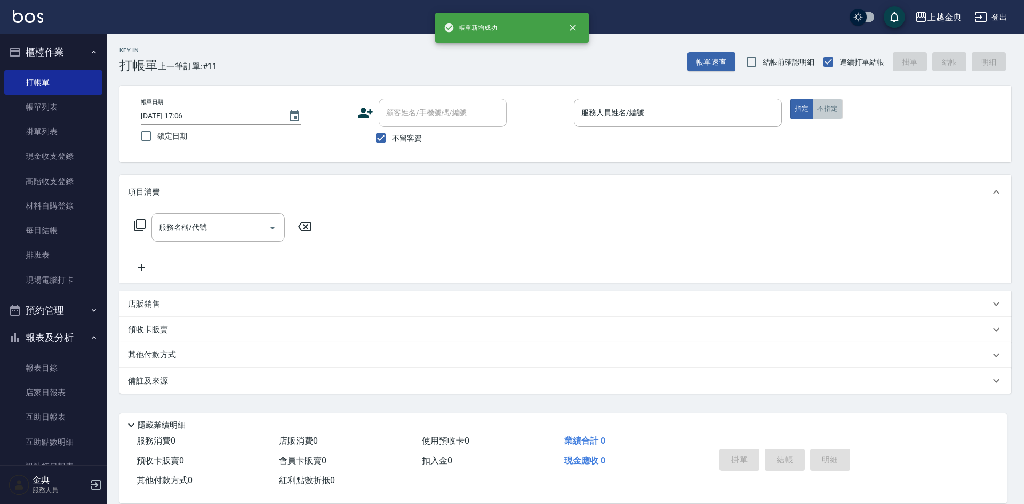
click at [825, 105] on button "不指定" at bounding box center [828, 109] width 30 height 21
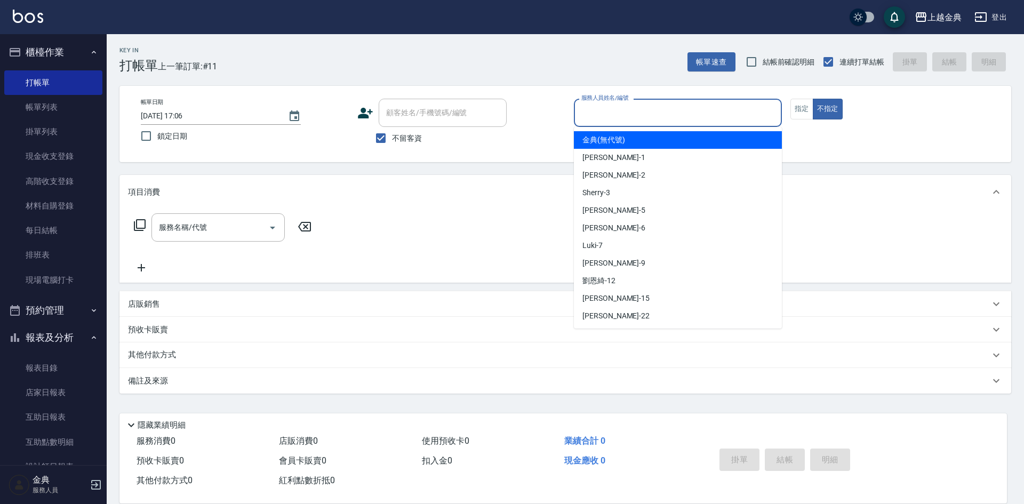
click at [765, 114] on input "服務人員姓名/編號" at bounding box center [678, 112] width 198 height 19
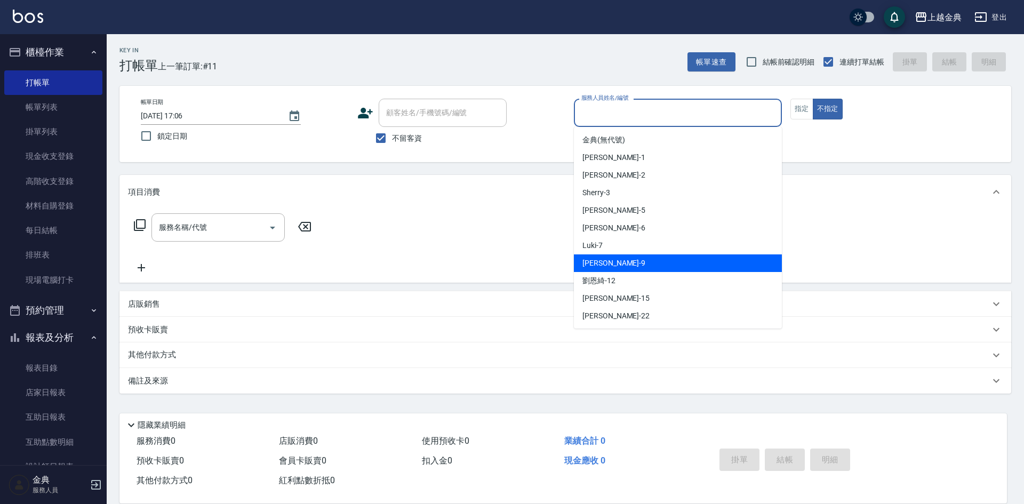
click at [705, 268] on div "[PERSON_NAME] -9" at bounding box center [678, 263] width 208 height 18
type input "[PERSON_NAME]-9"
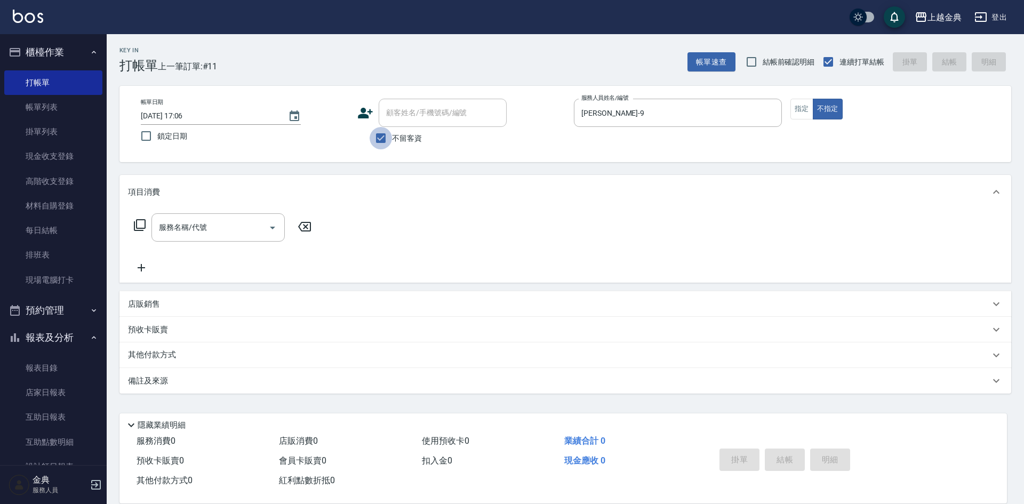
click at [384, 136] on input "不留客資" at bounding box center [381, 138] width 22 height 22
checkbox input "false"
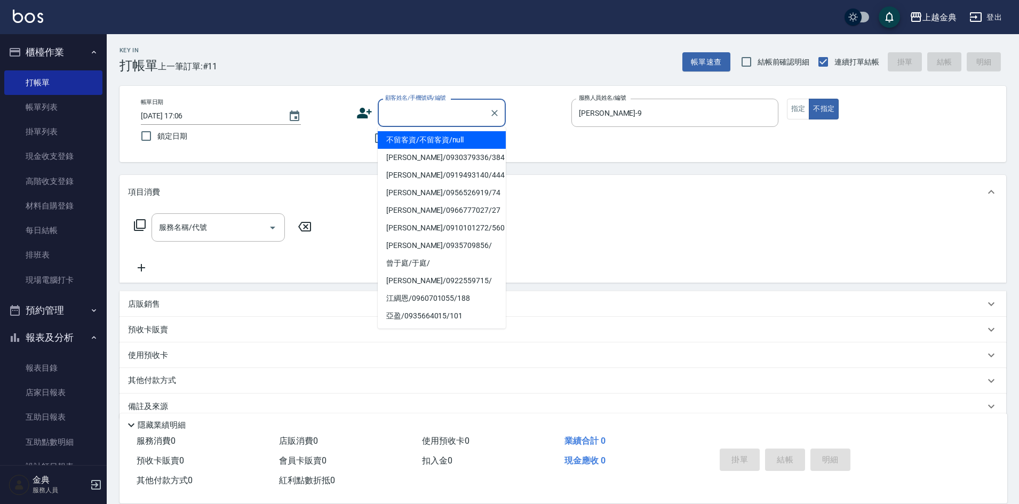
click at [423, 119] on input "顧客姓名/手機號碼/編號" at bounding box center [434, 112] width 102 height 19
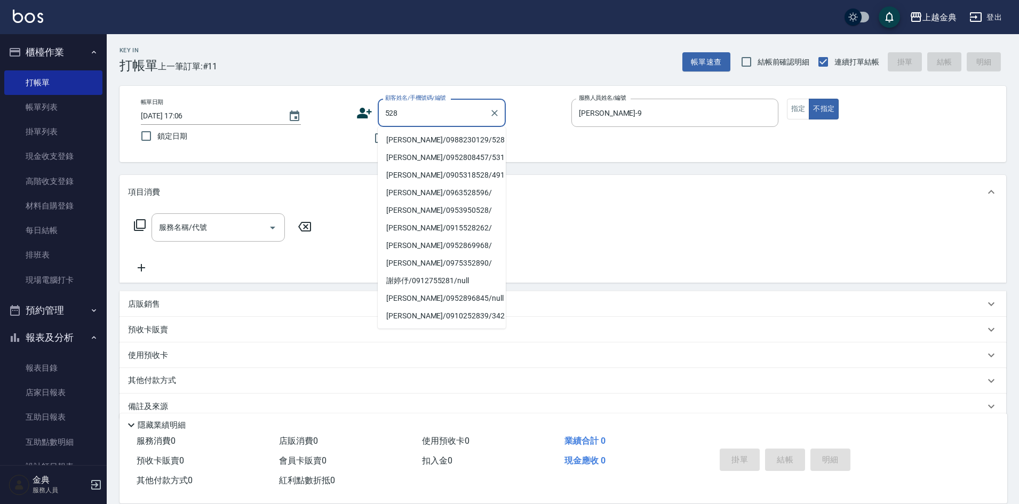
click at [422, 138] on li "[PERSON_NAME]/0988230129/528" at bounding box center [442, 140] width 128 height 18
type input "[PERSON_NAME]/0988230129/528"
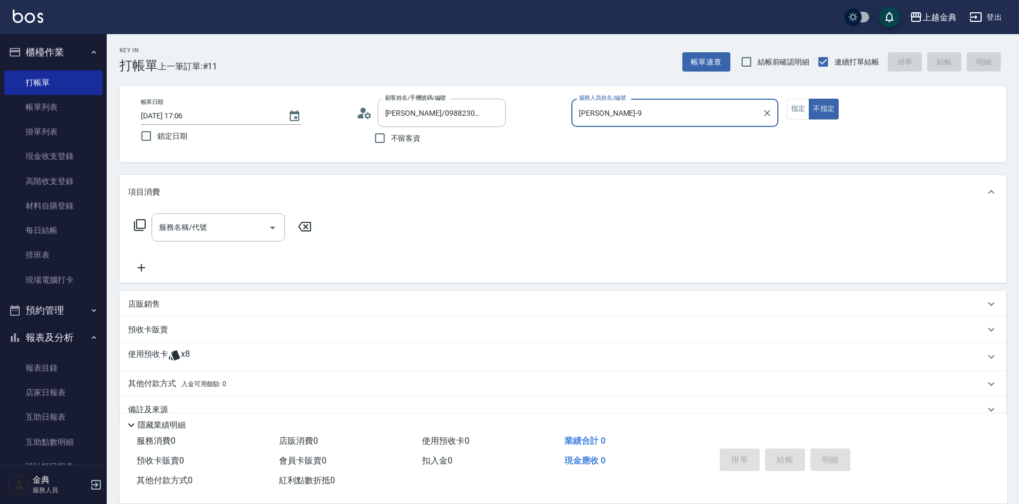
click at [151, 347] on div "使用預收卡 x8" at bounding box center [563, 357] width 887 height 29
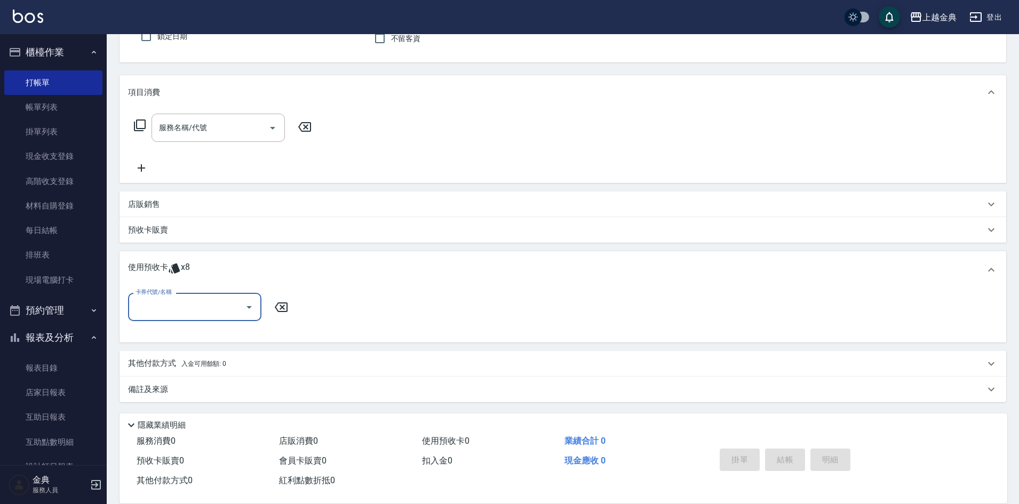
scroll to position [100, 0]
click at [166, 301] on input "卡券代號/名稱" at bounding box center [187, 306] width 108 height 19
click at [193, 337] on div "頭皮3次 剩餘8張" at bounding box center [194, 334] width 133 height 18
type input "頭皮3次"
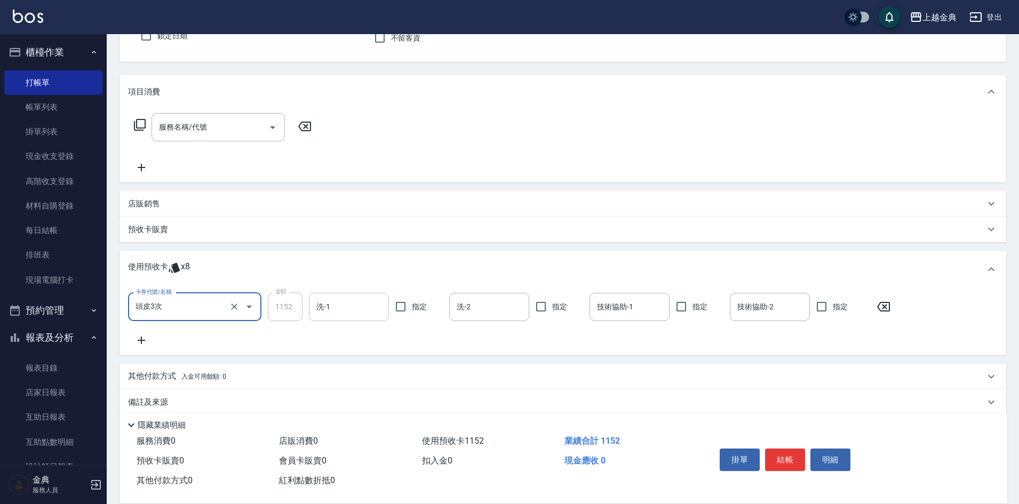
click at [371, 305] on input "洗-1" at bounding box center [349, 307] width 70 height 19
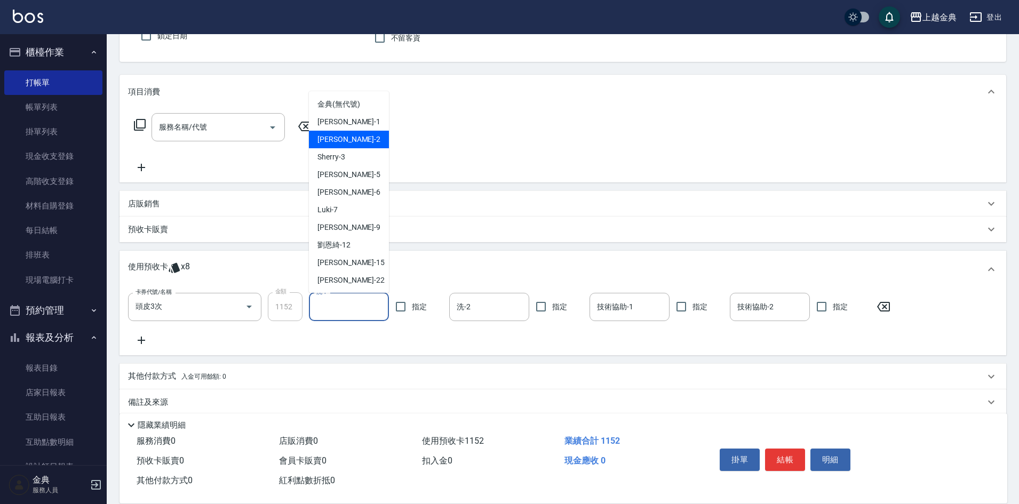
click at [344, 133] on div "Cindy -2" at bounding box center [349, 140] width 80 height 18
type input "Cindy-2"
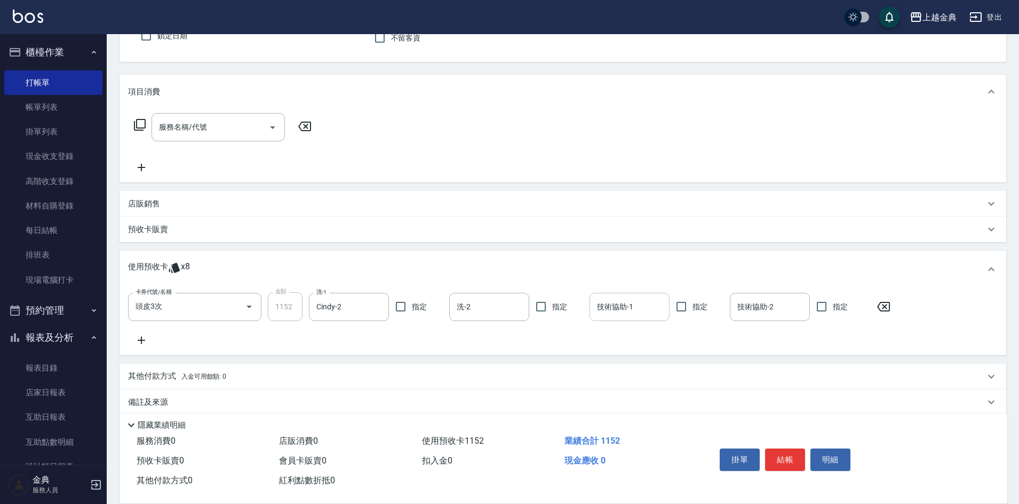
click at [614, 297] on div "技術協助-1" at bounding box center [630, 307] width 80 height 28
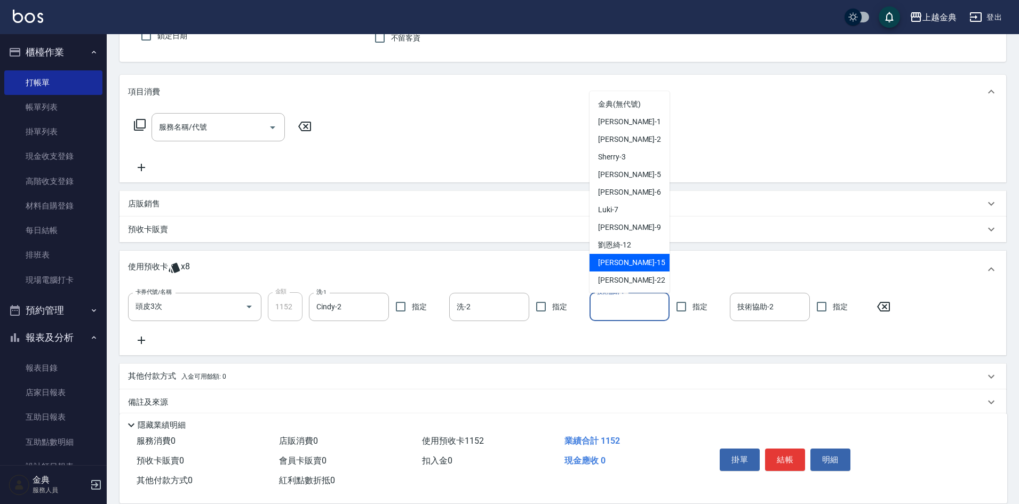
click at [612, 269] on div "[PERSON_NAME] -15" at bounding box center [630, 263] width 80 height 18
click at [621, 310] on input "[PERSON_NAME]-15" at bounding box center [621, 307] width 54 height 19
click at [626, 287] on div "[PERSON_NAME] -22" at bounding box center [630, 281] width 80 height 18
type input "[PERSON_NAME]-22"
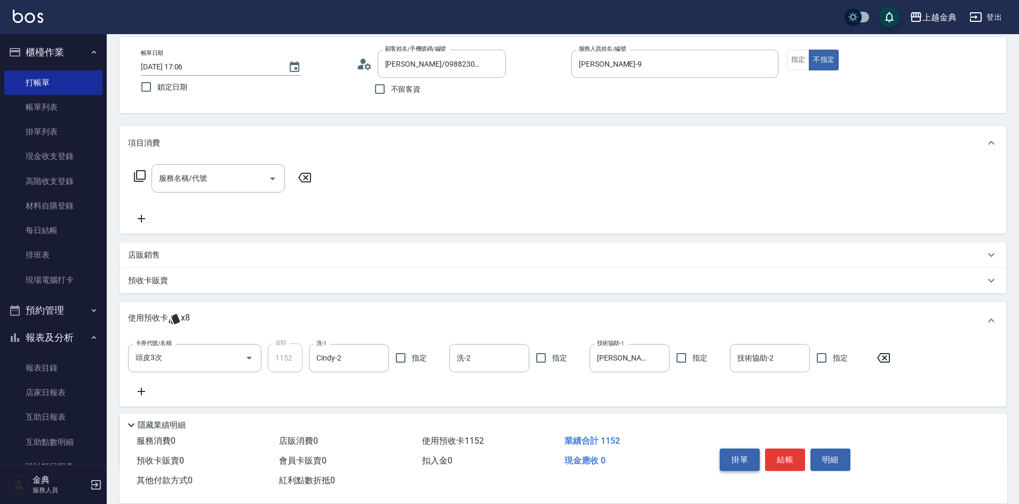
scroll to position [0, 0]
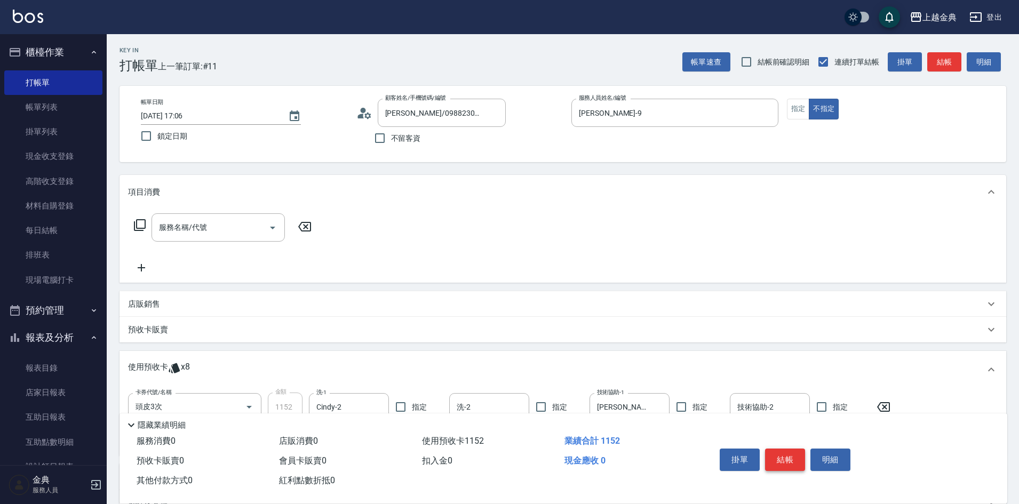
click at [786, 454] on button "結帳" at bounding box center [785, 460] width 40 height 22
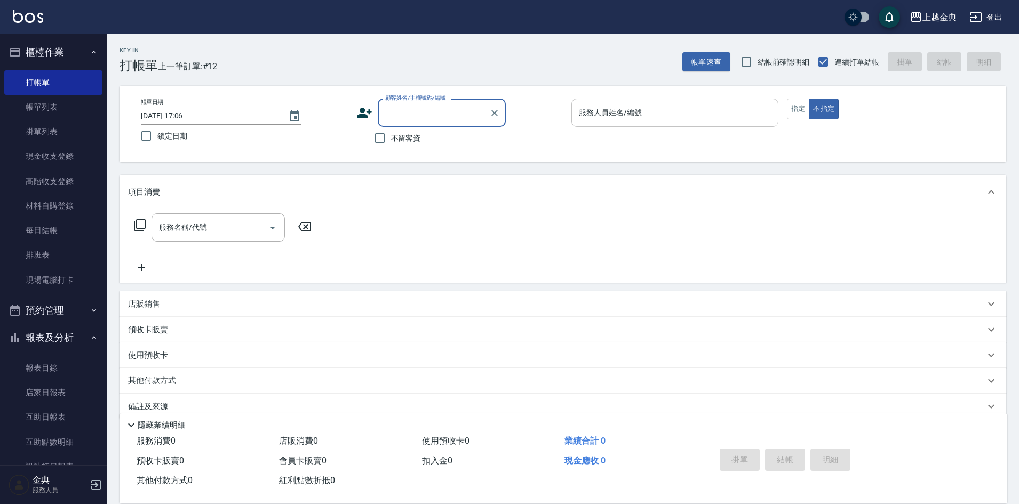
click at [720, 110] on input "服務人員姓名/編號" at bounding box center [674, 112] width 197 height 19
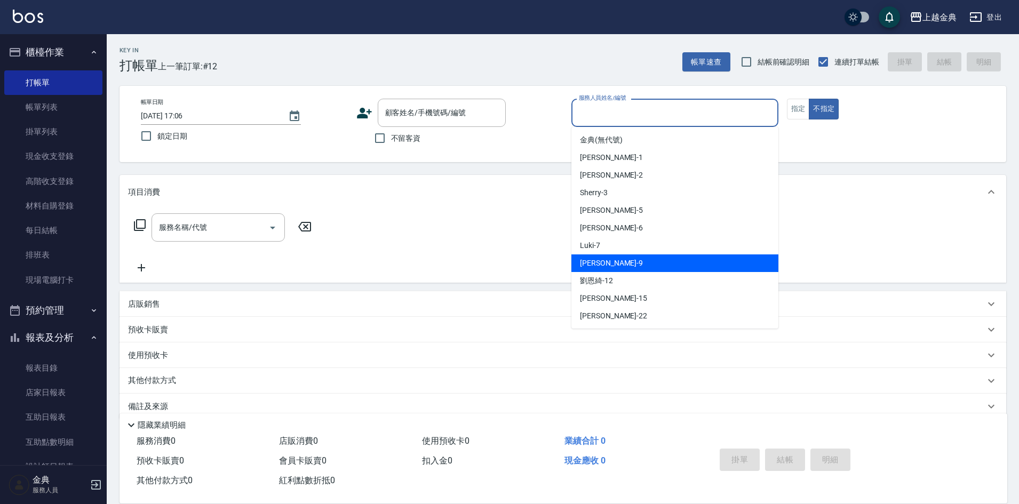
click at [716, 263] on div "[PERSON_NAME] -9" at bounding box center [674, 263] width 207 height 18
type input "[PERSON_NAME]-9"
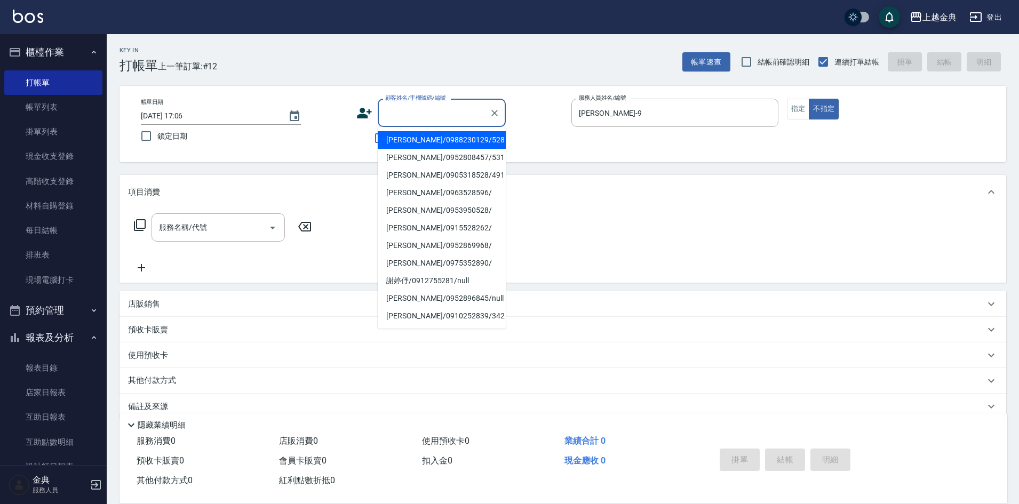
click at [407, 105] on div "顧客姓名/手機號碼/編號 顧客姓名/手機號碼/編號" at bounding box center [442, 113] width 128 height 28
click at [419, 143] on li "[PERSON_NAME]/0988230129/528" at bounding box center [442, 140] width 128 height 18
type input "[PERSON_NAME]/0988230129/528"
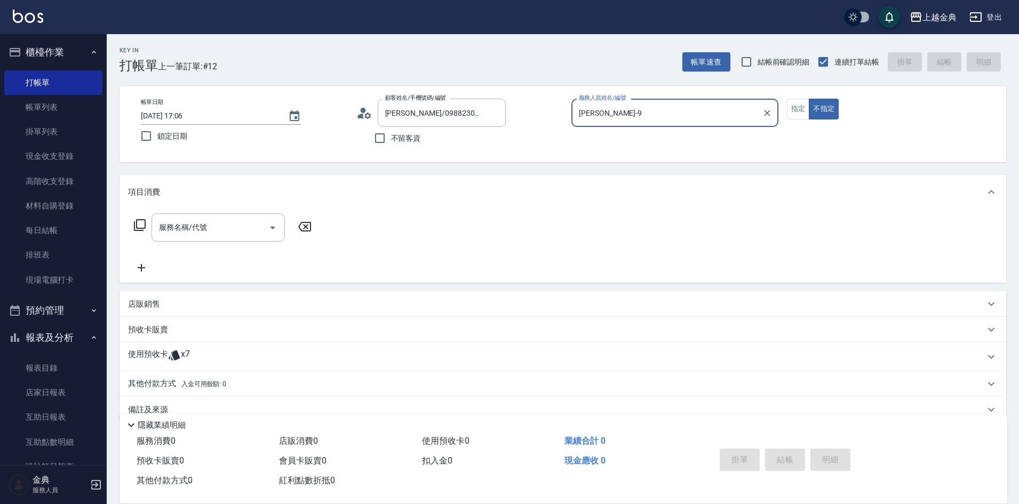
click at [158, 358] on p "使用預收卡" at bounding box center [148, 357] width 40 height 16
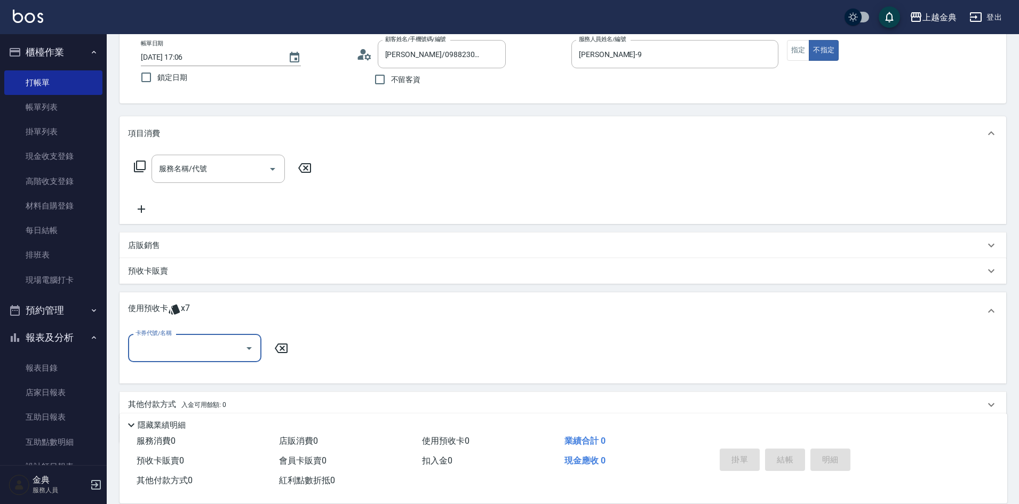
scroll to position [100, 0]
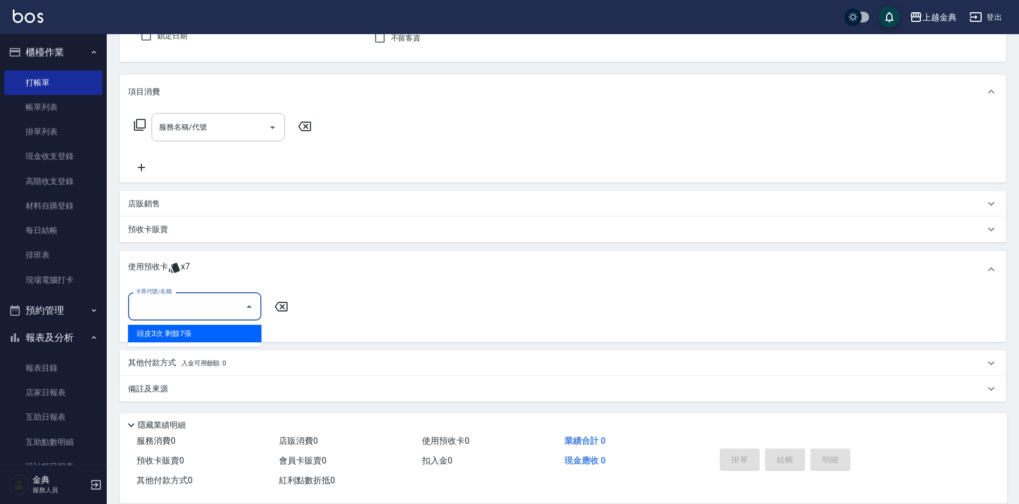
click at [163, 312] on input "卡券代號/名稱" at bounding box center [187, 306] width 108 height 19
click at [176, 333] on div "頭皮3次 剩餘7張" at bounding box center [194, 334] width 133 height 18
type input "頭皮3次"
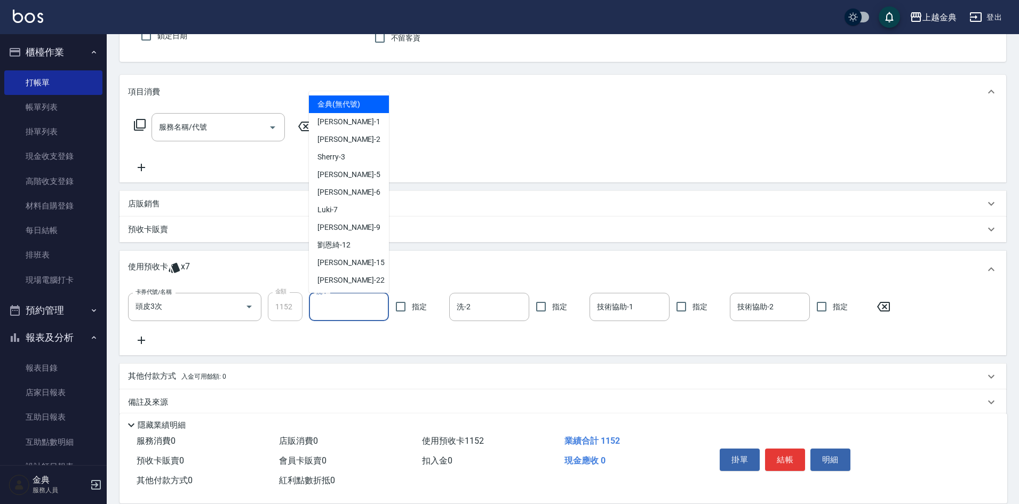
click at [349, 306] on input "洗-1" at bounding box center [349, 307] width 70 height 19
click at [604, 128] on div "服務名稱/代號 服務名稱/代號" at bounding box center [563, 146] width 887 height 74
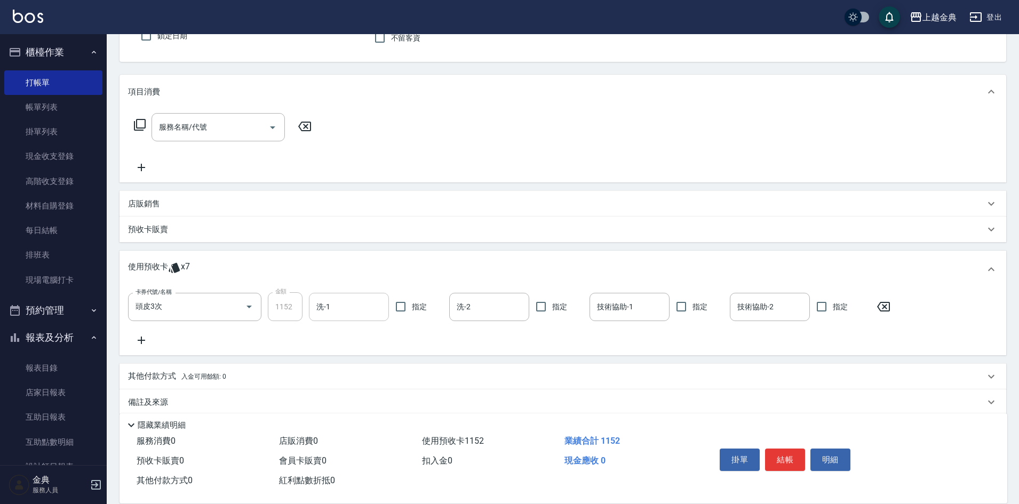
click at [348, 307] on input "洗-1" at bounding box center [349, 307] width 70 height 19
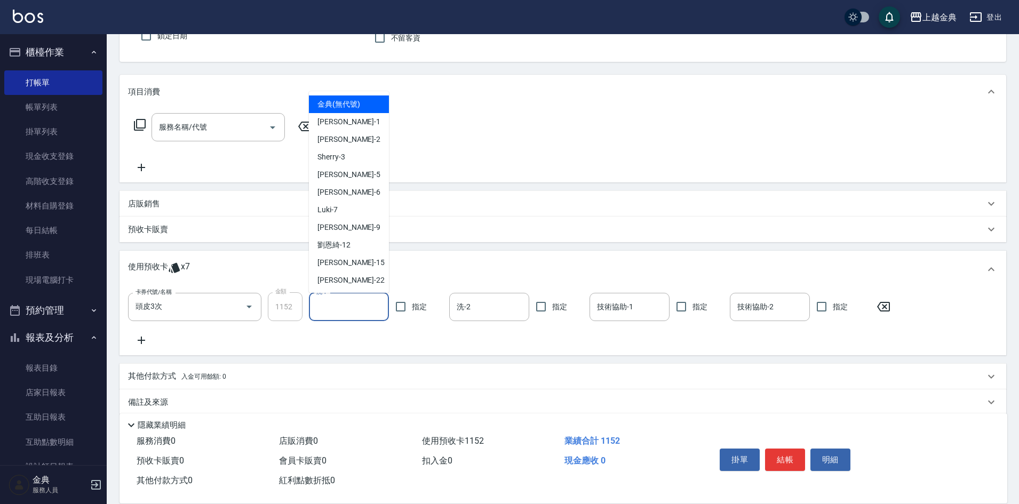
drag, startPoint x: 548, startPoint y: 251, endPoint x: 554, endPoint y: 262, distance: 12.9
click at [549, 251] on div "使用預收卡 x7" at bounding box center [563, 269] width 887 height 37
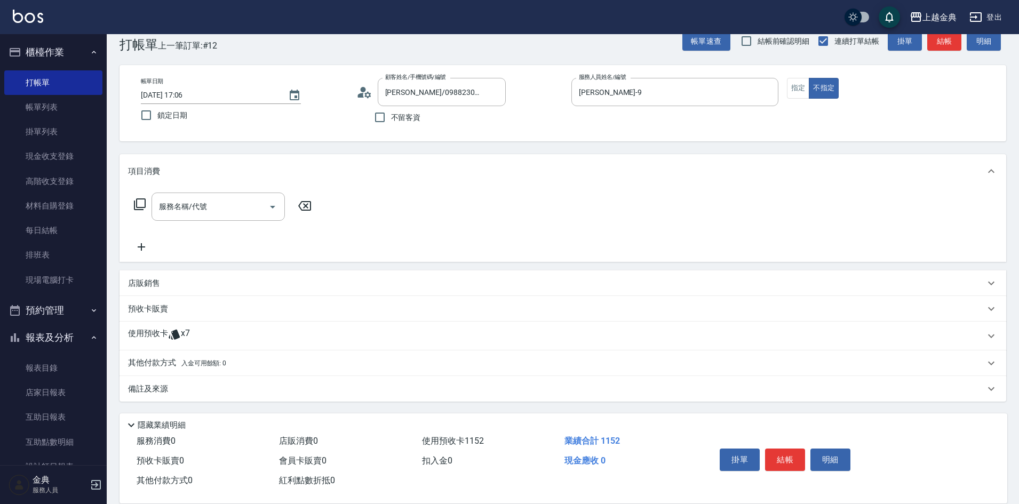
scroll to position [21, 0]
click at [782, 456] on button "結帳" at bounding box center [785, 460] width 40 height 22
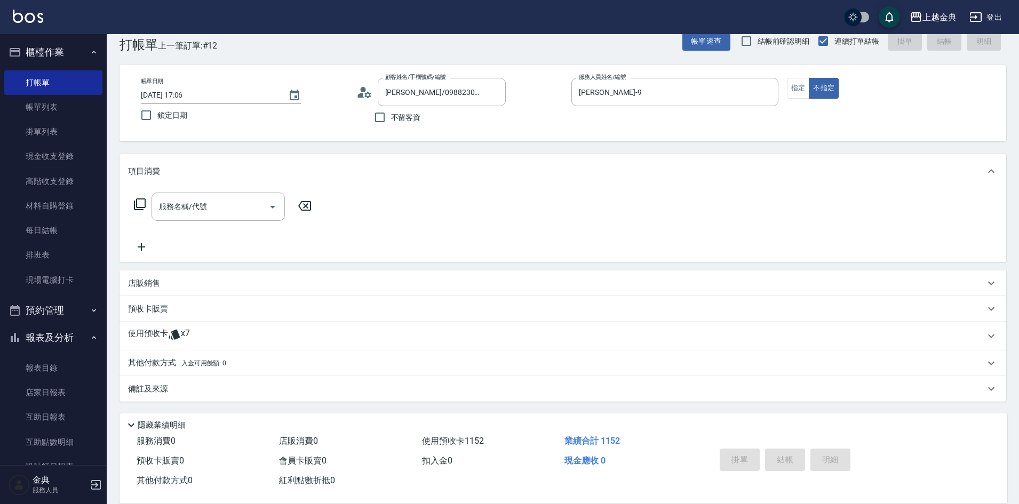
type input "[DATE] 17:07"
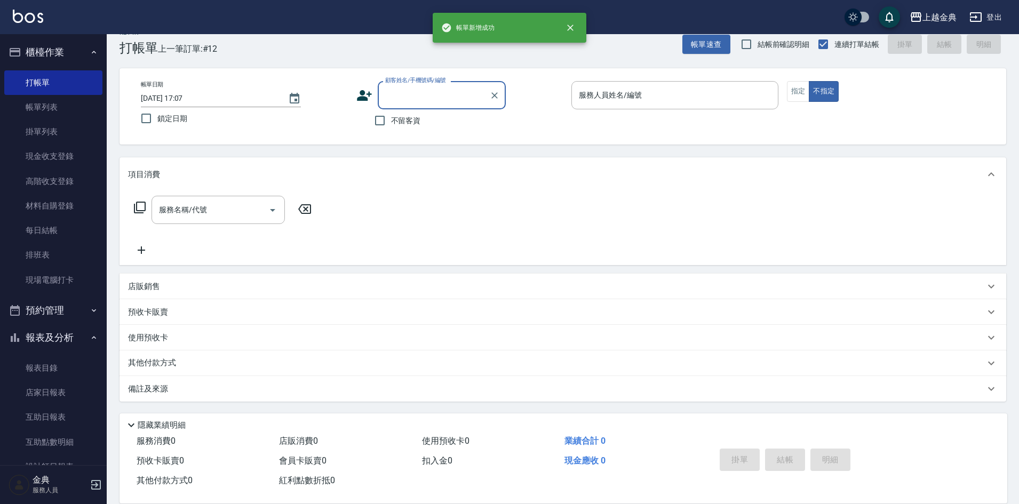
scroll to position [18, 0]
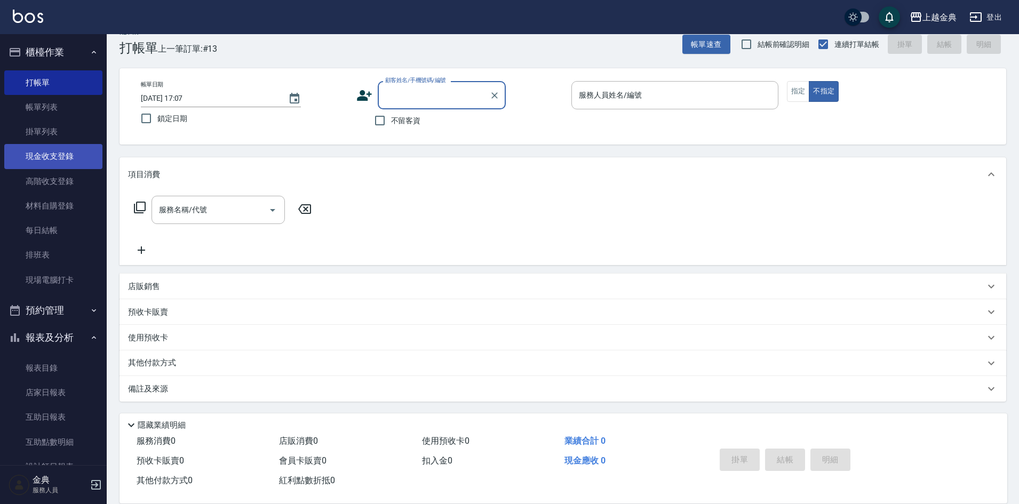
click at [60, 157] on link "現金收支登錄" at bounding box center [53, 156] width 98 height 25
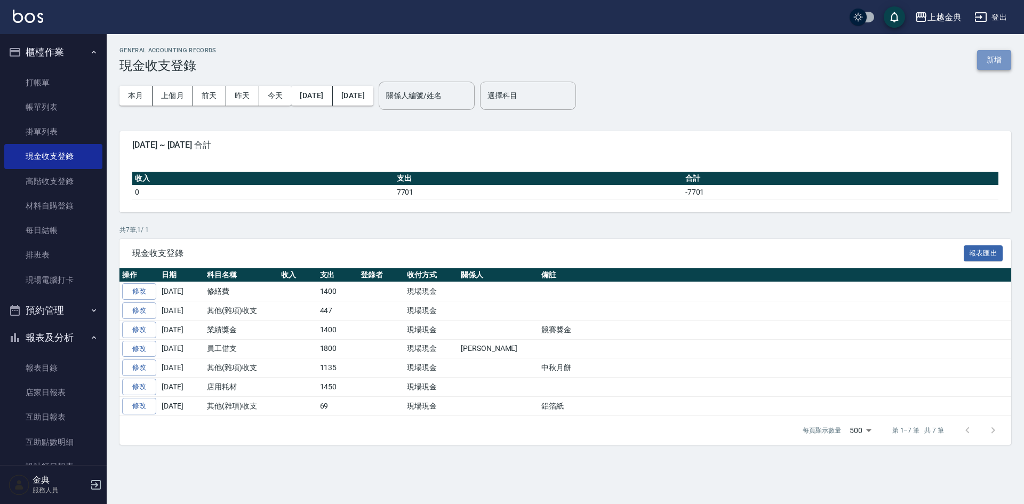
click at [993, 53] on button "新增" at bounding box center [994, 60] width 34 height 20
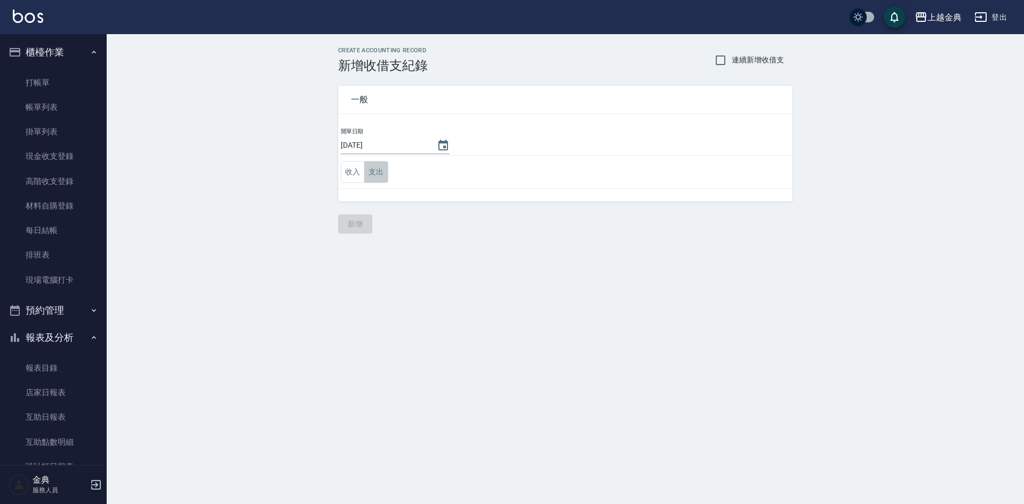
click at [381, 172] on button "支出" at bounding box center [376, 172] width 24 height 22
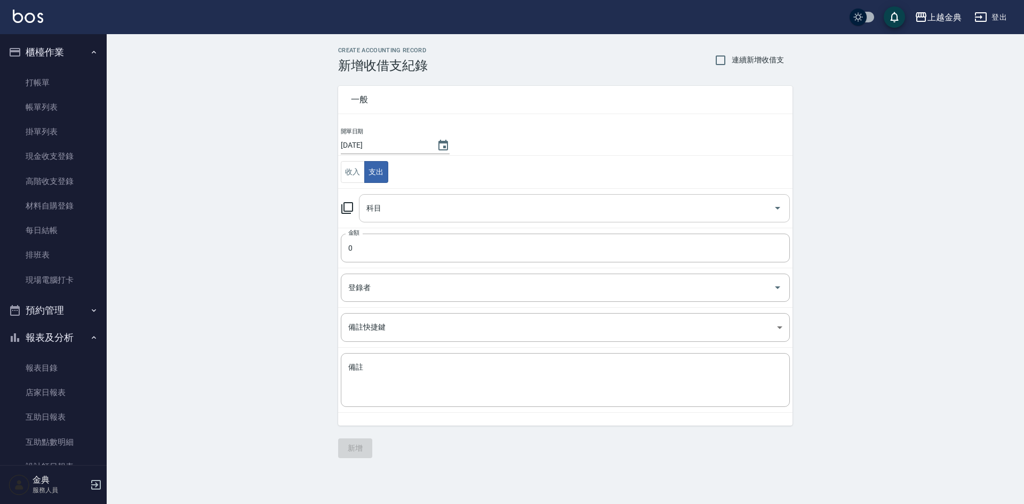
click at [407, 204] on input "科目" at bounding box center [566, 208] width 405 height 19
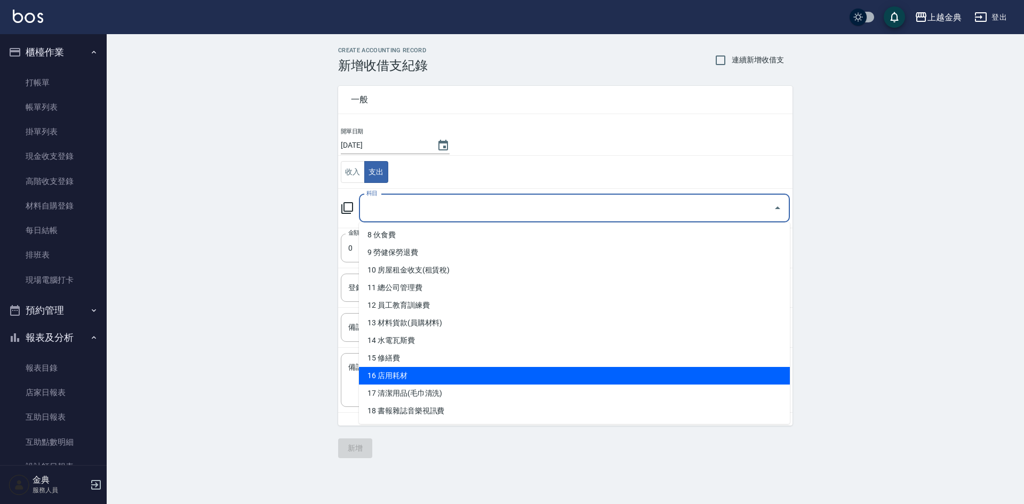
scroll to position [160, 0]
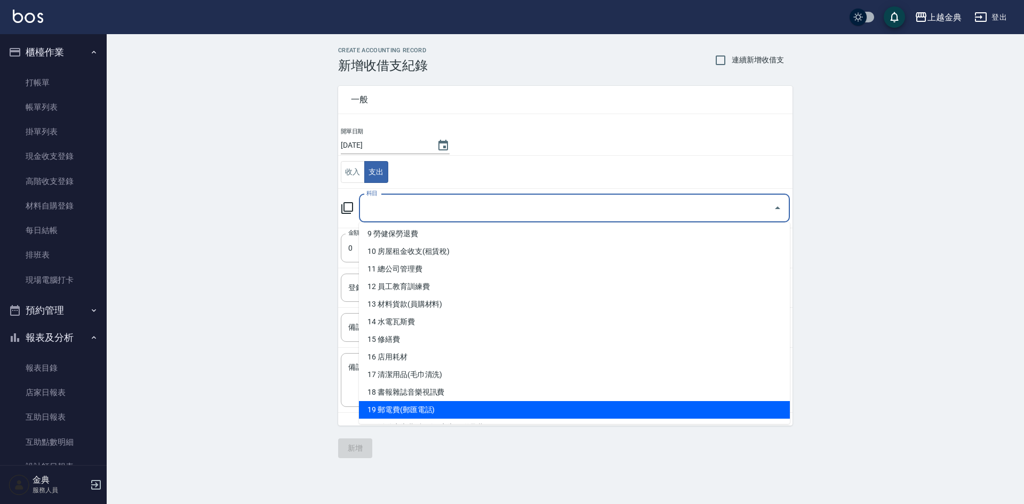
click at [449, 404] on li "19 郵電費(郵匯電話)" at bounding box center [574, 410] width 431 height 18
type input "19 郵電費(郵匯電話)"
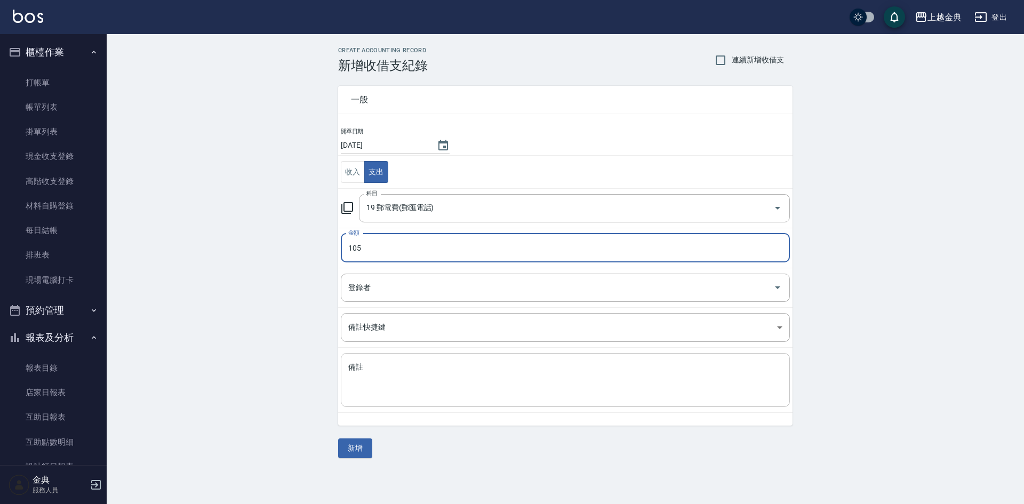
type input "105"
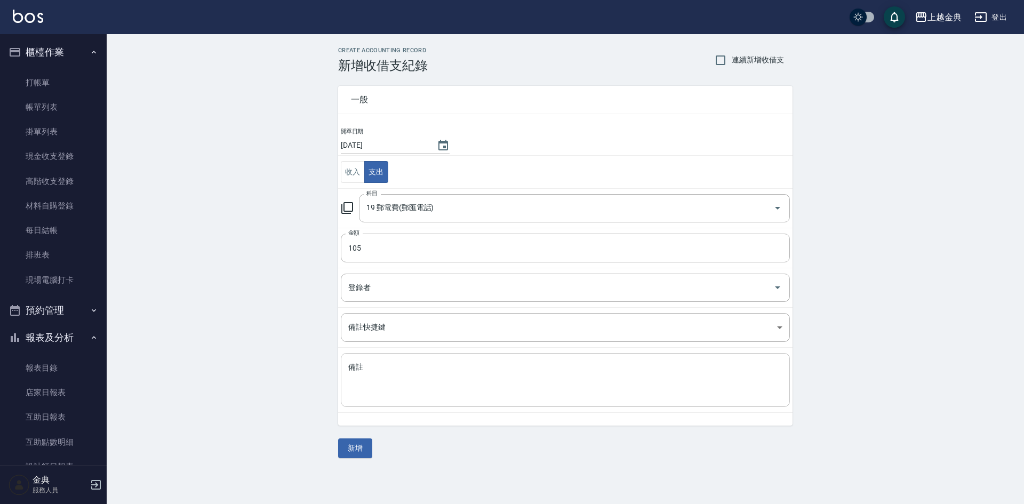
click at [405, 401] on div "x 備註" at bounding box center [565, 380] width 449 height 54
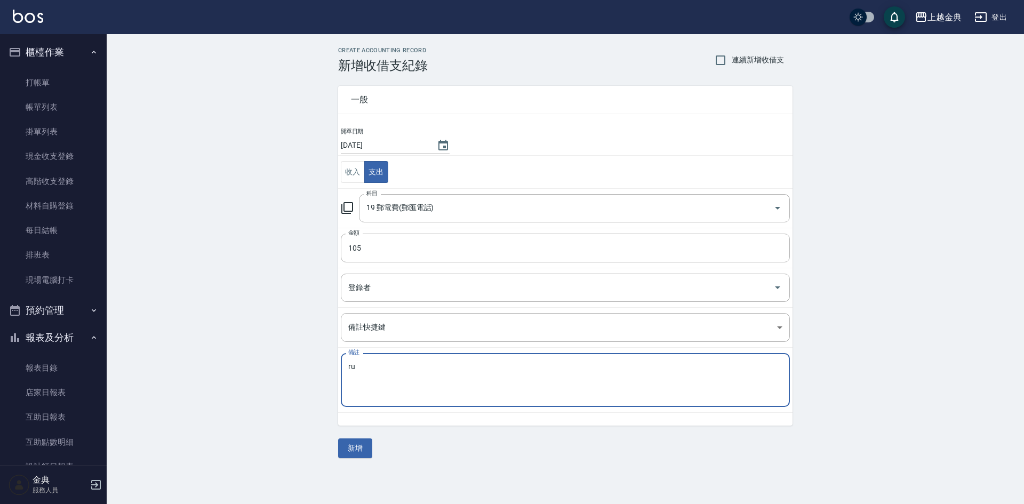
type textarea "r"
type textarea "寄收據"
click at [341, 449] on button "新增" at bounding box center [355, 449] width 34 height 20
